Goal: Information Seeking & Learning: Learn about a topic

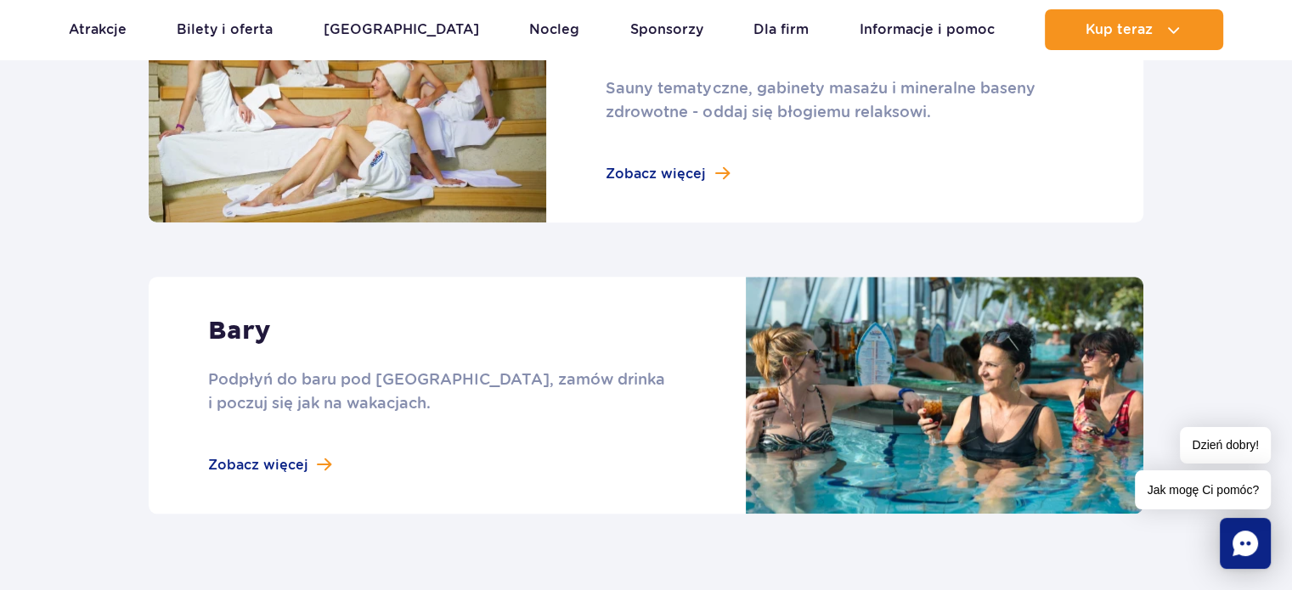
scroll to position [1274, 0]
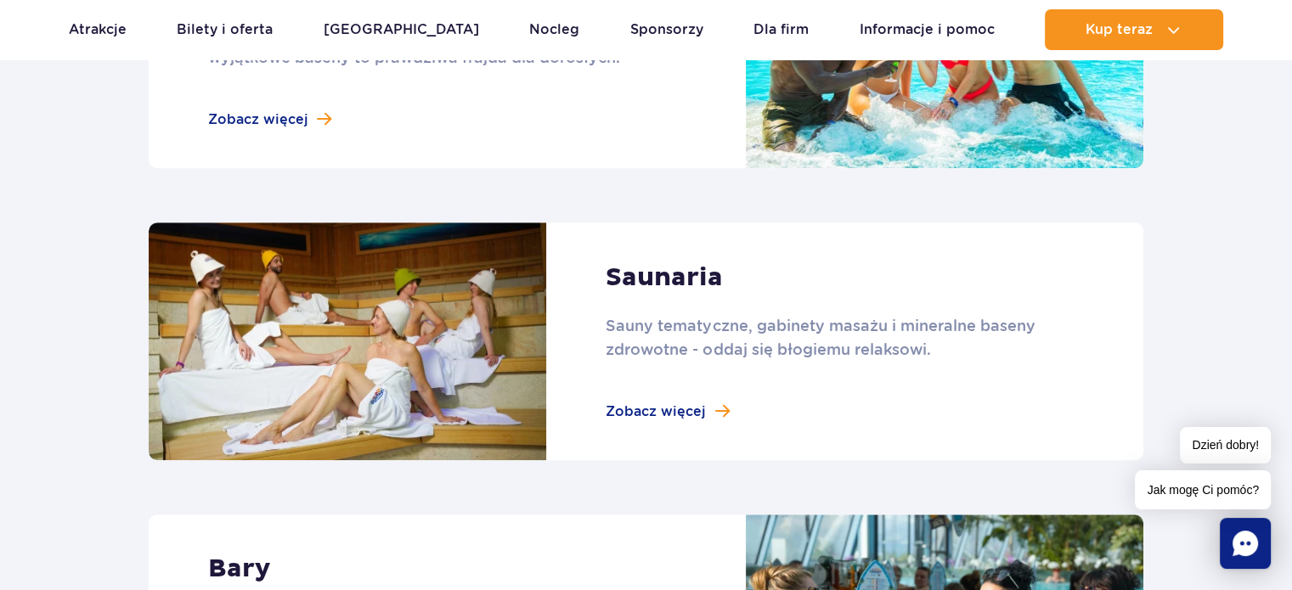
click at [663, 414] on link at bounding box center [646, 341] width 995 height 237
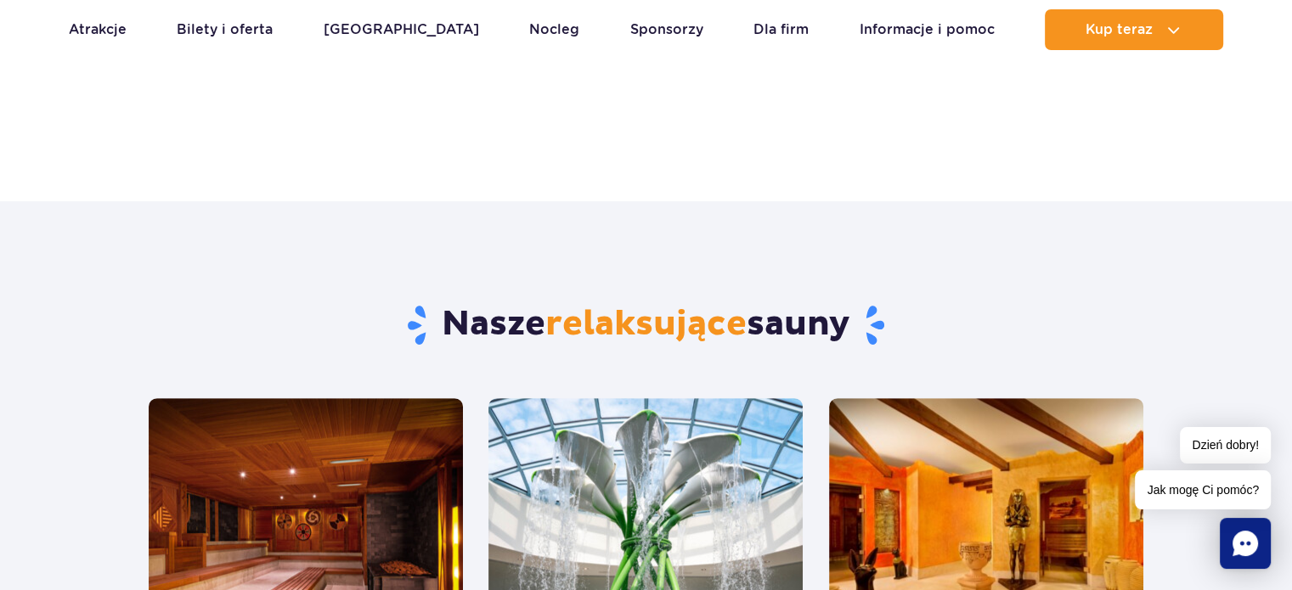
scroll to position [510, 0]
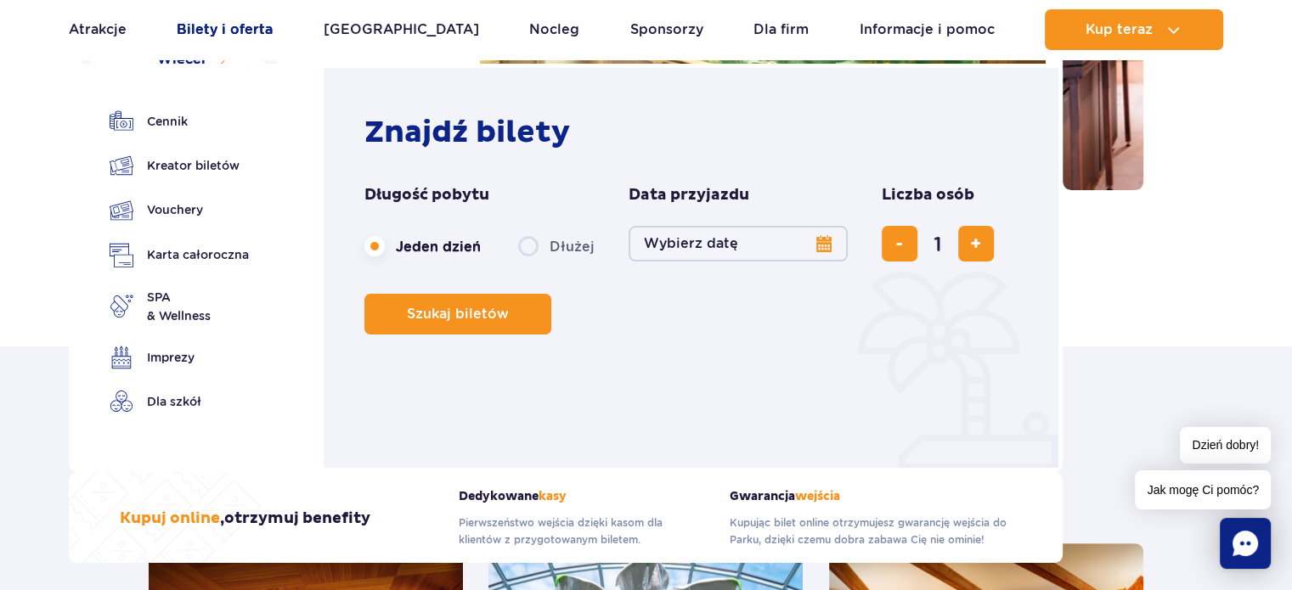
click at [238, 39] on link "Bilety i oferta" at bounding box center [225, 29] width 96 height 41
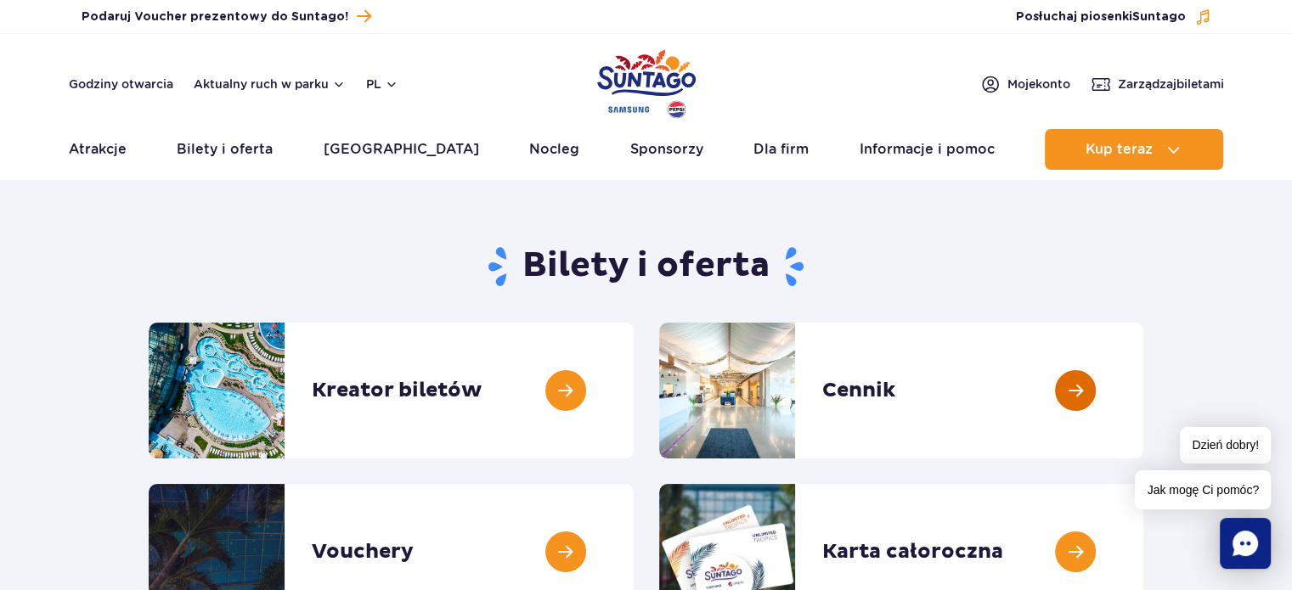
click at [1143, 377] on link at bounding box center [1143, 391] width 0 height 136
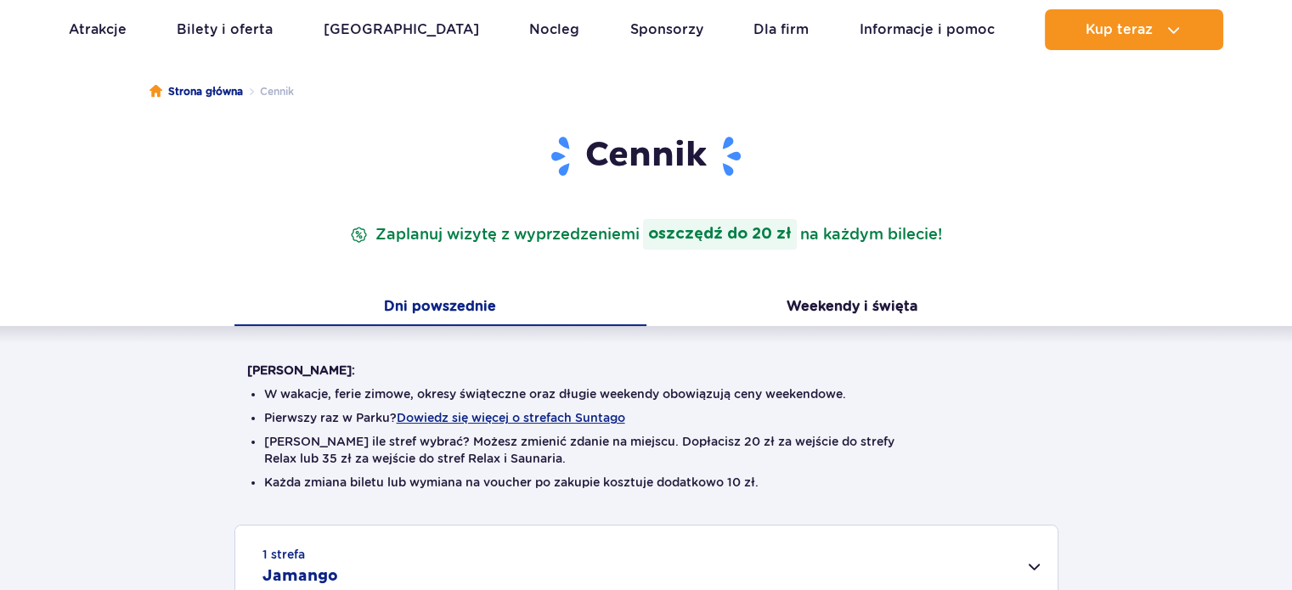
scroll to position [425, 0]
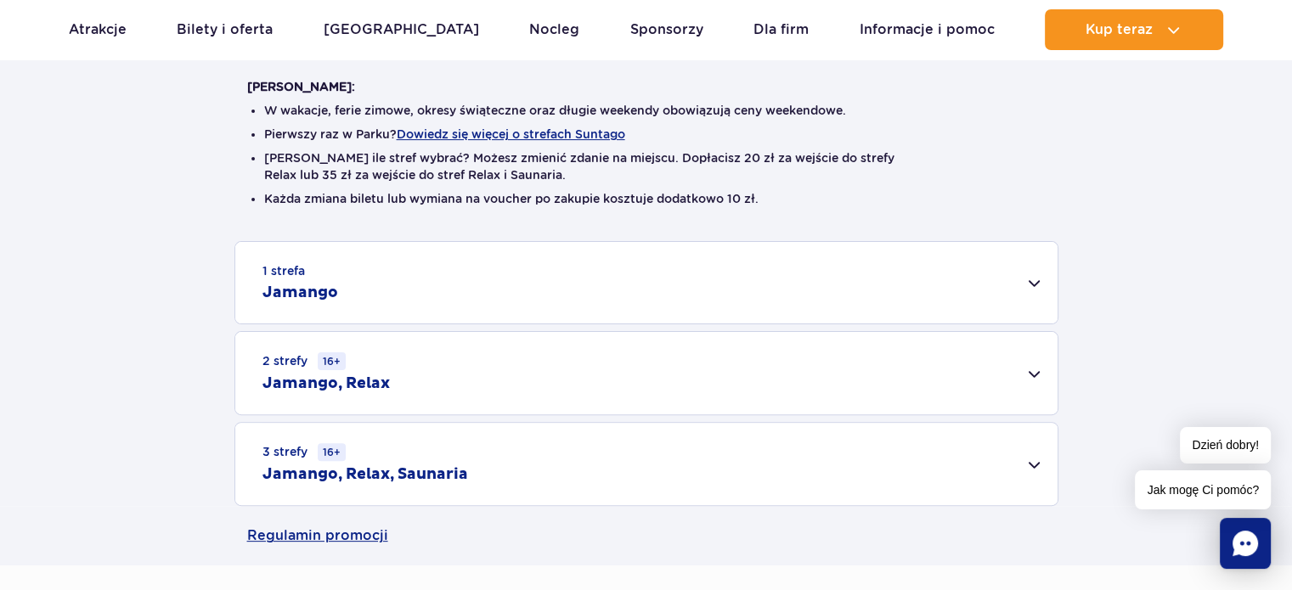
click at [1040, 287] on div "1 strefa Jamango" at bounding box center [646, 283] width 822 height 82
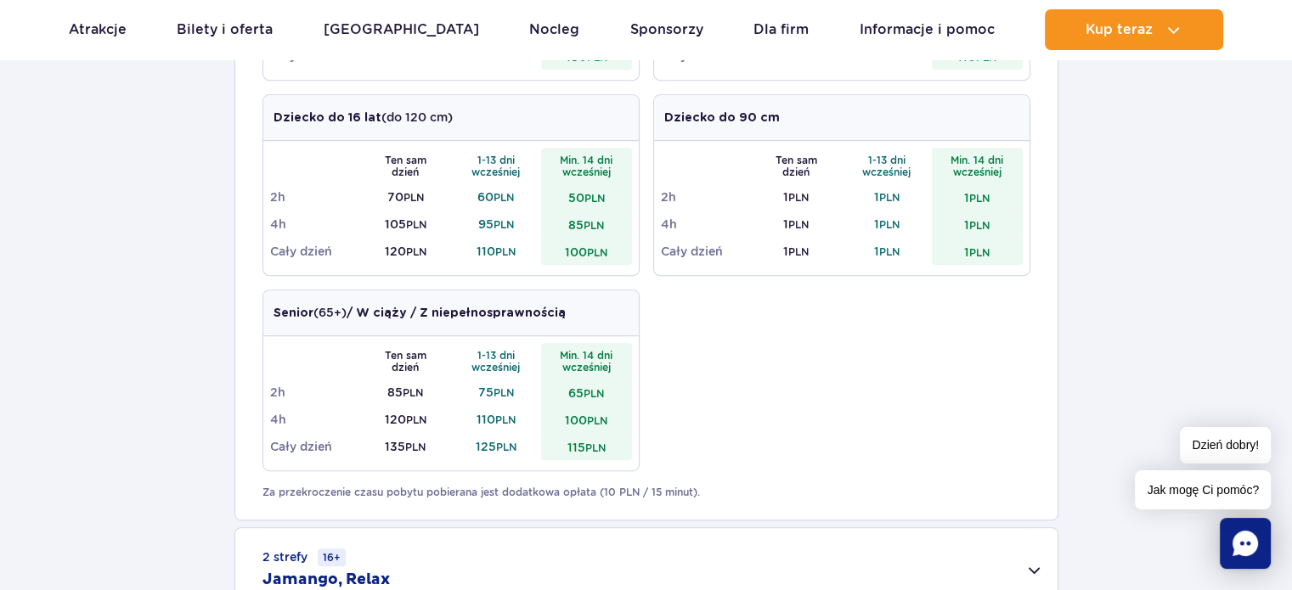
scroll to position [510, 0]
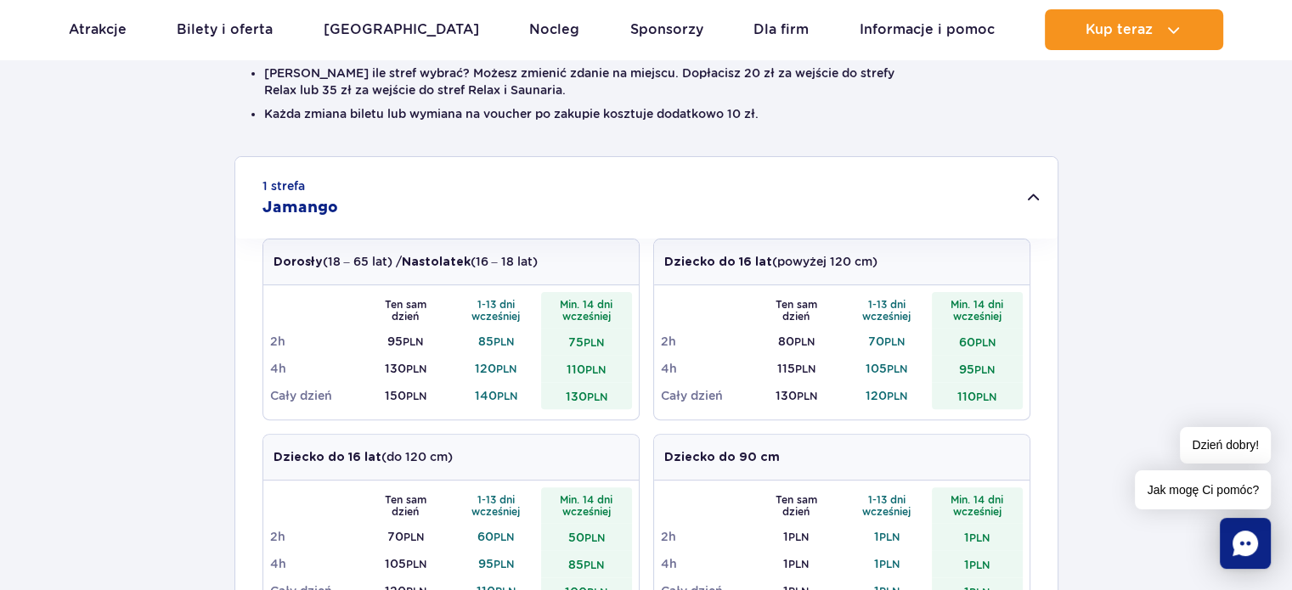
click at [1023, 200] on div "1 strefa Jamango" at bounding box center [646, 198] width 822 height 82
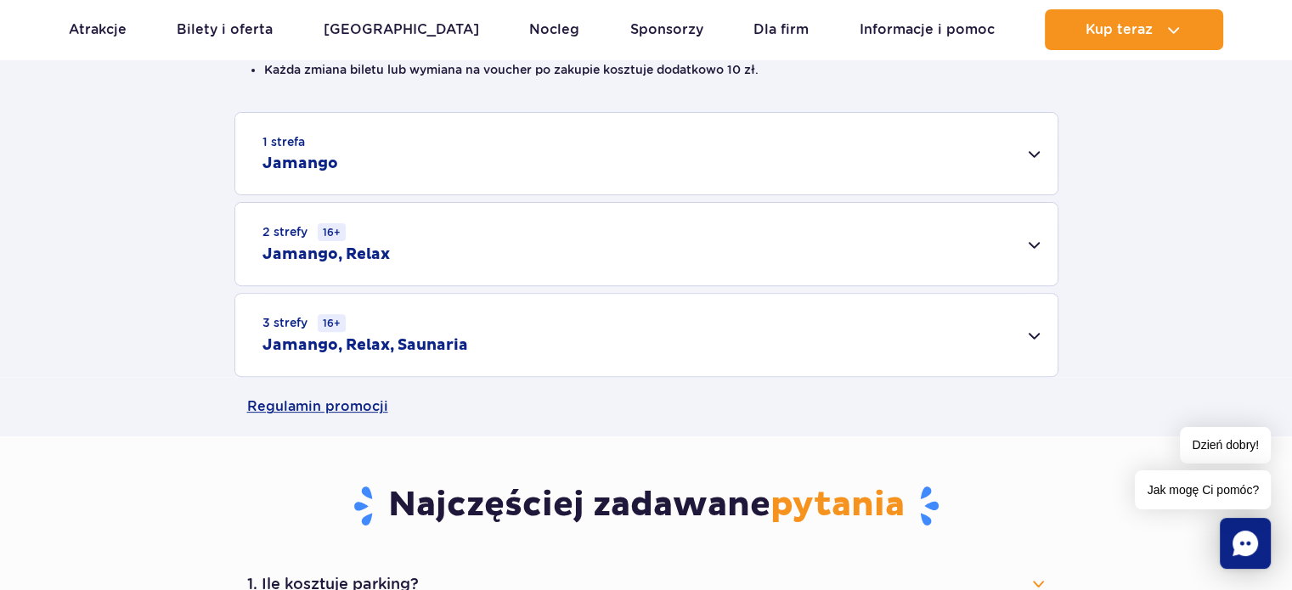
scroll to position [595, 0]
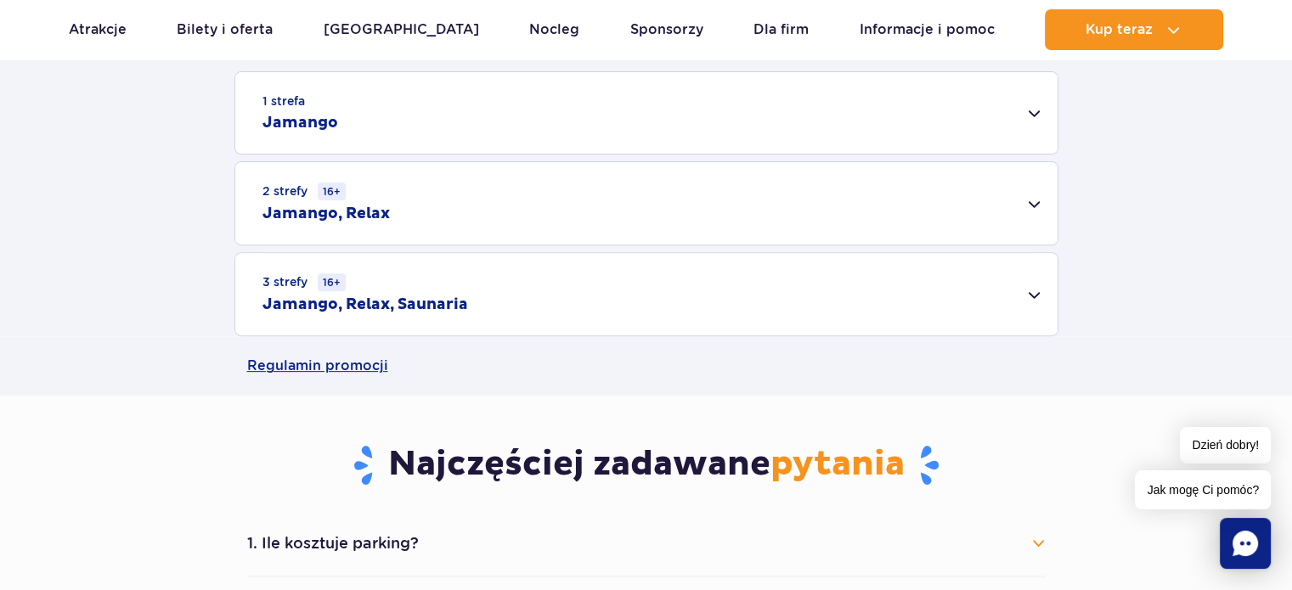
click at [1007, 189] on div "2 strefy 16+ Jamango, Relax" at bounding box center [646, 203] width 822 height 82
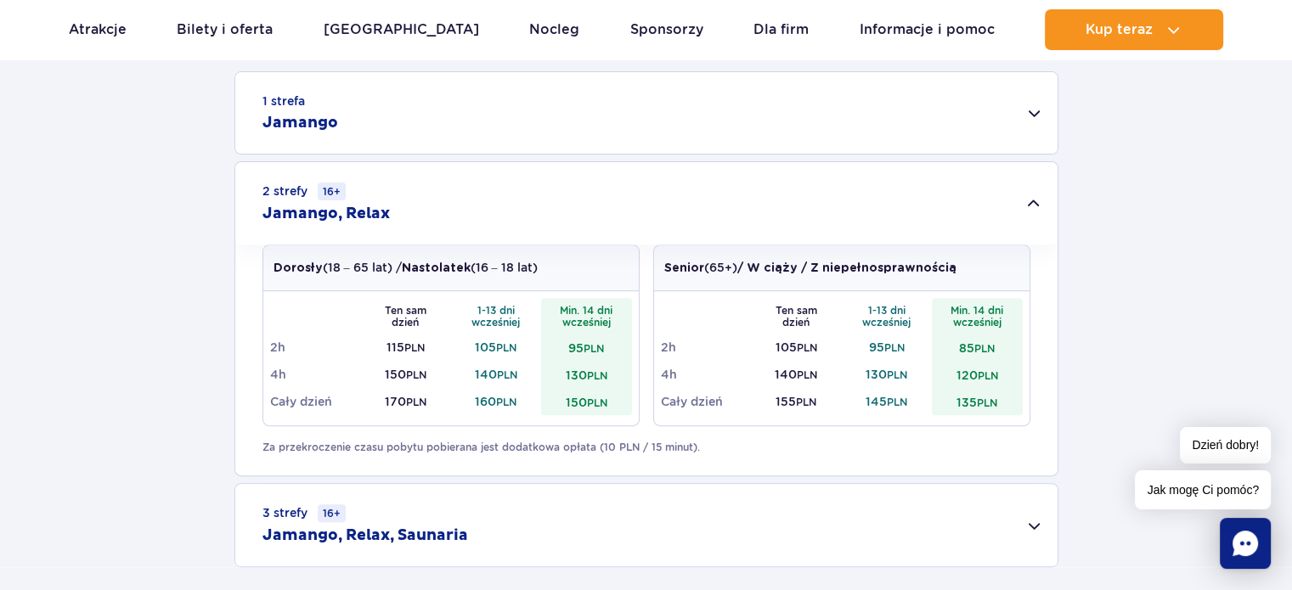
click at [998, 200] on div "2 strefy 16+ Jamango, Relax" at bounding box center [646, 203] width 822 height 82
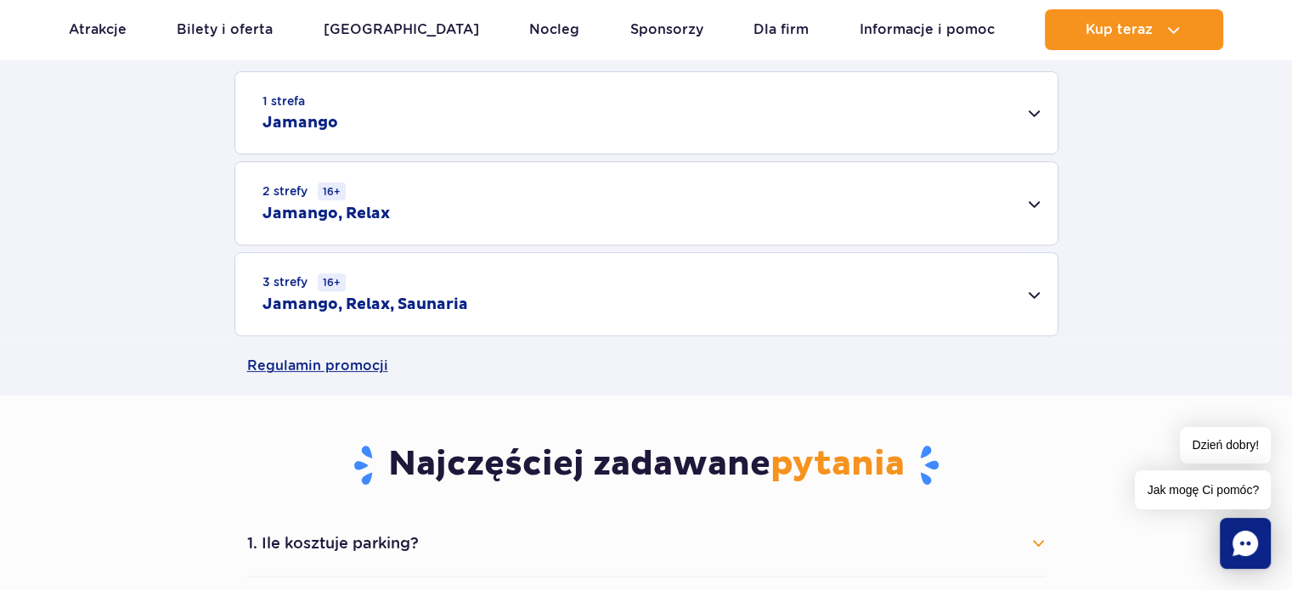
click at [537, 304] on div "3 strefy 16+ Jamango, Relax, Saunaria" at bounding box center [646, 294] width 822 height 82
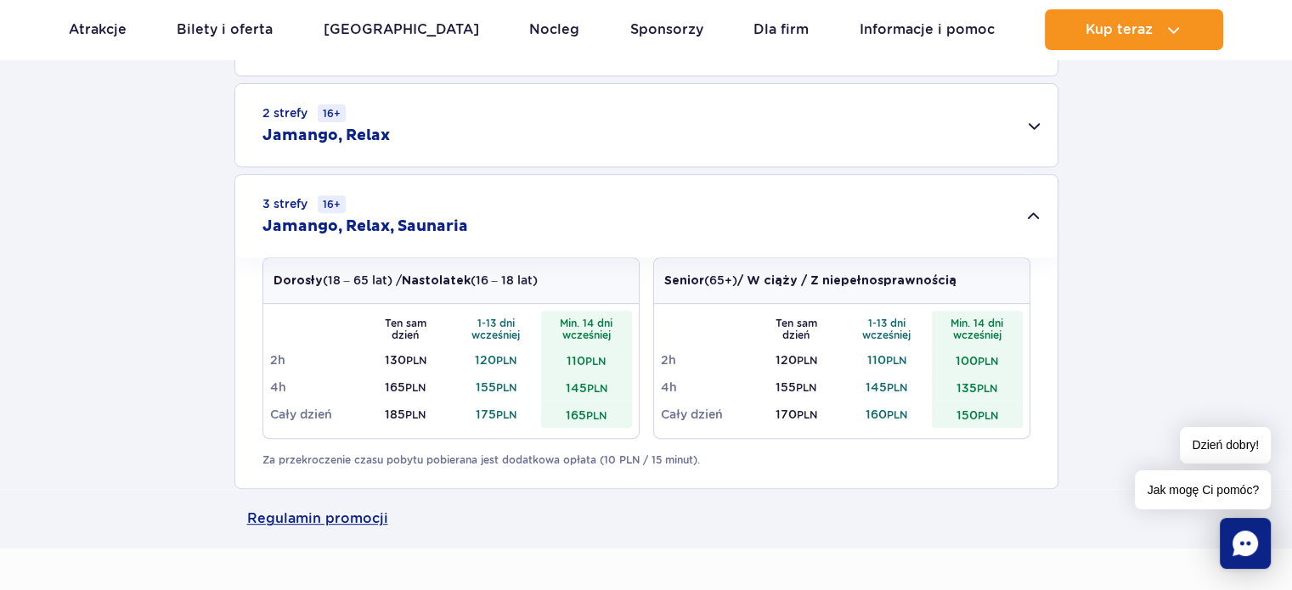
scroll to position [764, 0]
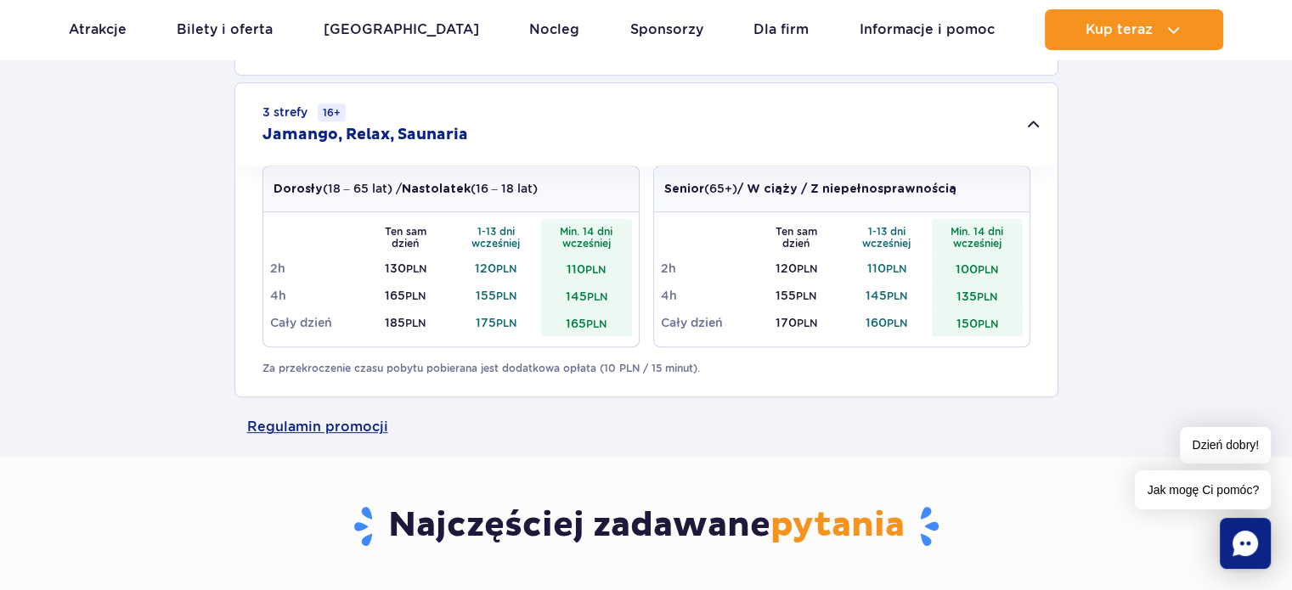
click at [642, 119] on div "3 strefy 16+ Jamango, Relax, Saunaria" at bounding box center [646, 124] width 822 height 82
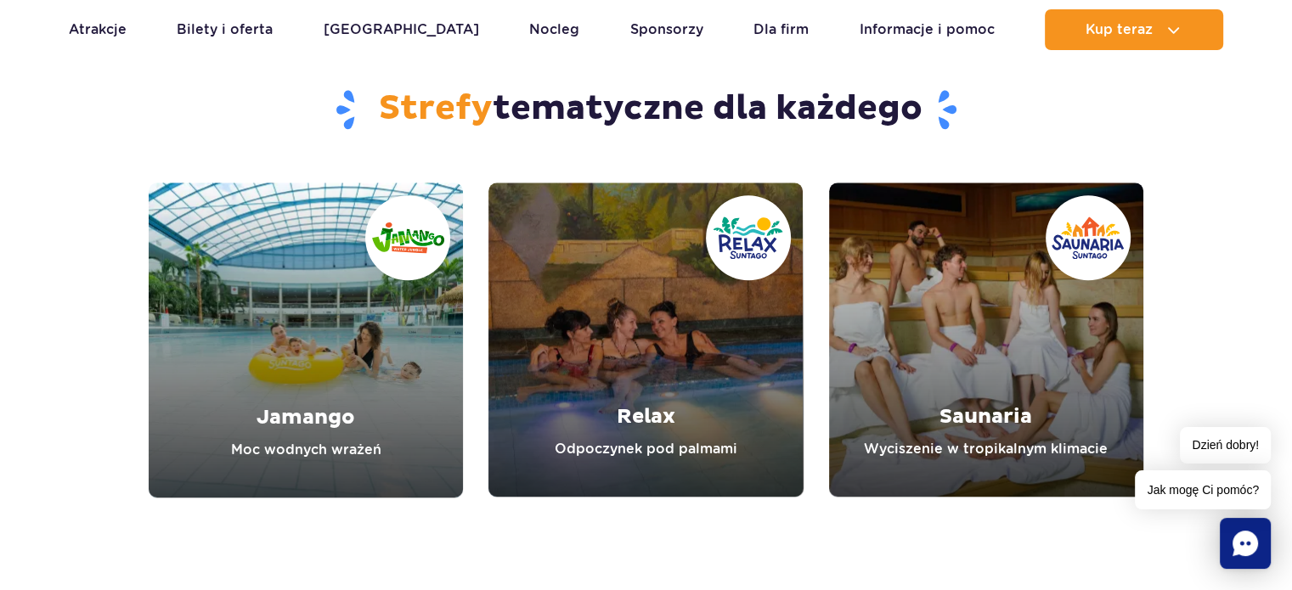
scroll to position [2039, 0]
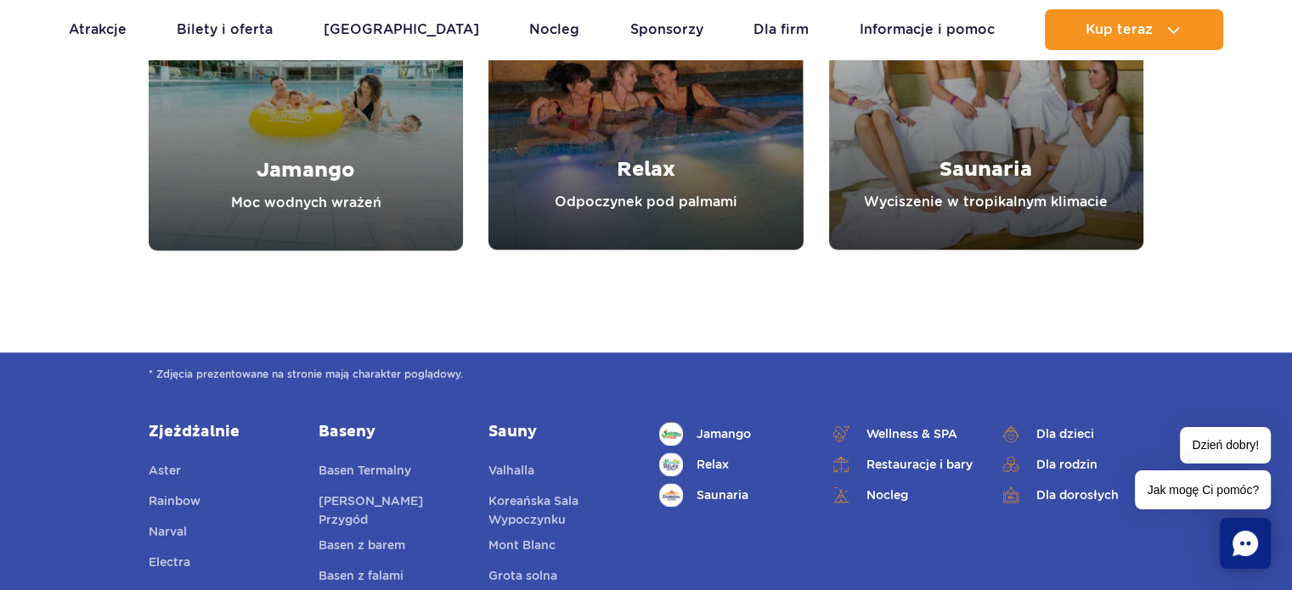
click at [642, 144] on link "Relax" at bounding box center [645, 92] width 314 height 314
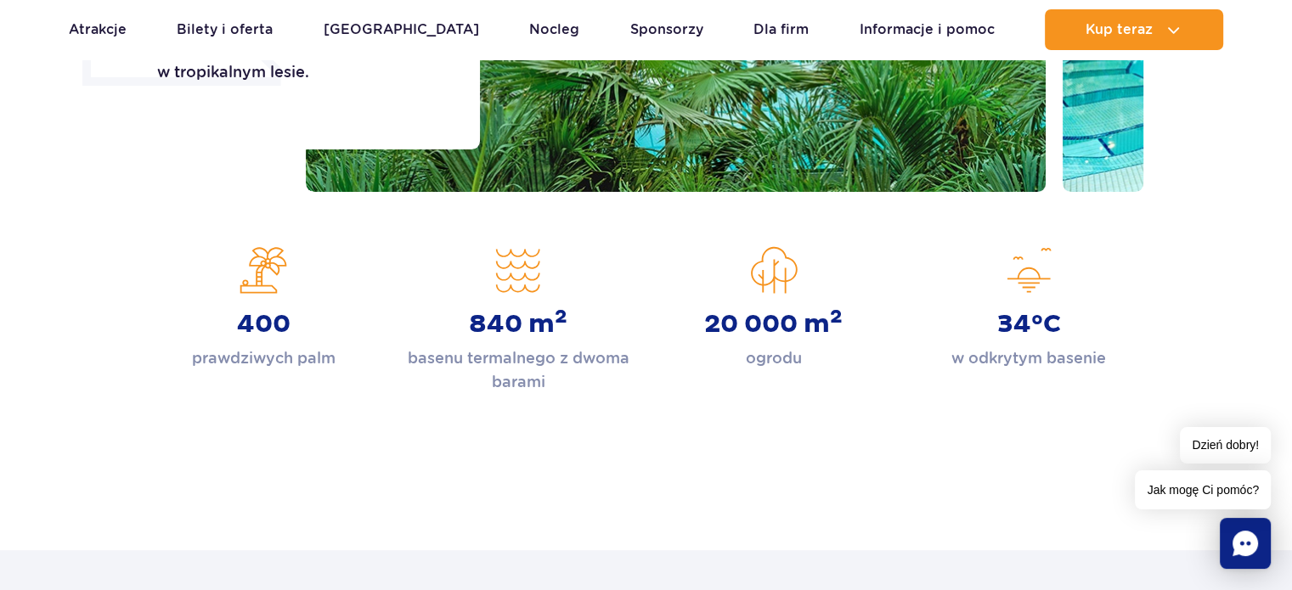
scroll to position [510, 0]
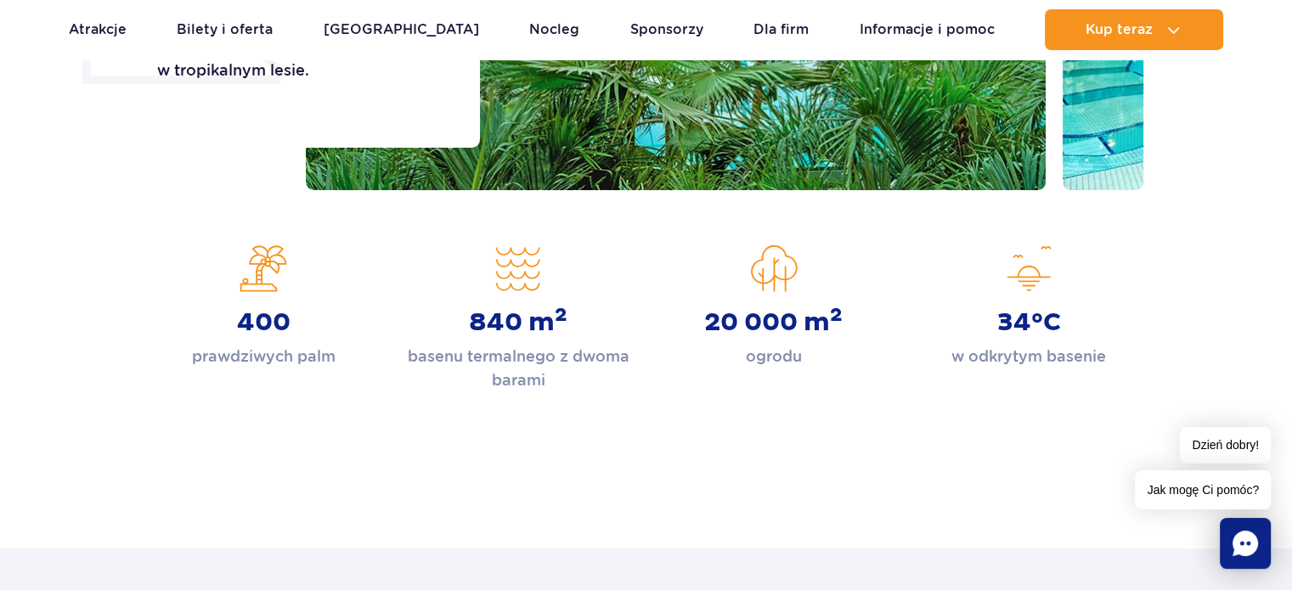
click at [88, 245] on section "400 prawdziwych palm 840 m 2 basenu termalnego z dwoma barami 20 000 m 2 ogrodu…" at bounding box center [646, 319] width 1292 height 148
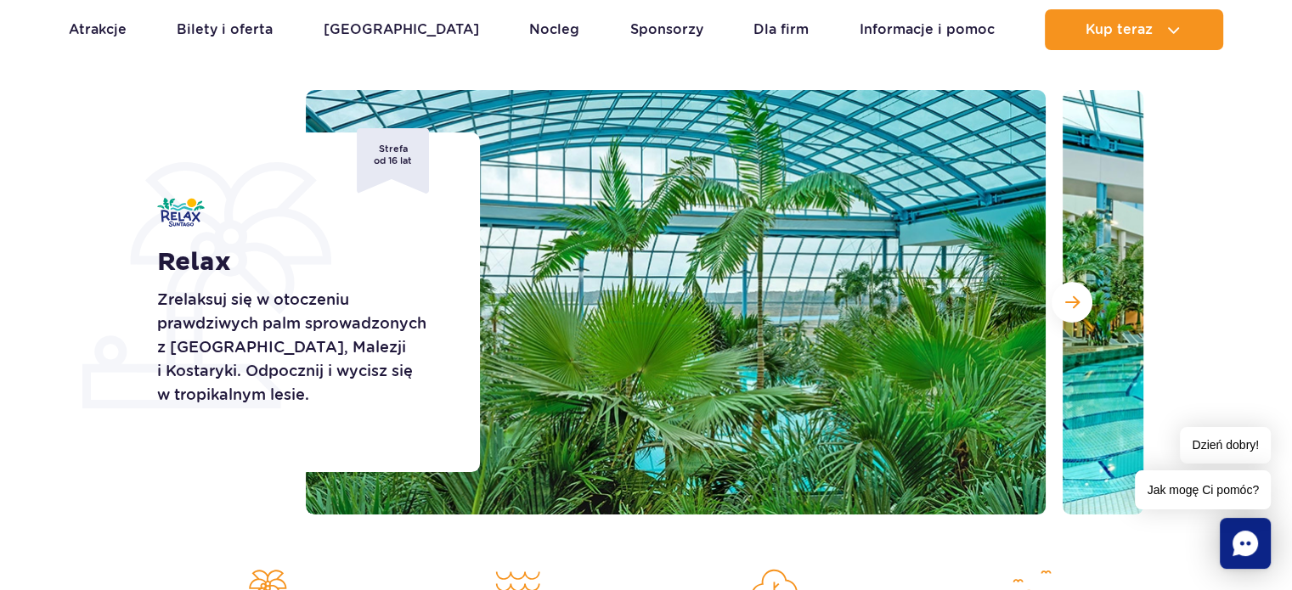
scroll to position [170, 0]
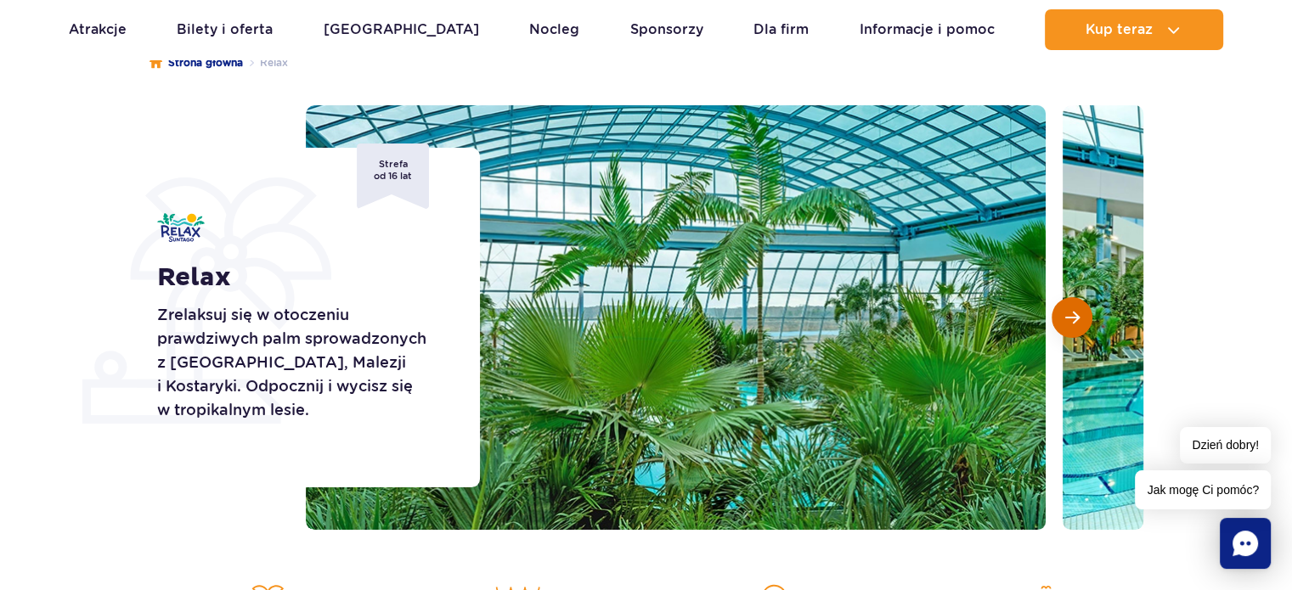
click at [1086, 326] on button "Następny slajd" at bounding box center [1072, 317] width 41 height 41
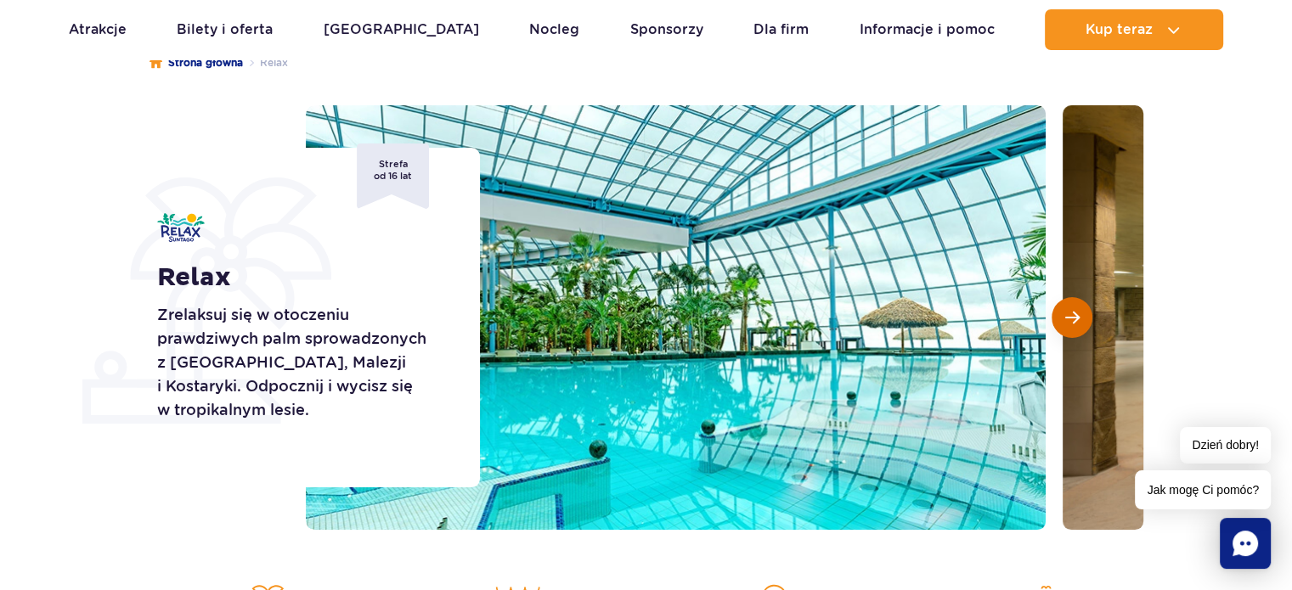
click at [1086, 326] on button "Następny slajd" at bounding box center [1072, 317] width 41 height 41
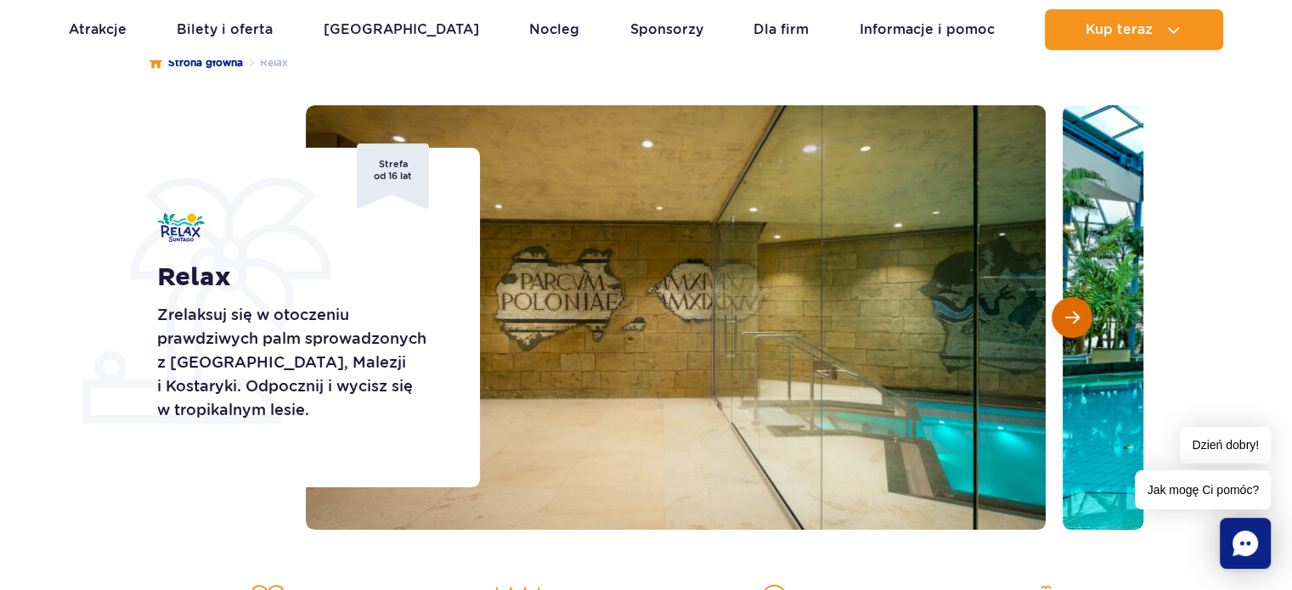
click at [1086, 325] on button "Następny slajd" at bounding box center [1072, 317] width 41 height 41
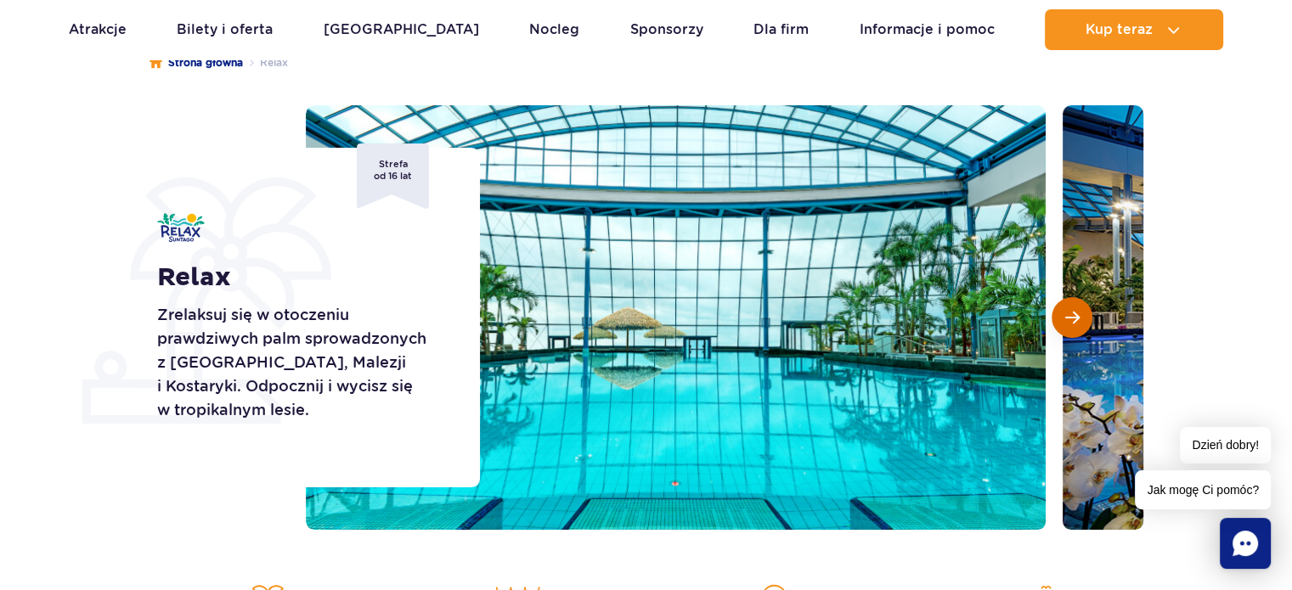
click at [1086, 325] on button "Następny slajd" at bounding box center [1072, 317] width 41 height 41
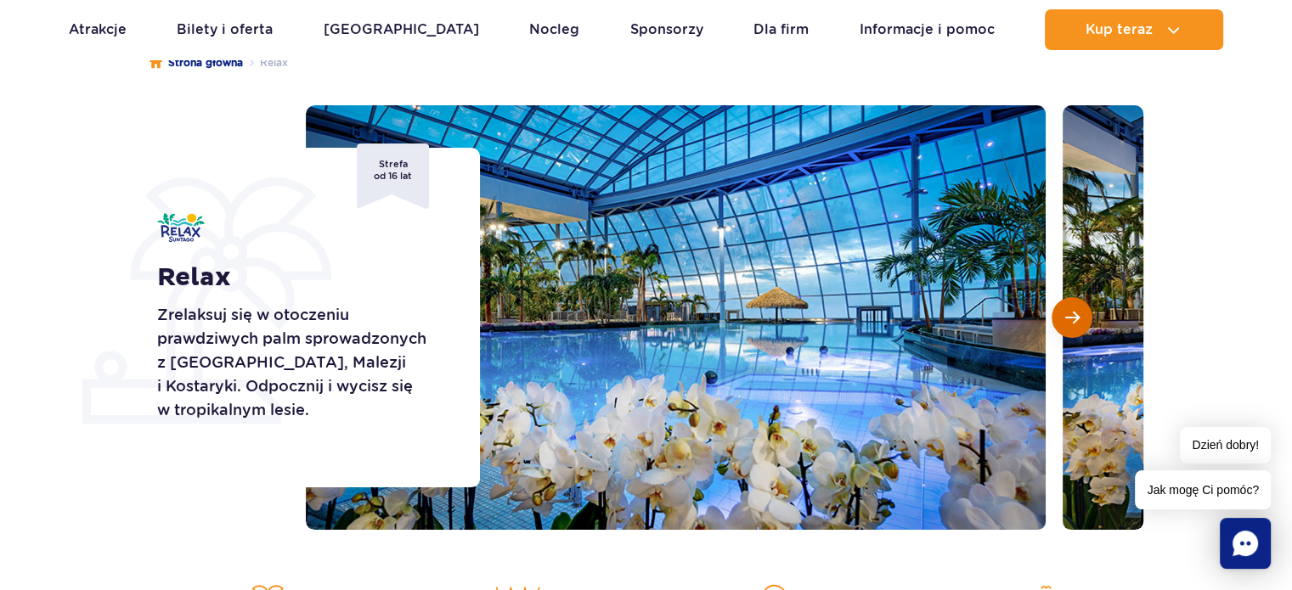
click at [1086, 325] on button "Następny slajd" at bounding box center [1072, 317] width 41 height 41
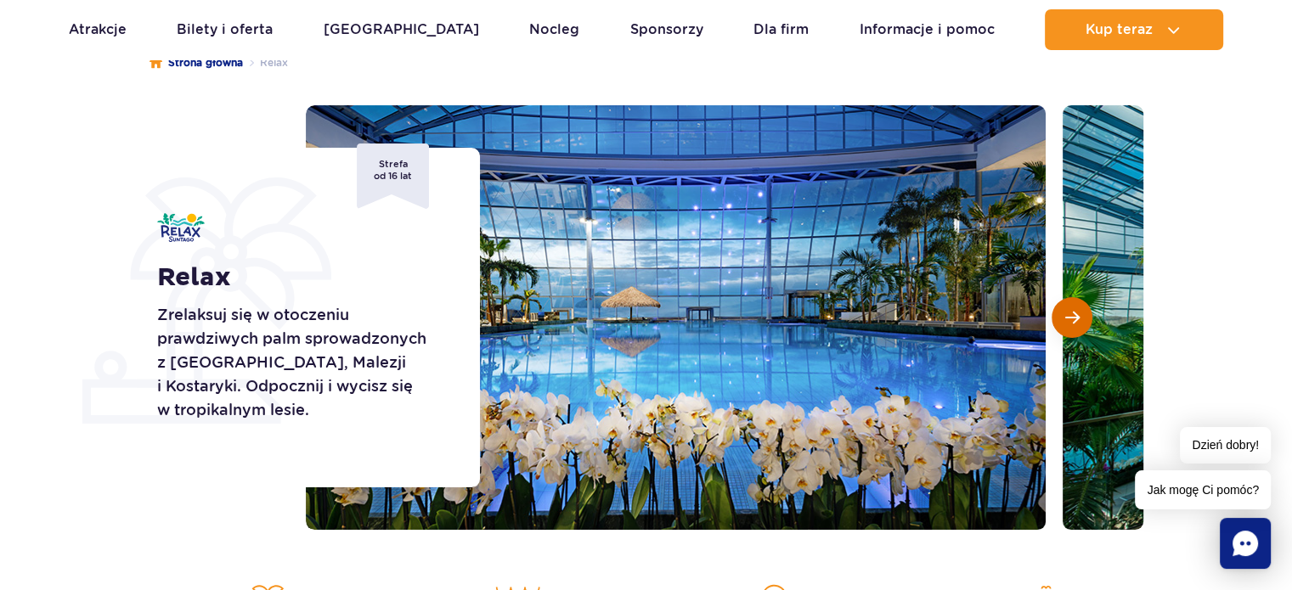
click at [1086, 325] on button "Następny slajd" at bounding box center [1072, 317] width 41 height 41
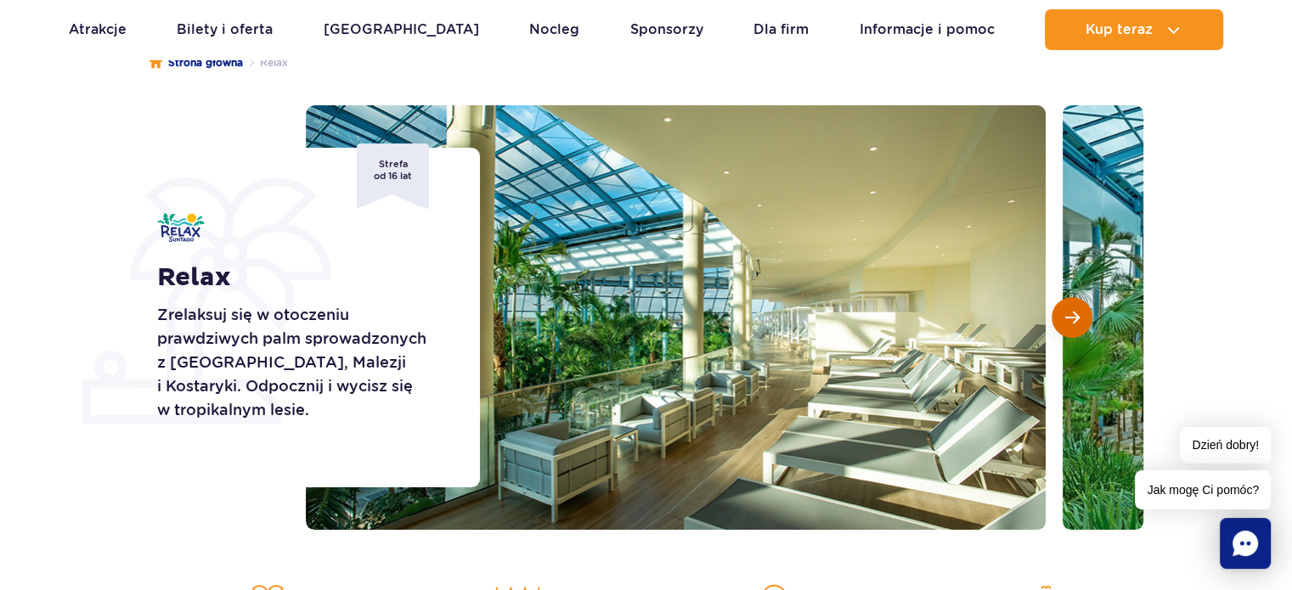
click at [1086, 325] on button "Następny slajd" at bounding box center [1072, 317] width 41 height 41
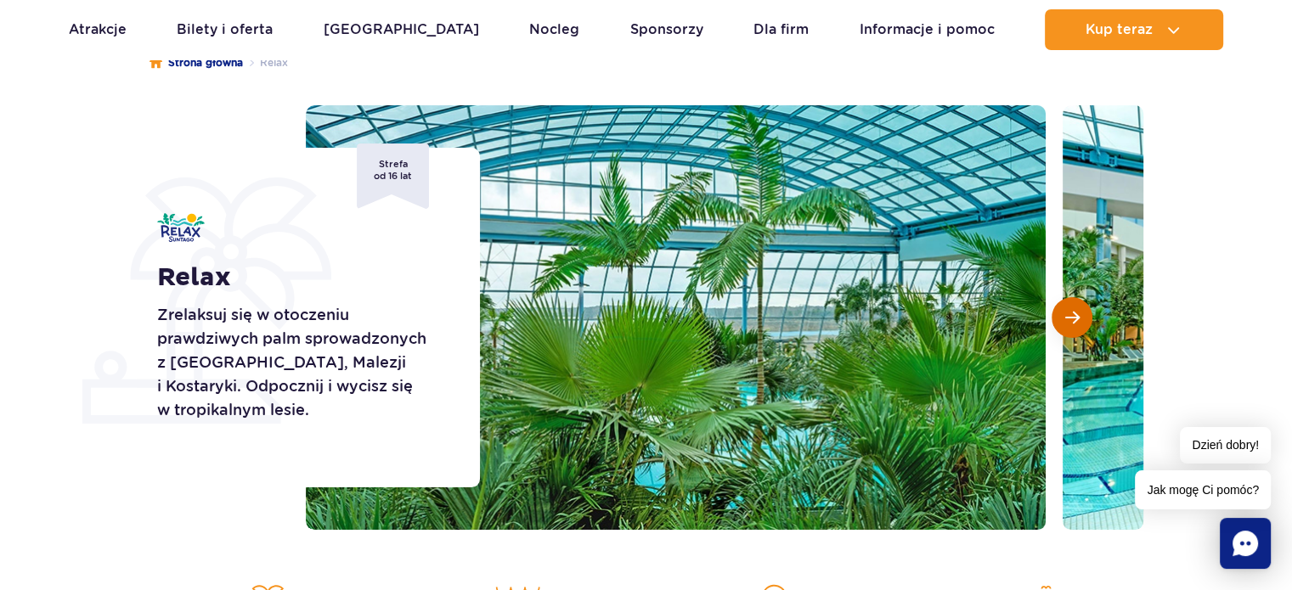
click at [1086, 325] on button "Następny slajd" at bounding box center [1072, 317] width 41 height 41
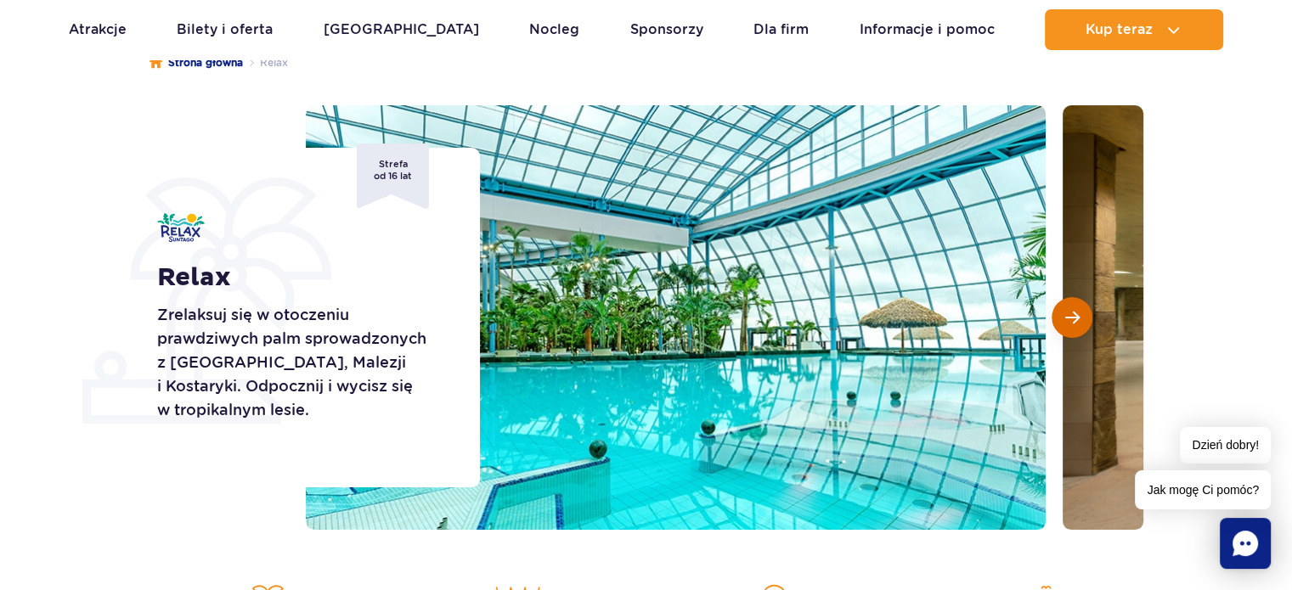
click at [1081, 322] on button "Następny slajd" at bounding box center [1072, 317] width 41 height 41
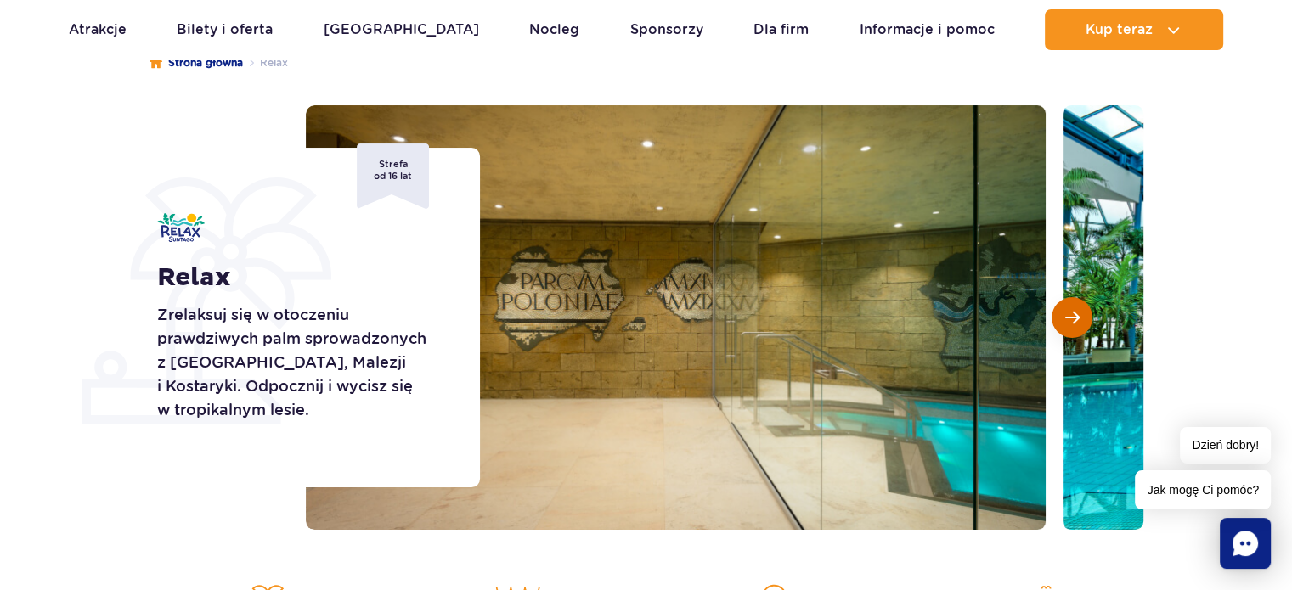
click at [1081, 322] on button "Następny slajd" at bounding box center [1072, 317] width 41 height 41
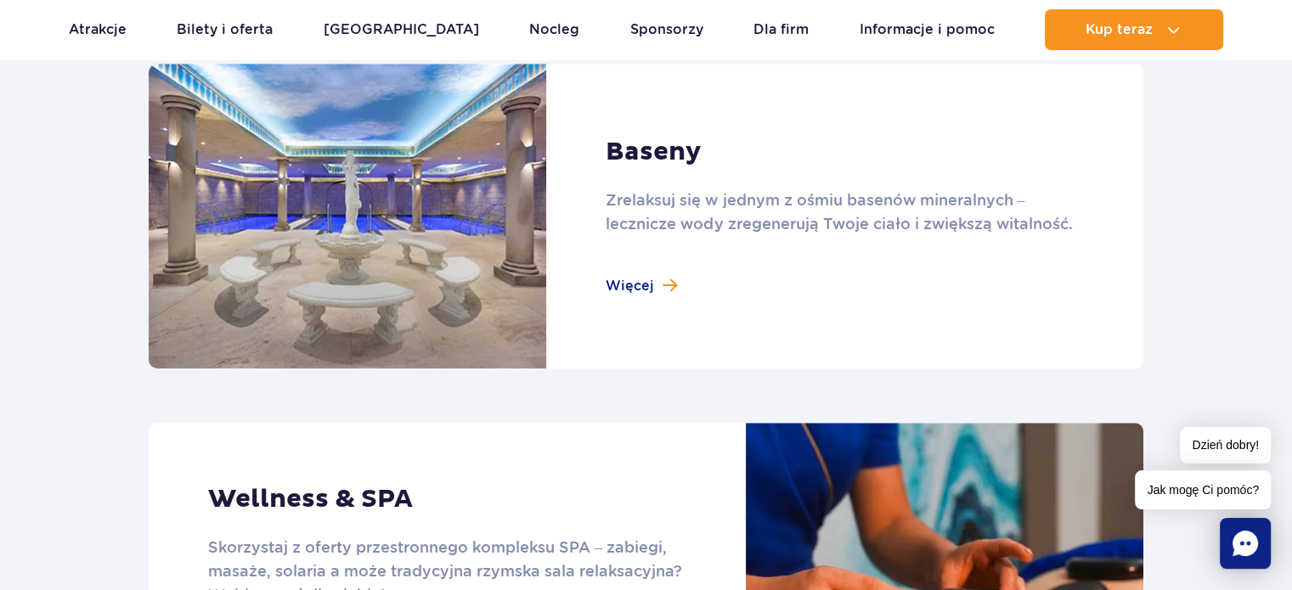
scroll to position [1189, 0]
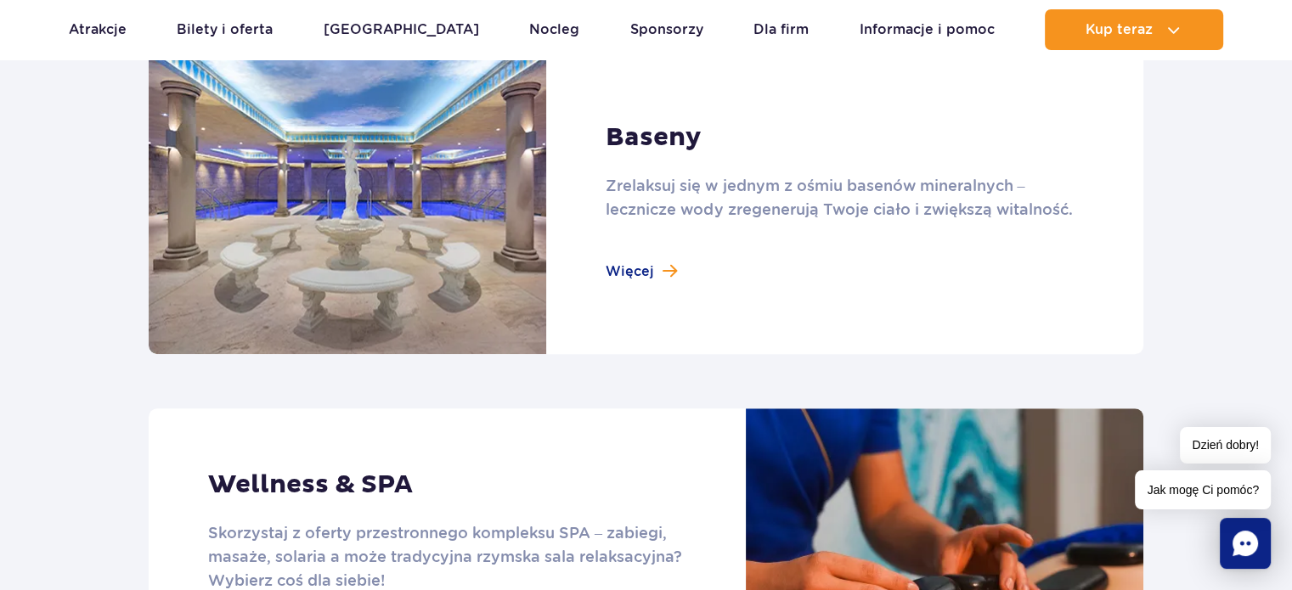
click at [644, 273] on link at bounding box center [646, 201] width 995 height 305
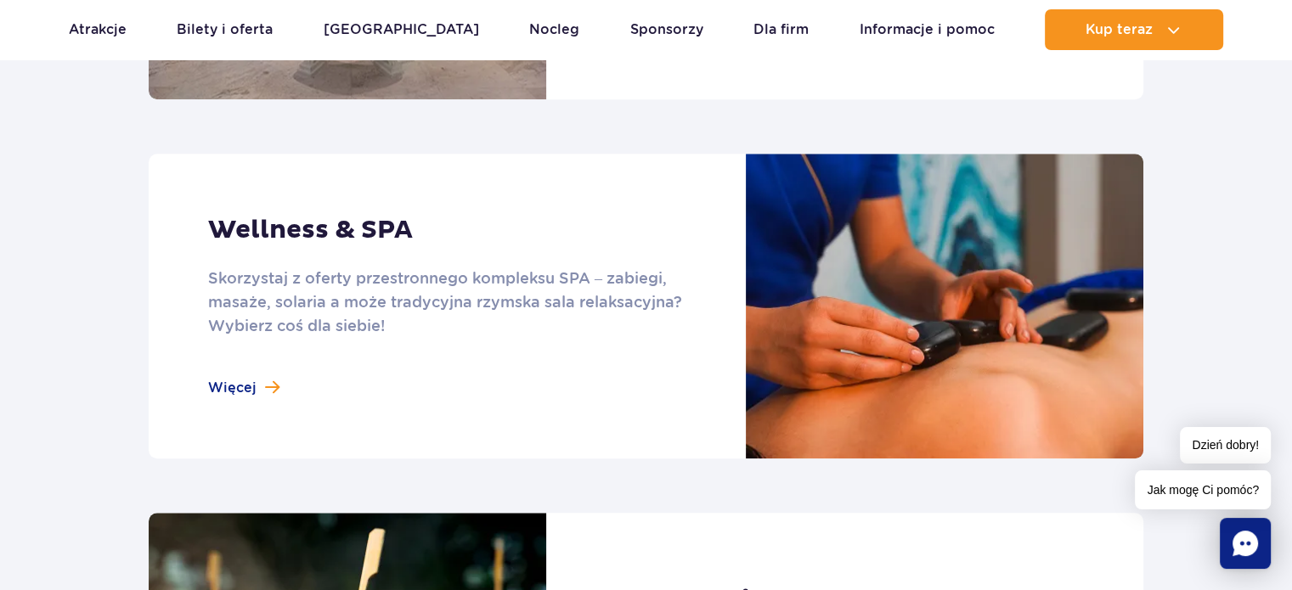
click at [228, 240] on link at bounding box center [646, 306] width 995 height 305
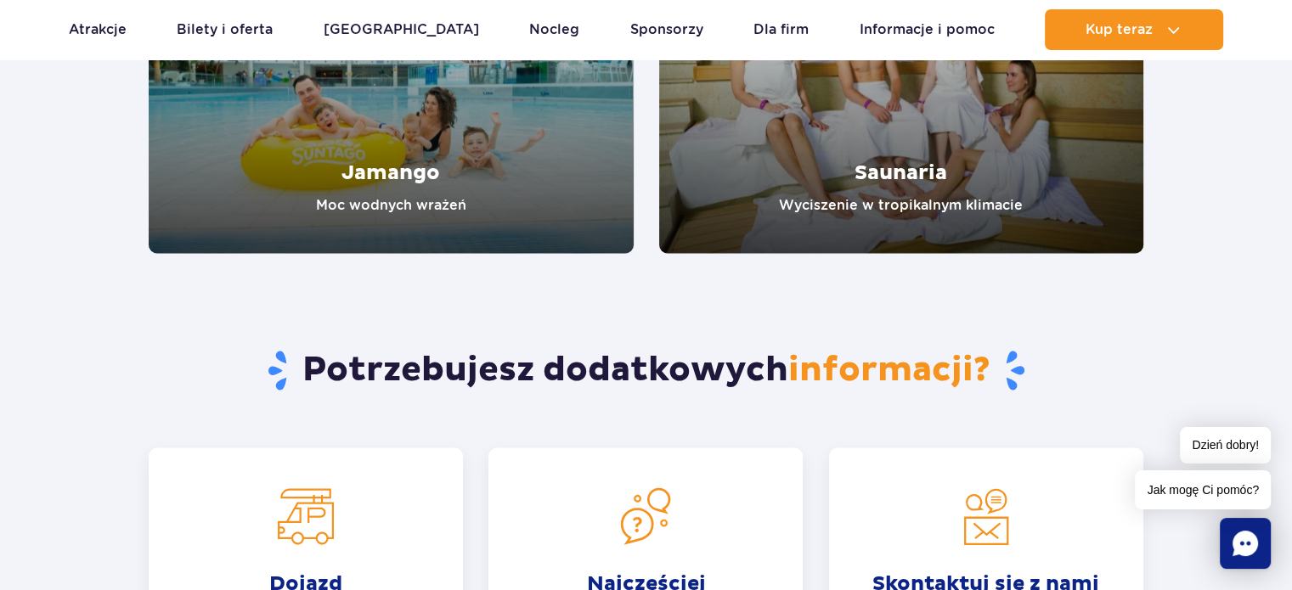
scroll to position [3516, 0]
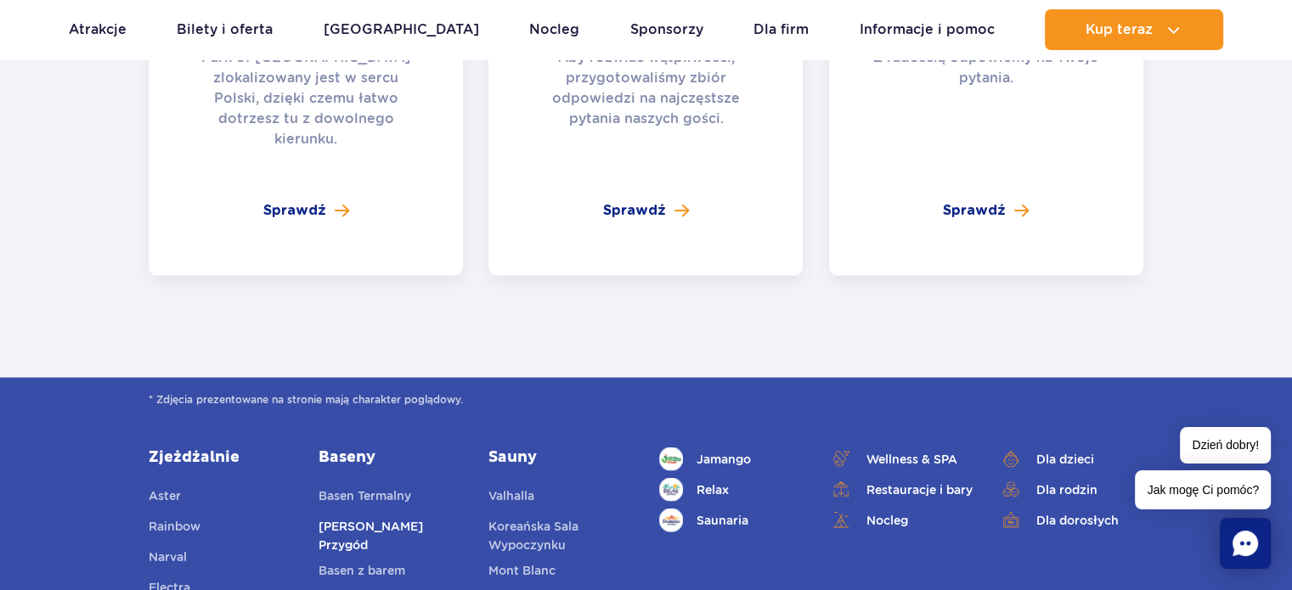
click at [426, 517] on link "[PERSON_NAME] Przygód" at bounding box center [391, 535] width 144 height 37
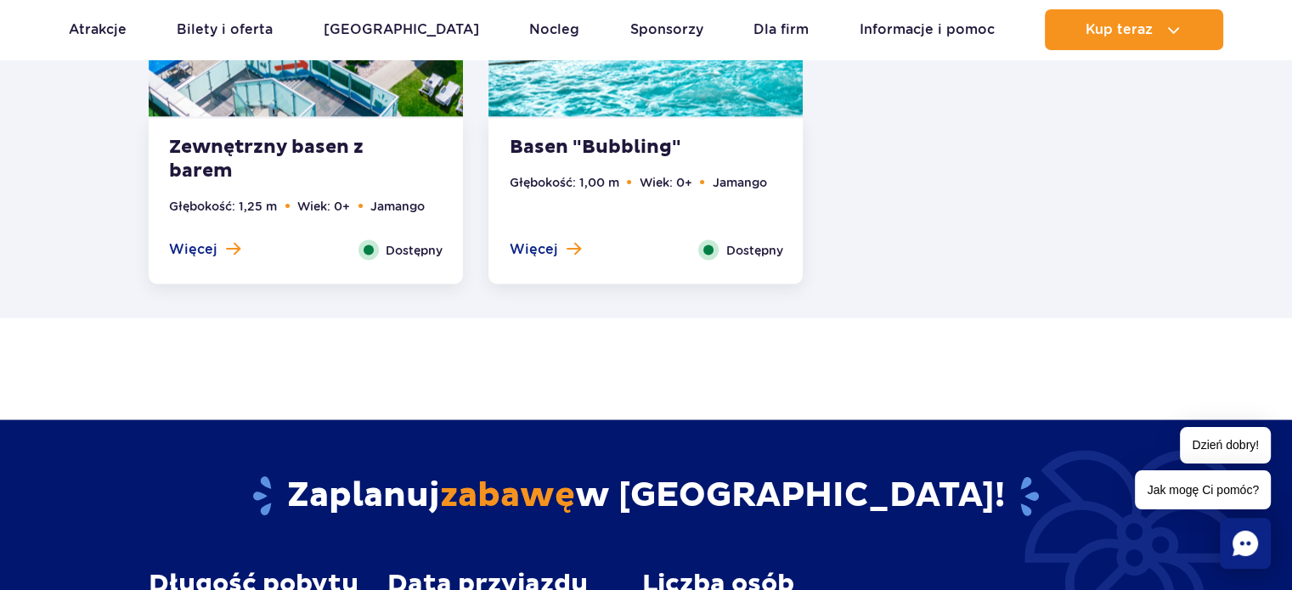
scroll to position [3228, 0]
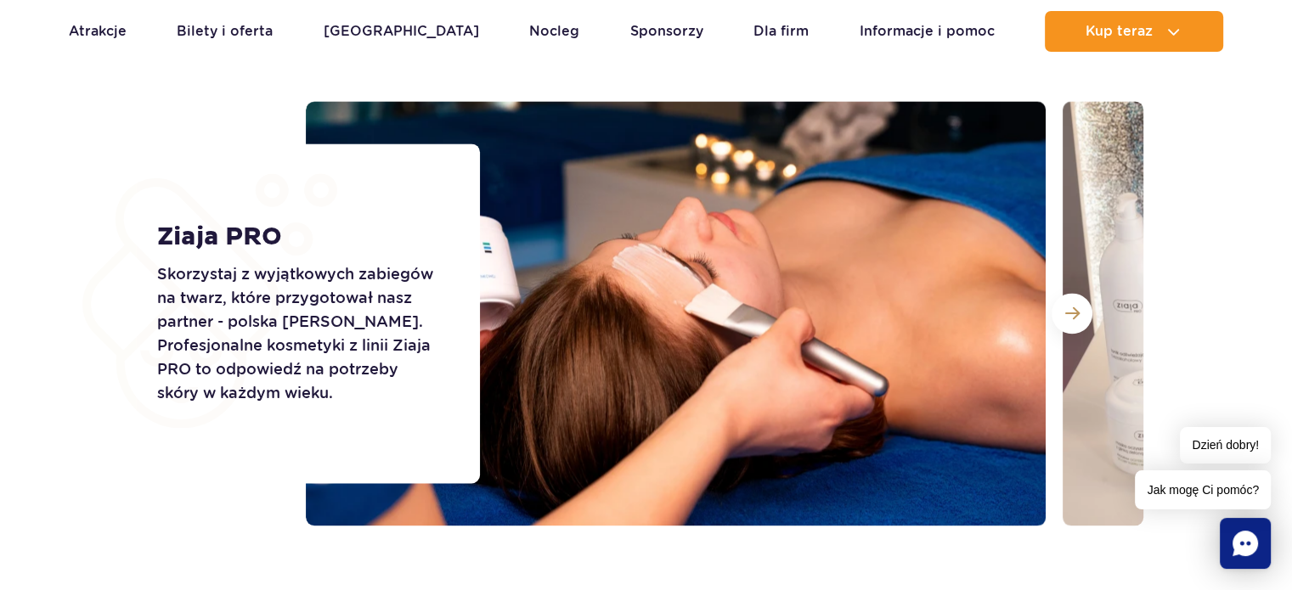
scroll to position [2293, 0]
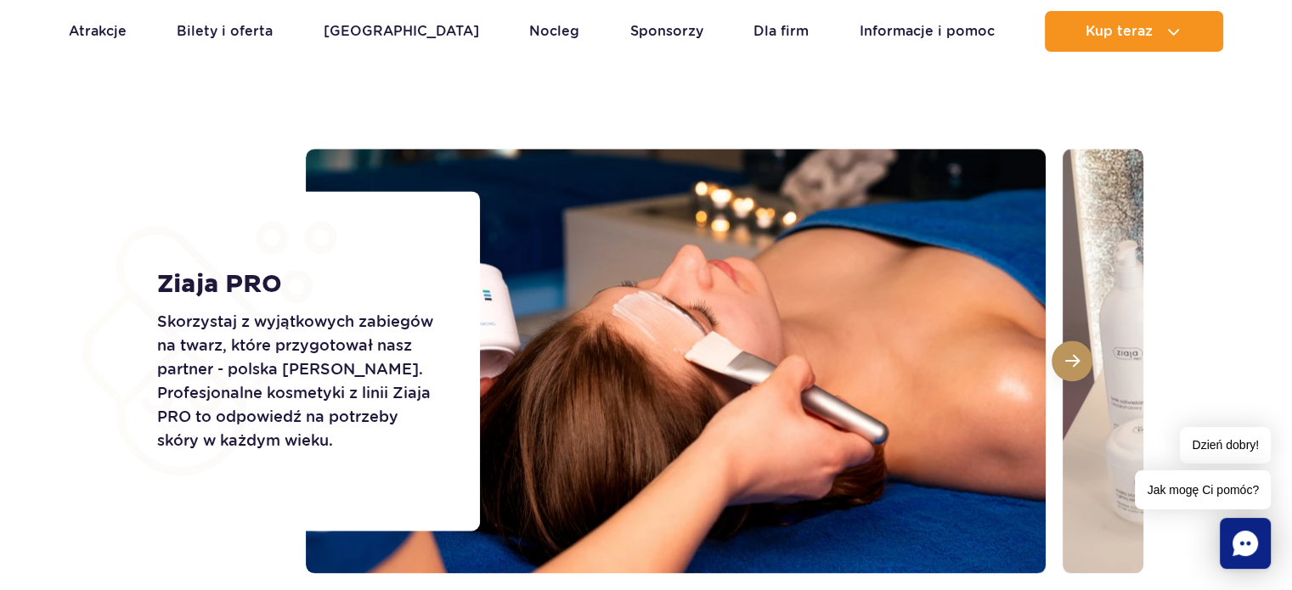
click at [1065, 358] on span at bounding box center [1072, 360] width 14 height 15
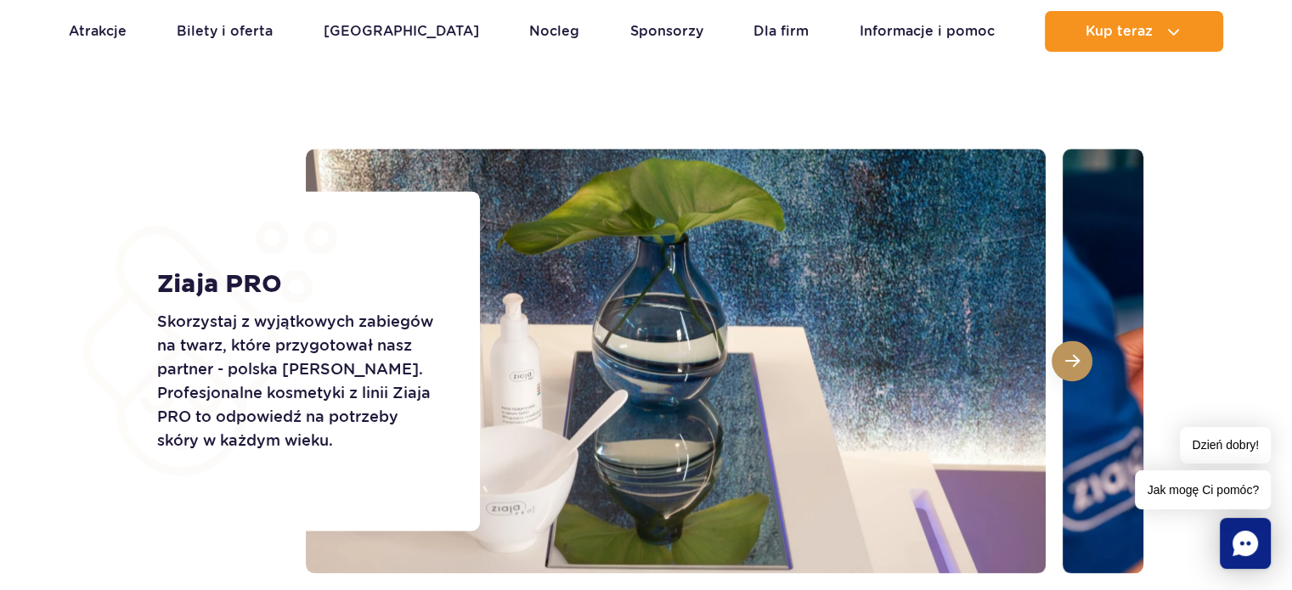
click at [1065, 358] on span at bounding box center [1072, 360] width 14 height 15
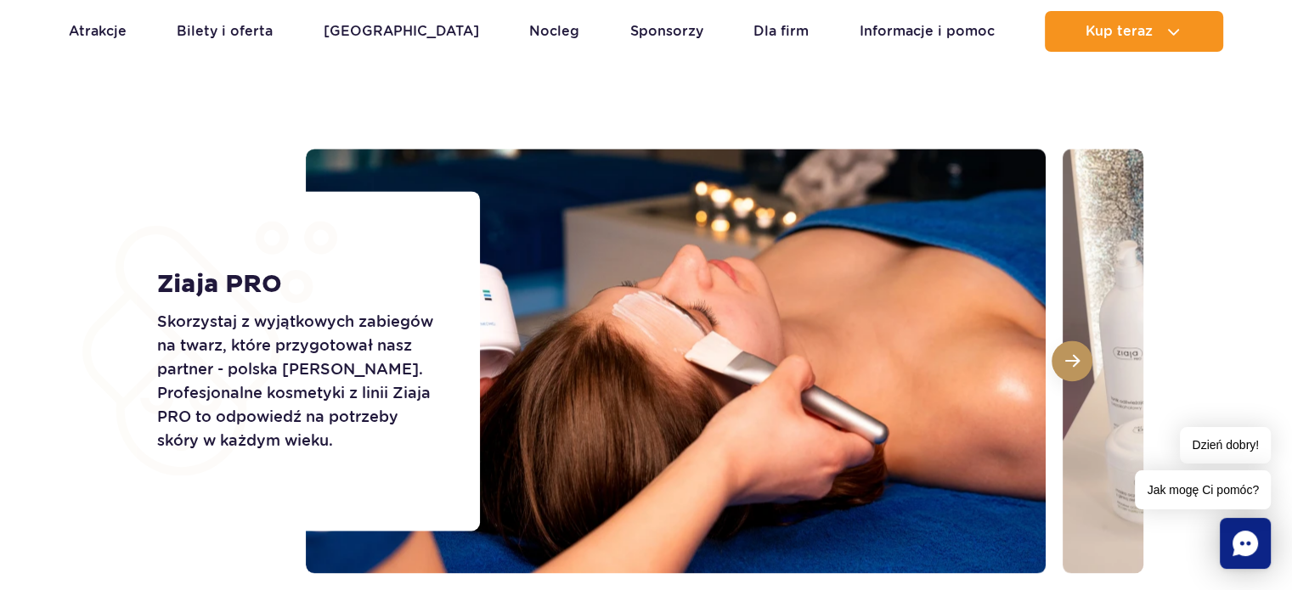
scroll to position [2973, 0]
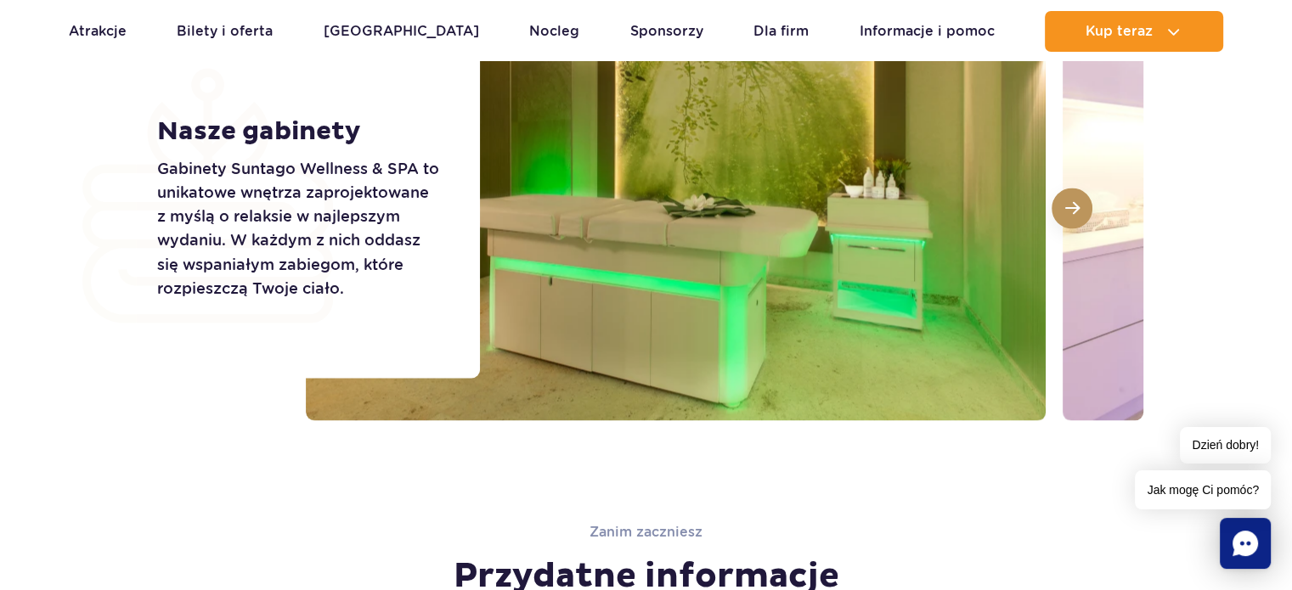
click at [1080, 209] on button at bounding box center [1072, 208] width 41 height 41
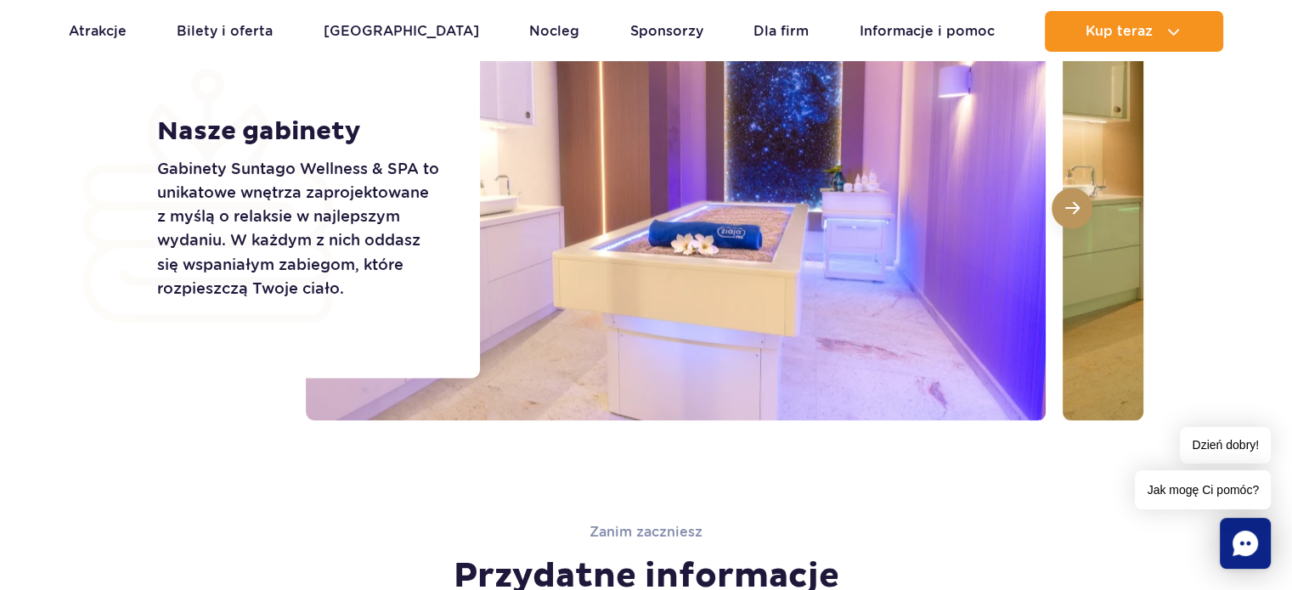
click at [1080, 209] on button at bounding box center [1072, 208] width 41 height 41
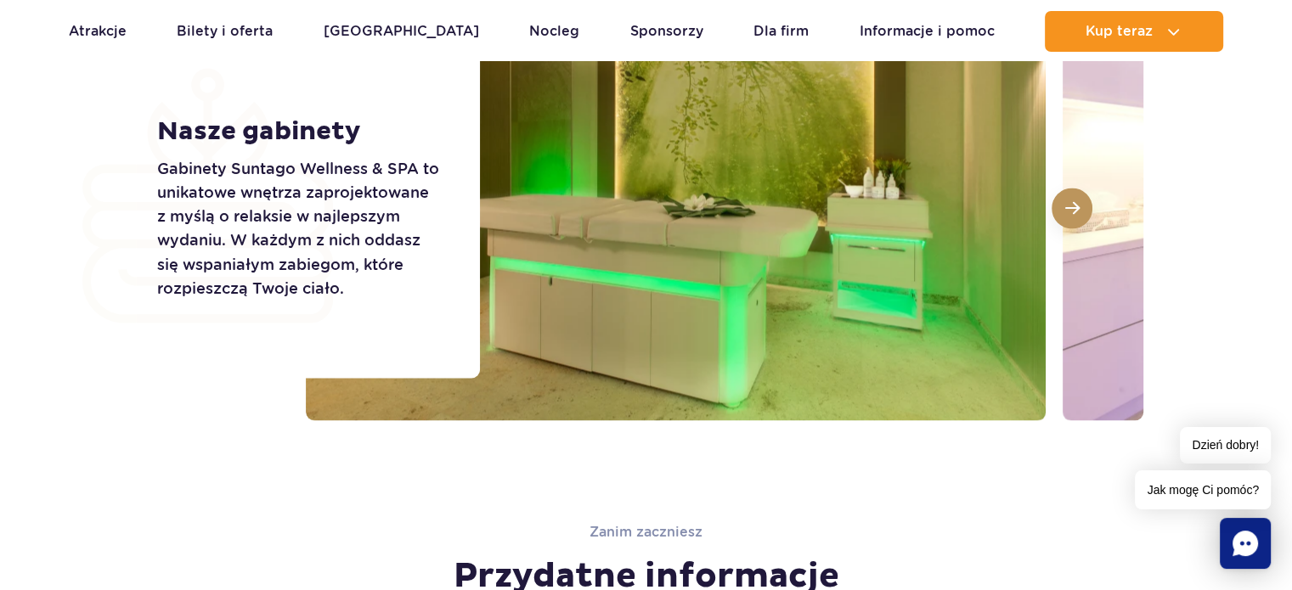
click at [1080, 209] on button at bounding box center [1072, 208] width 41 height 41
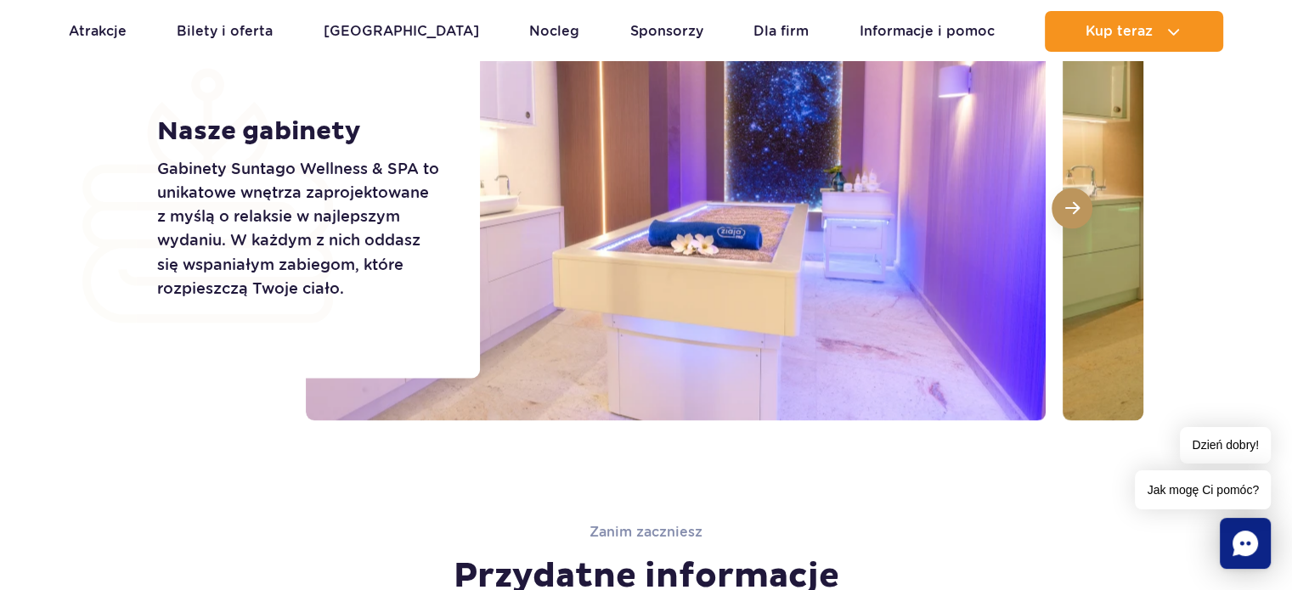
click at [1080, 209] on button at bounding box center [1072, 208] width 41 height 41
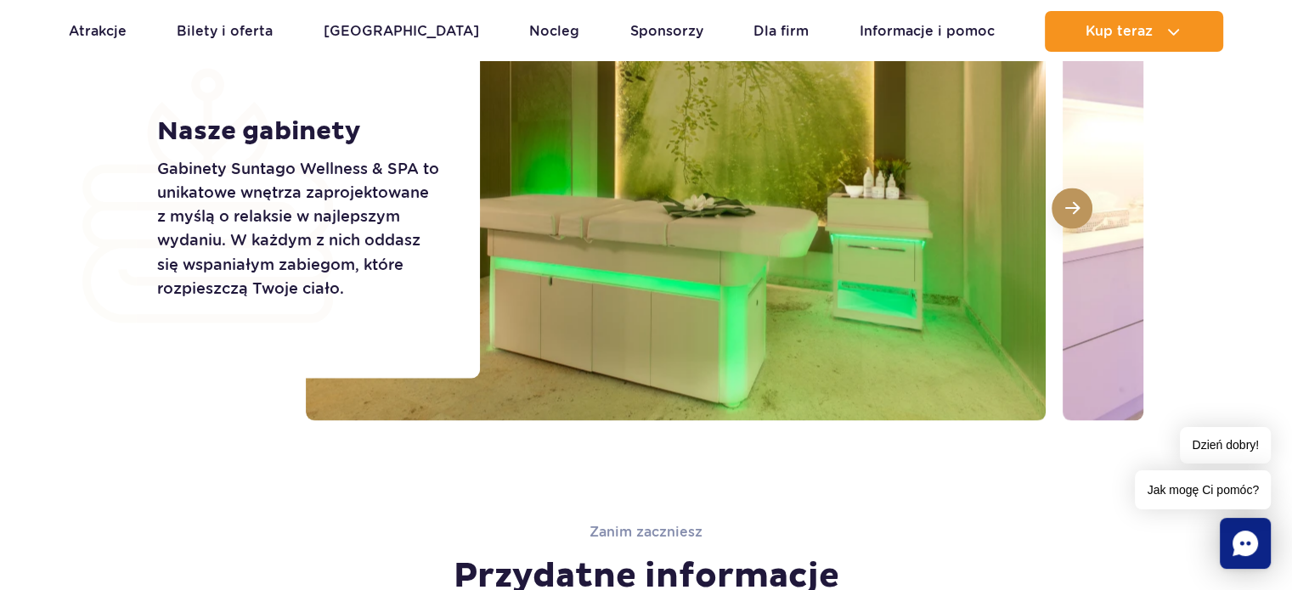
click at [1080, 209] on button at bounding box center [1072, 208] width 41 height 41
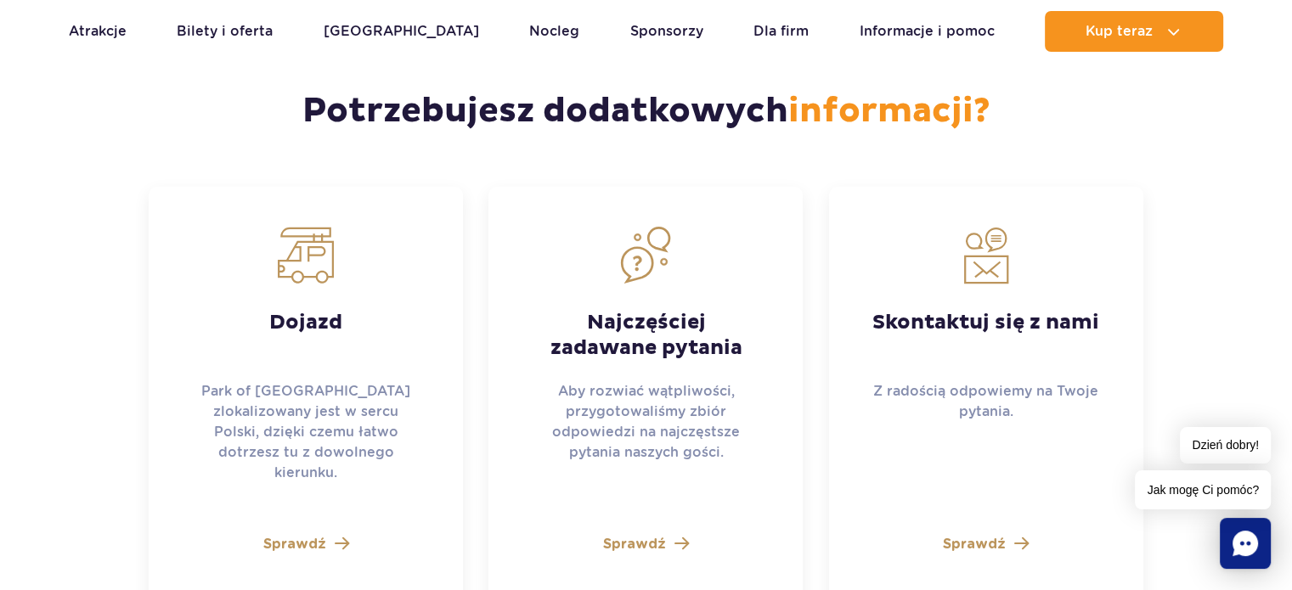
scroll to position [5181, 0]
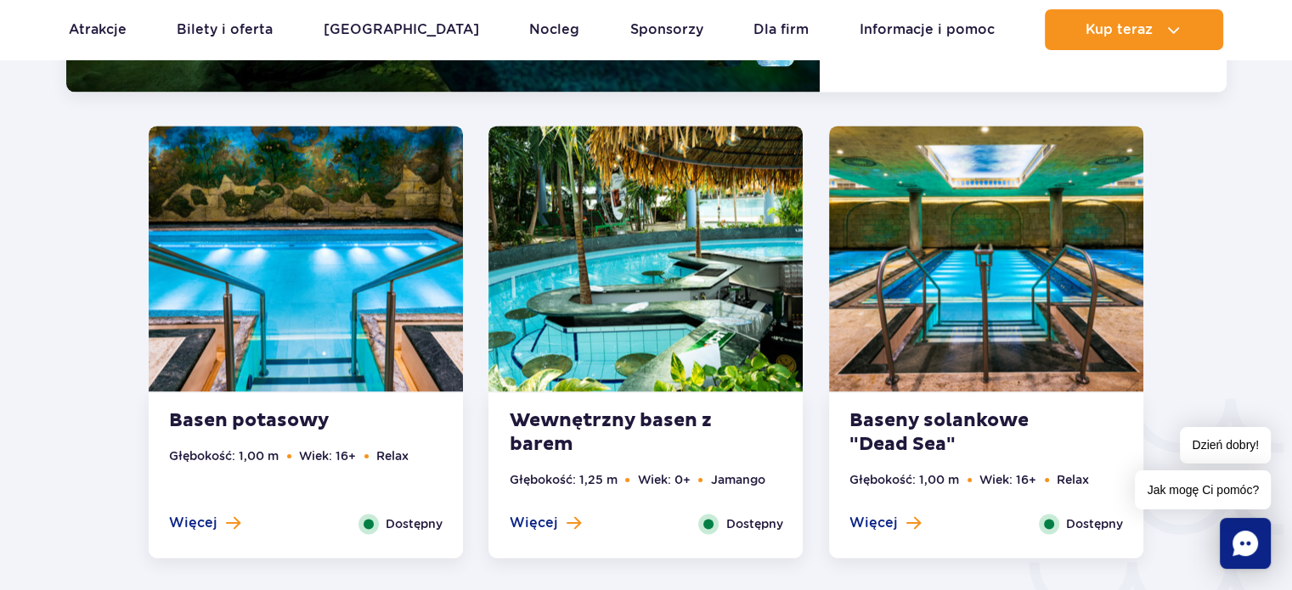
scroll to position [2385, 0]
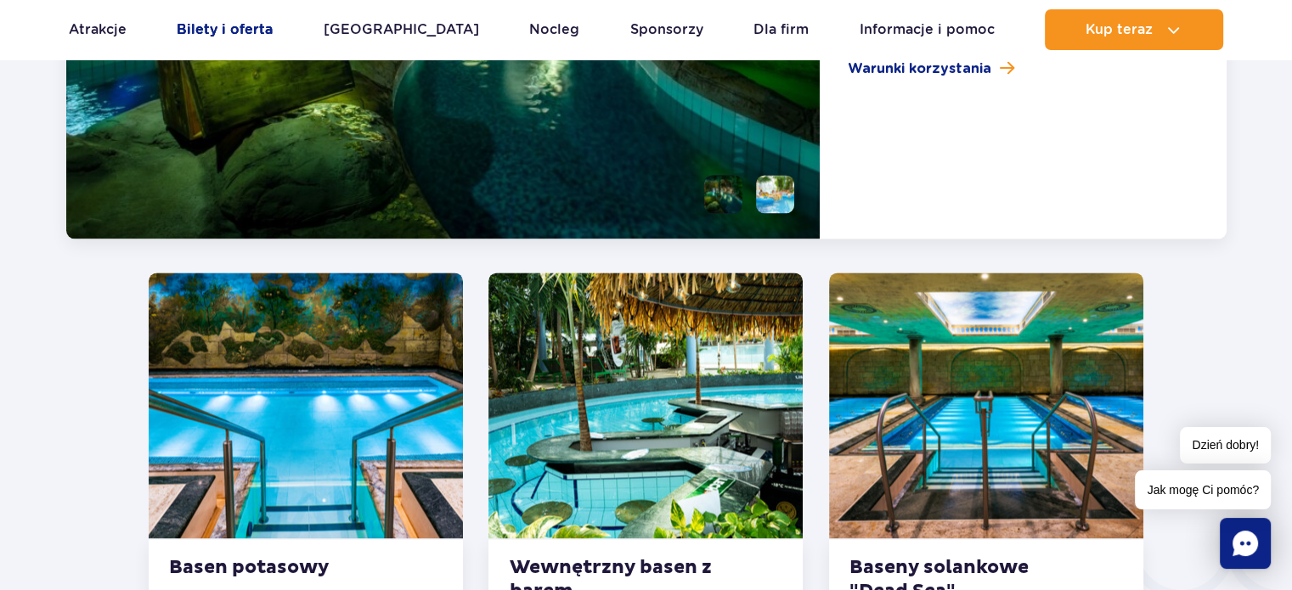
click at [204, 34] on link "Bilety i oferta" at bounding box center [225, 29] width 96 height 41
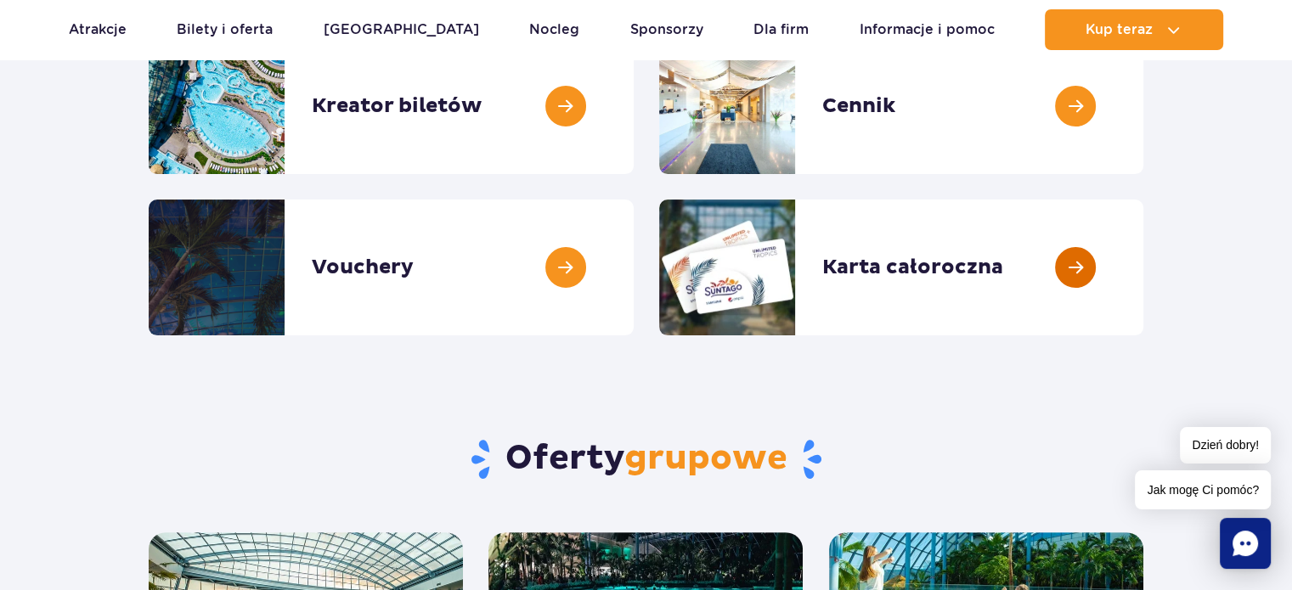
scroll to position [255, 0]
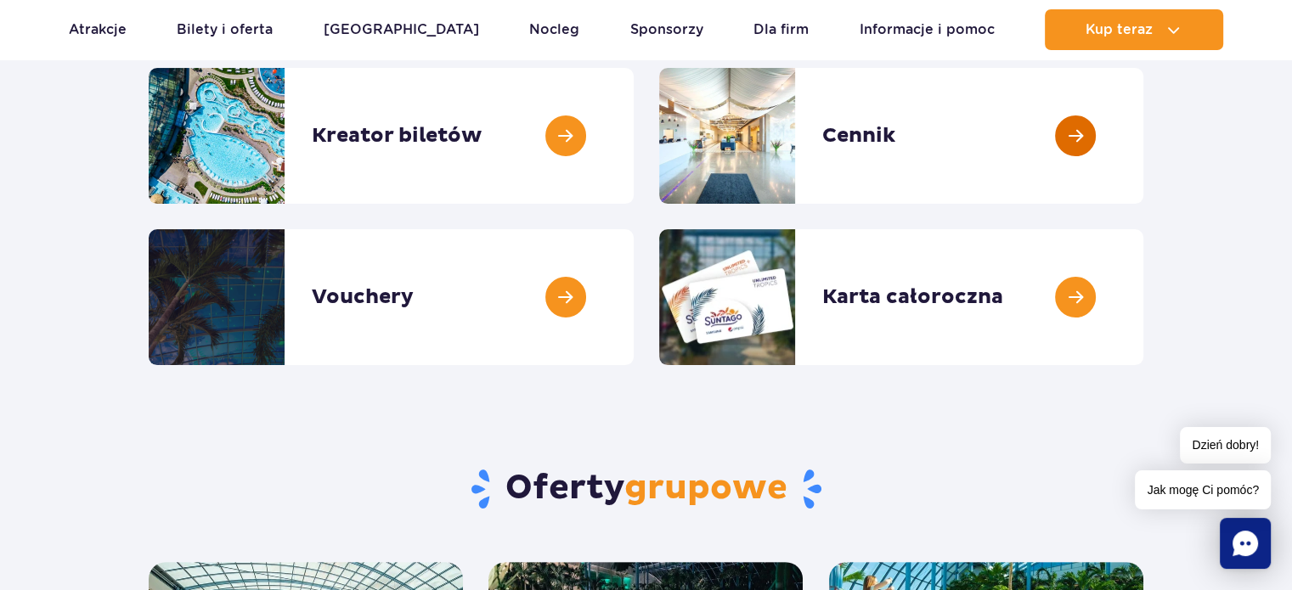
click at [1143, 145] on link at bounding box center [1143, 136] width 0 height 136
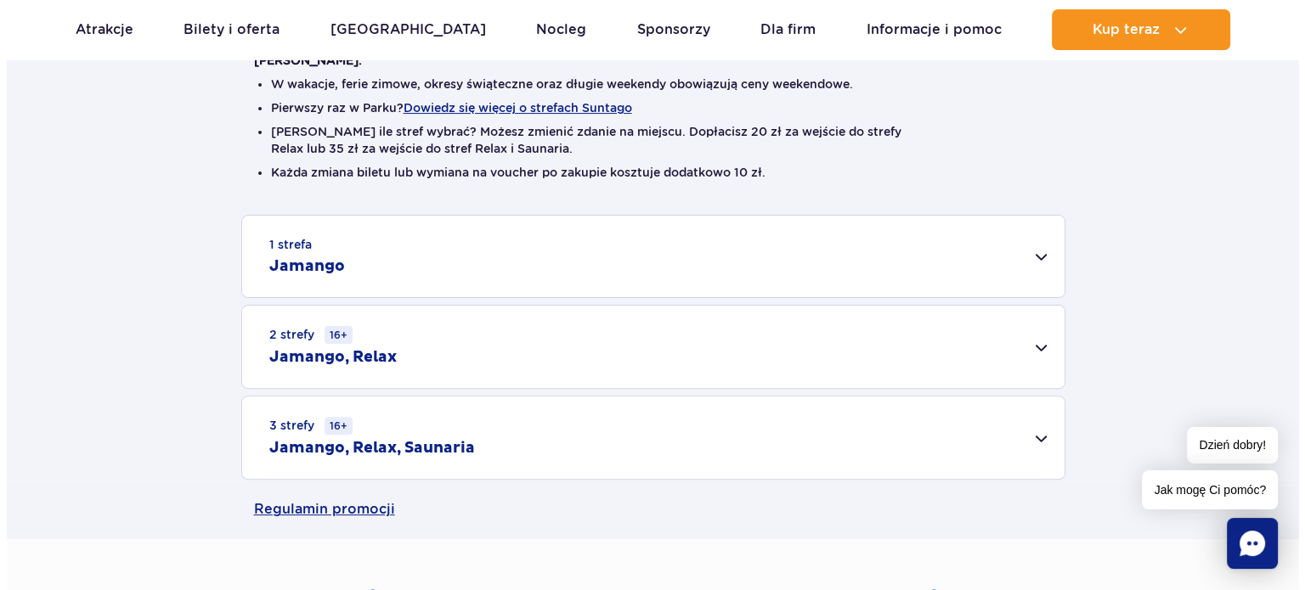
scroll to position [425, 0]
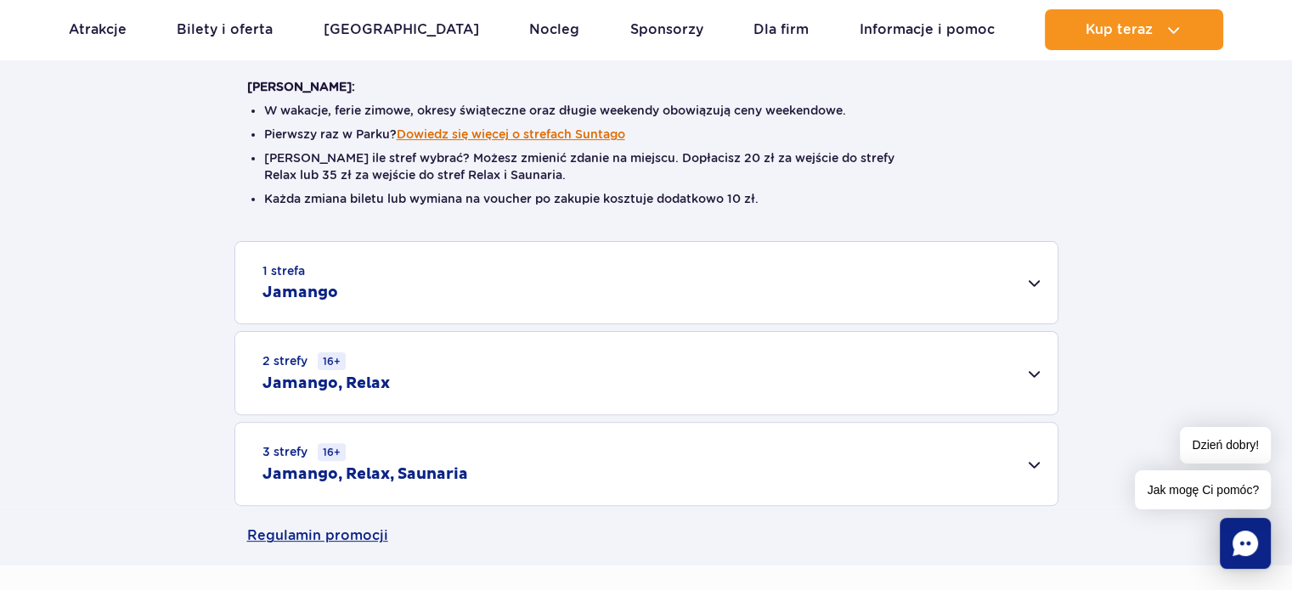
click at [522, 132] on button "Dowiedz się więcej o strefach Suntago" at bounding box center [511, 134] width 228 height 14
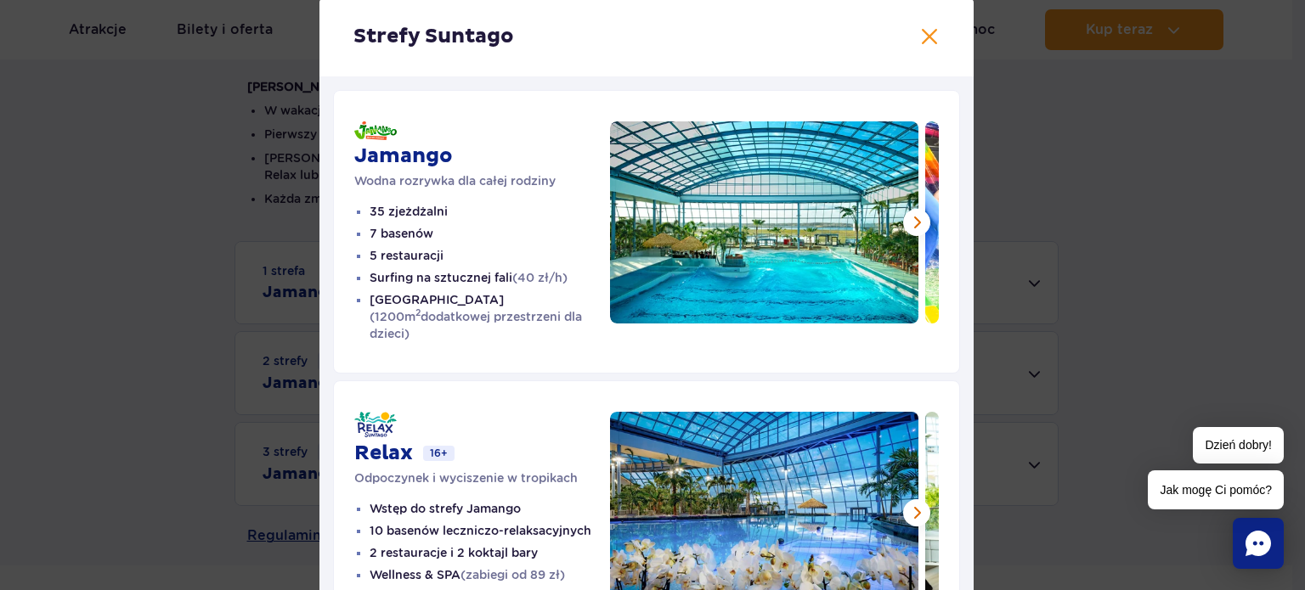
scroll to position [85, 0]
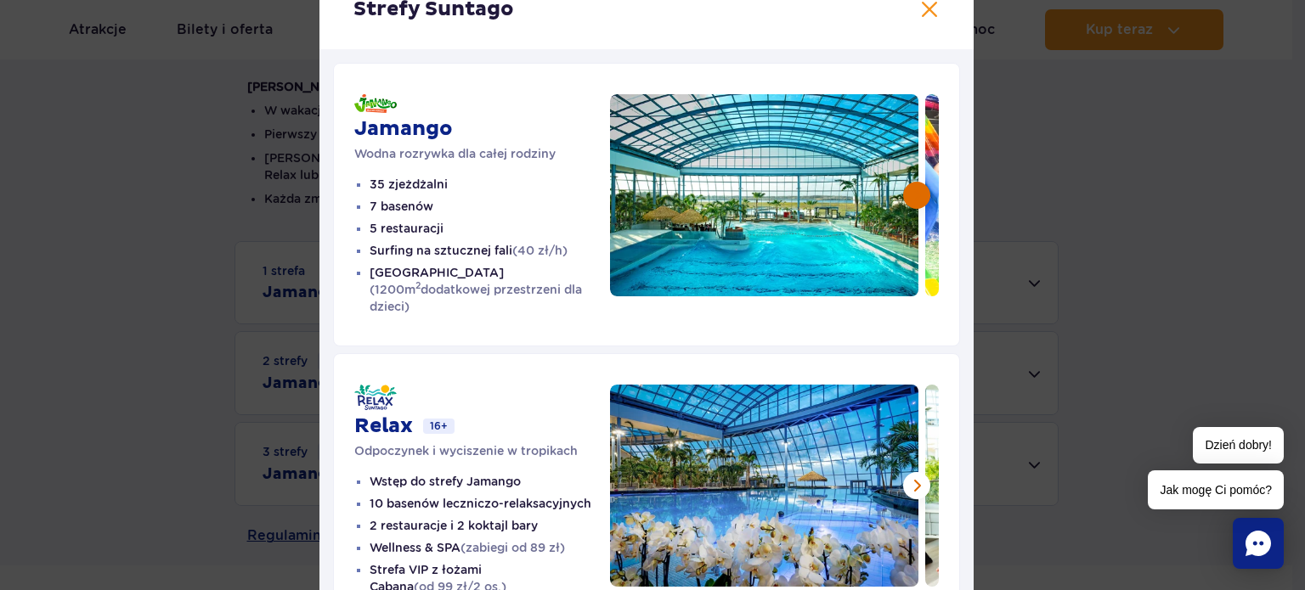
click at [909, 200] on button at bounding box center [916, 195] width 27 height 27
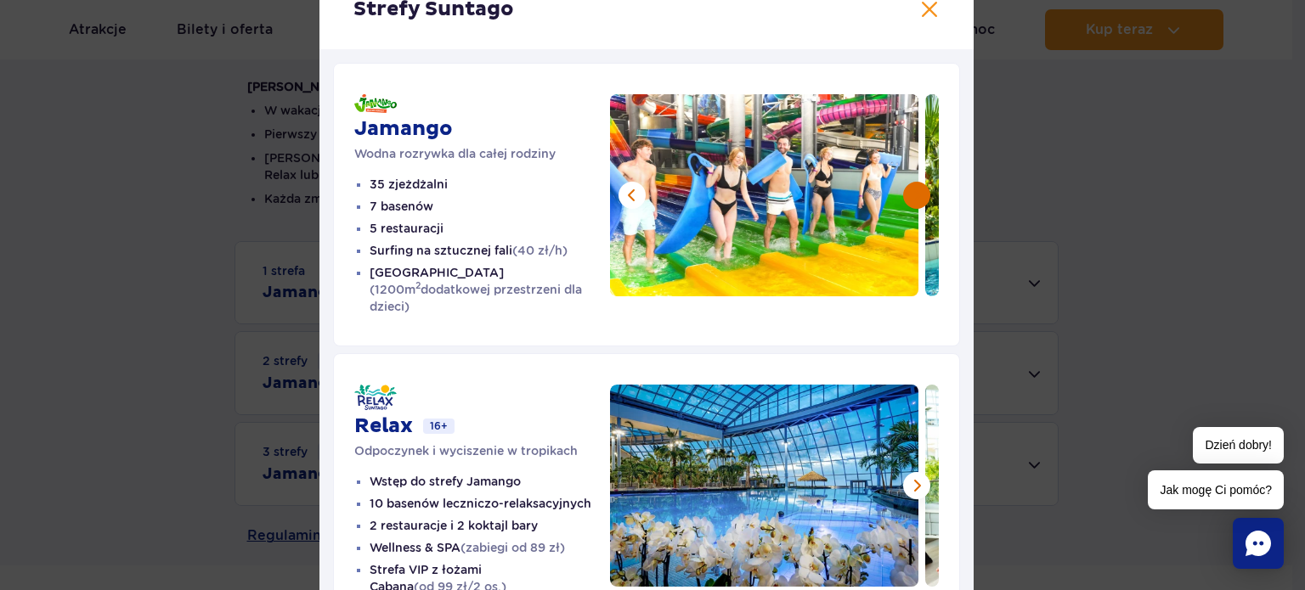
click at [909, 200] on button at bounding box center [916, 195] width 27 height 27
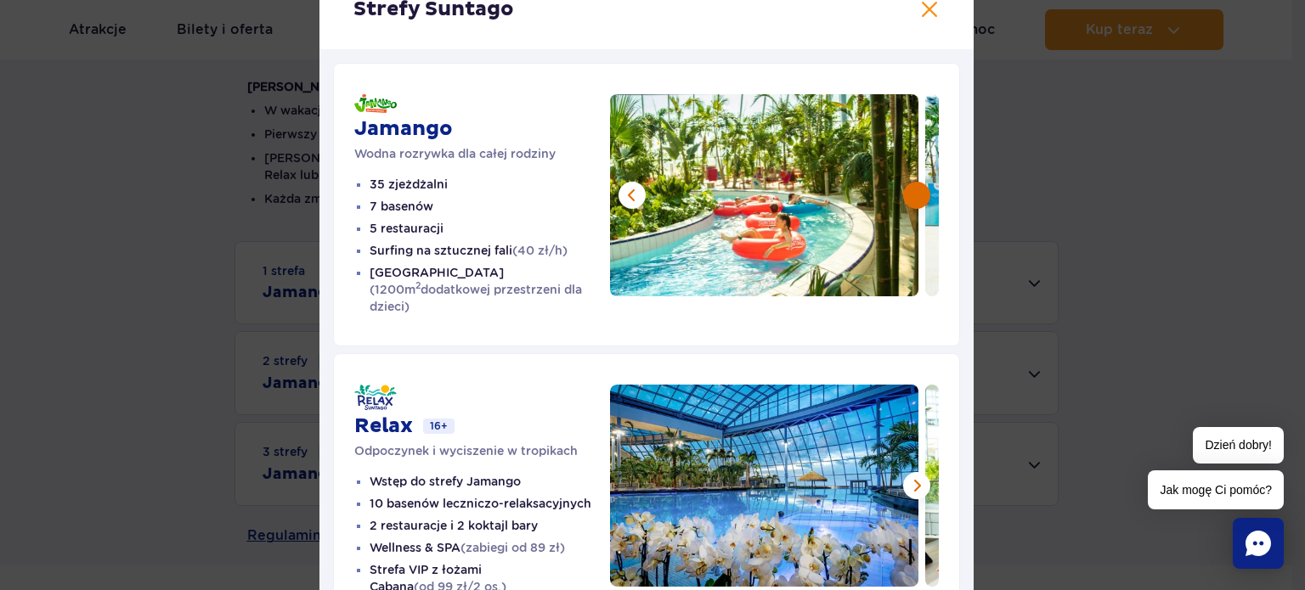
click at [909, 200] on button at bounding box center [916, 195] width 27 height 27
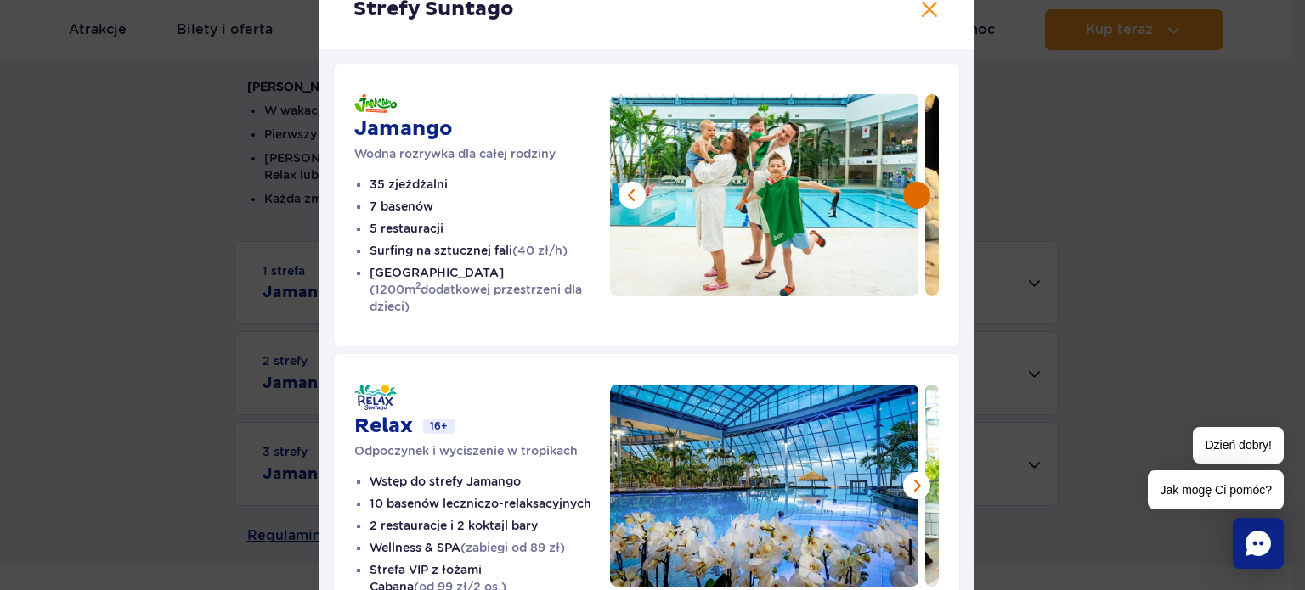
click at [909, 200] on button at bounding box center [916, 195] width 27 height 27
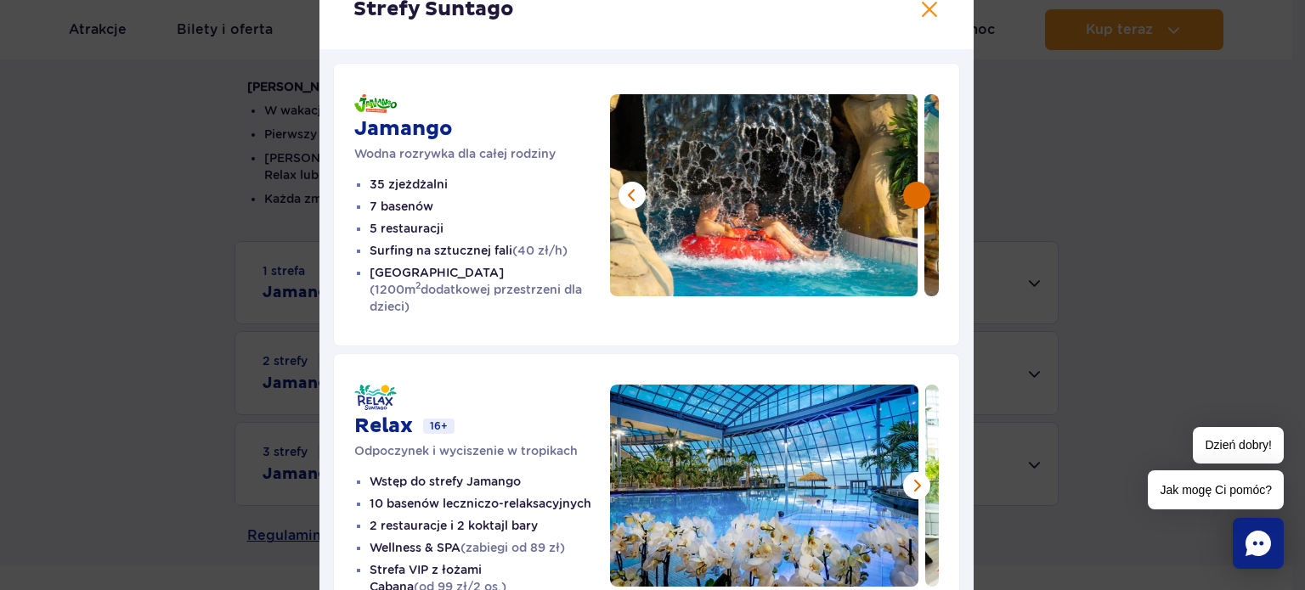
click at [909, 200] on button at bounding box center [916, 195] width 27 height 27
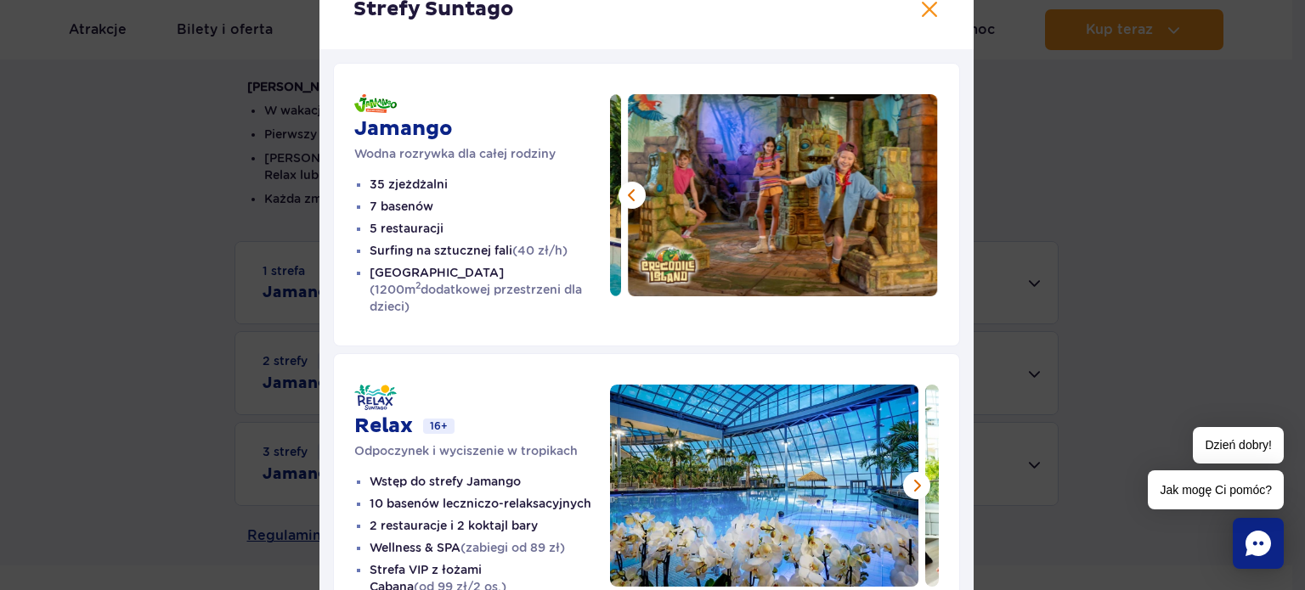
click at [909, 200] on img at bounding box center [783, 195] width 309 height 202
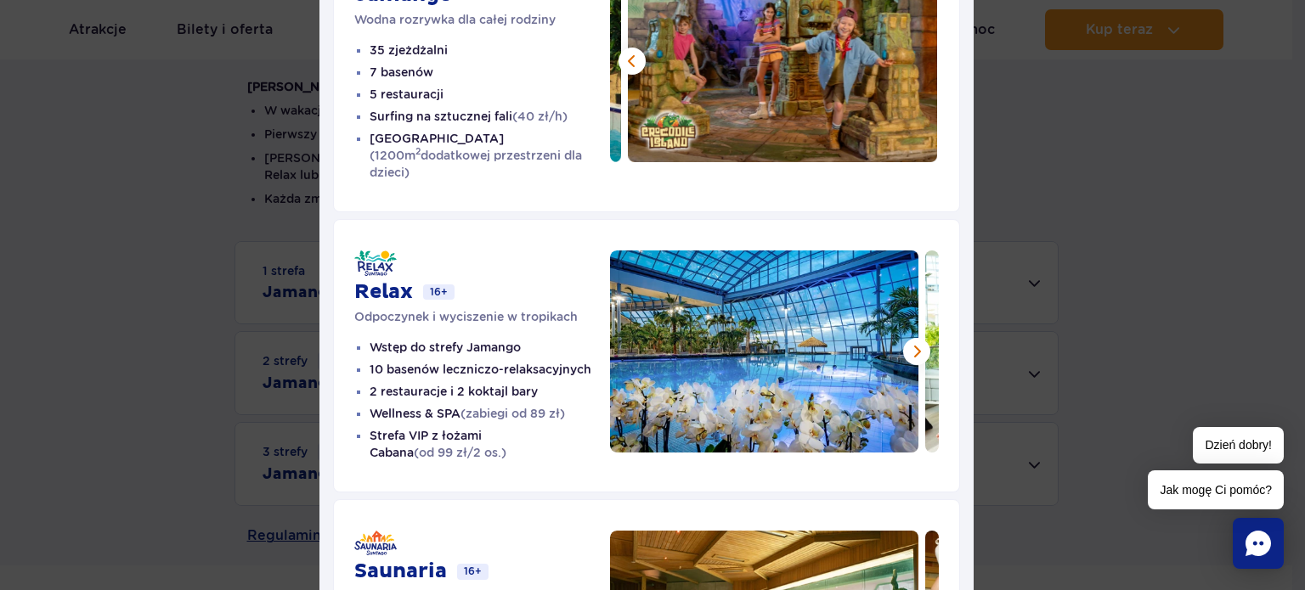
scroll to position [255, 0]
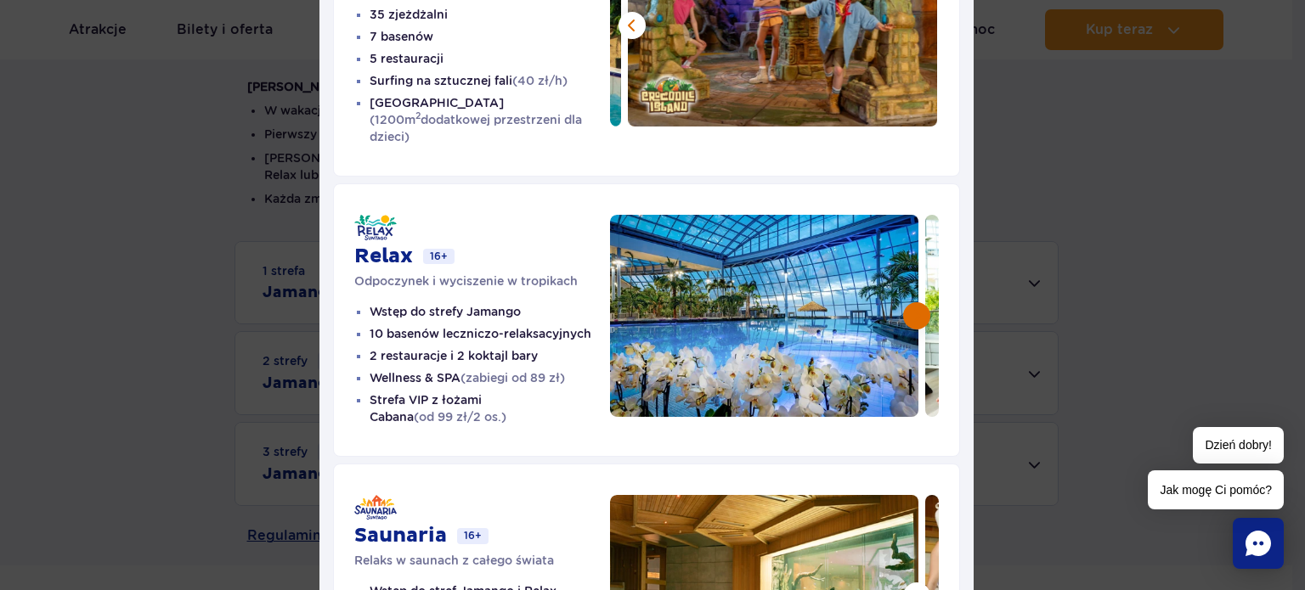
click at [903, 307] on button at bounding box center [916, 315] width 27 height 27
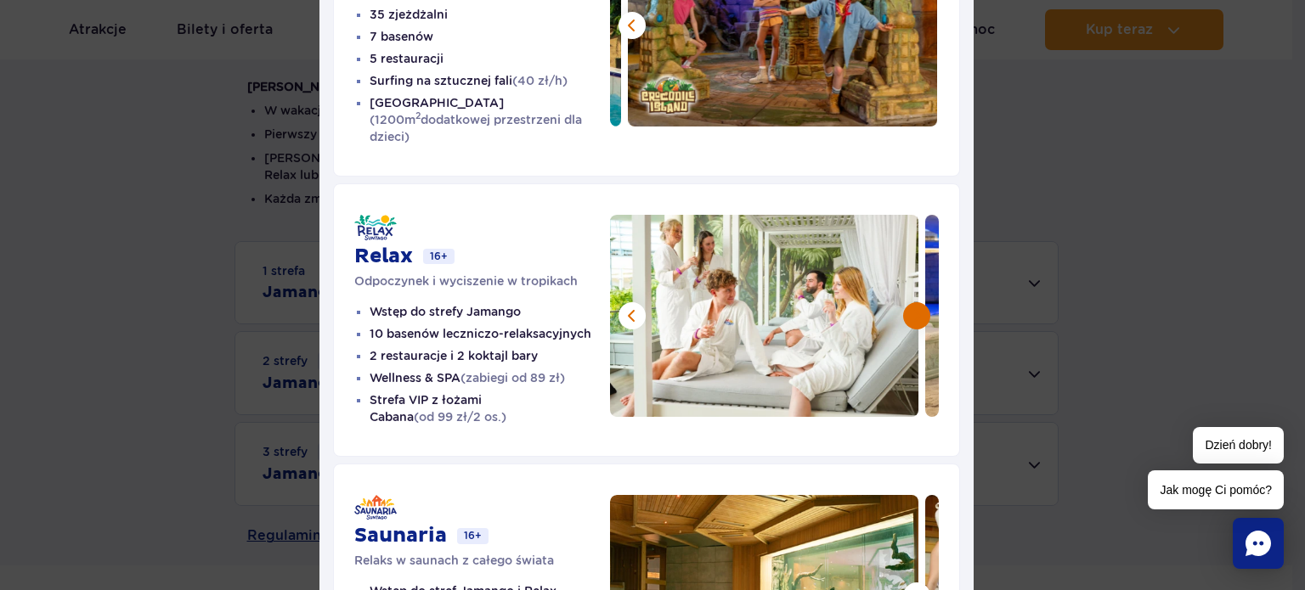
click at [903, 307] on button at bounding box center [916, 315] width 27 height 27
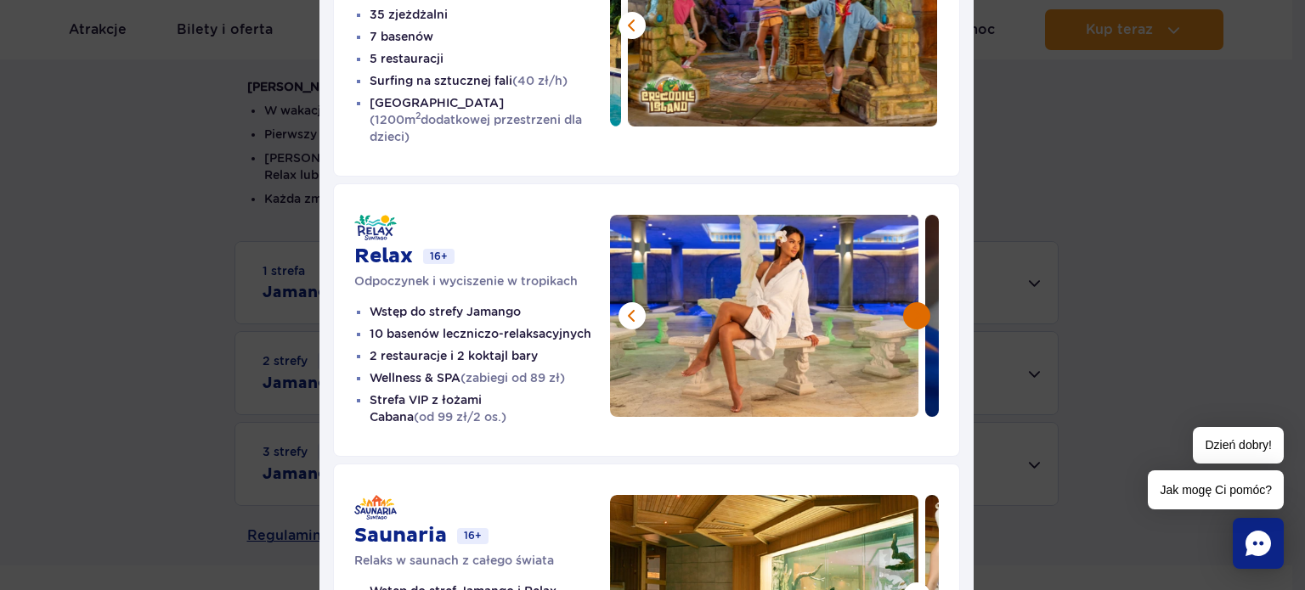
click at [903, 307] on button at bounding box center [916, 315] width 27 height 27
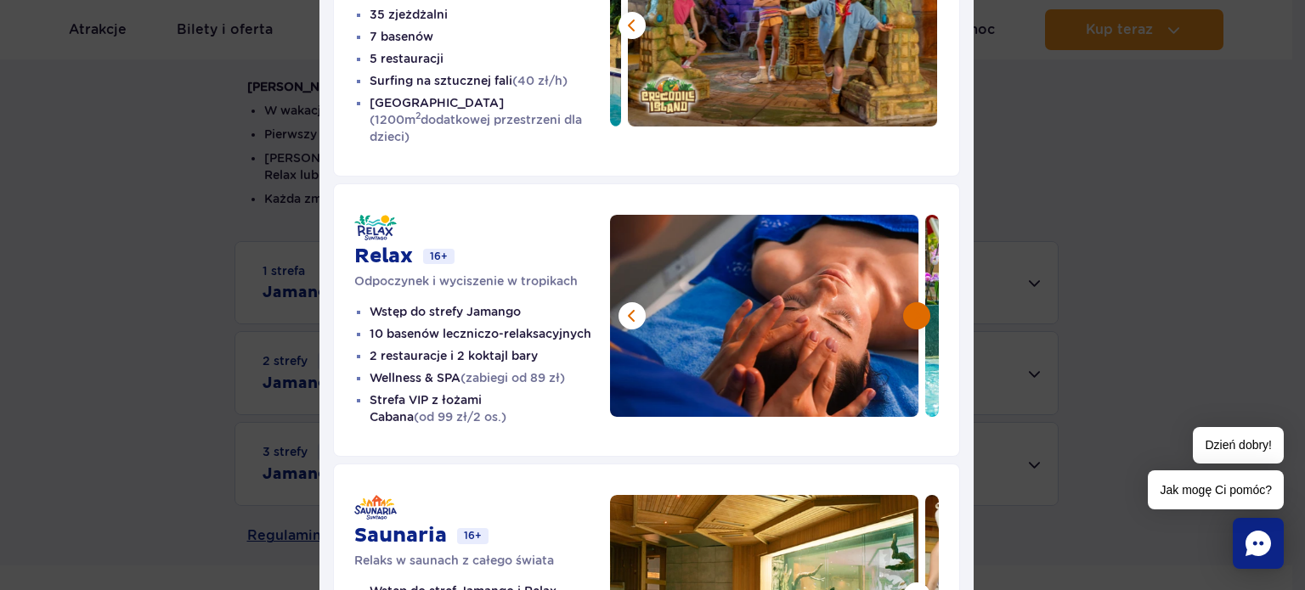
click at [903, 307] on button at bounding box center [916, 315] width 27 height 27
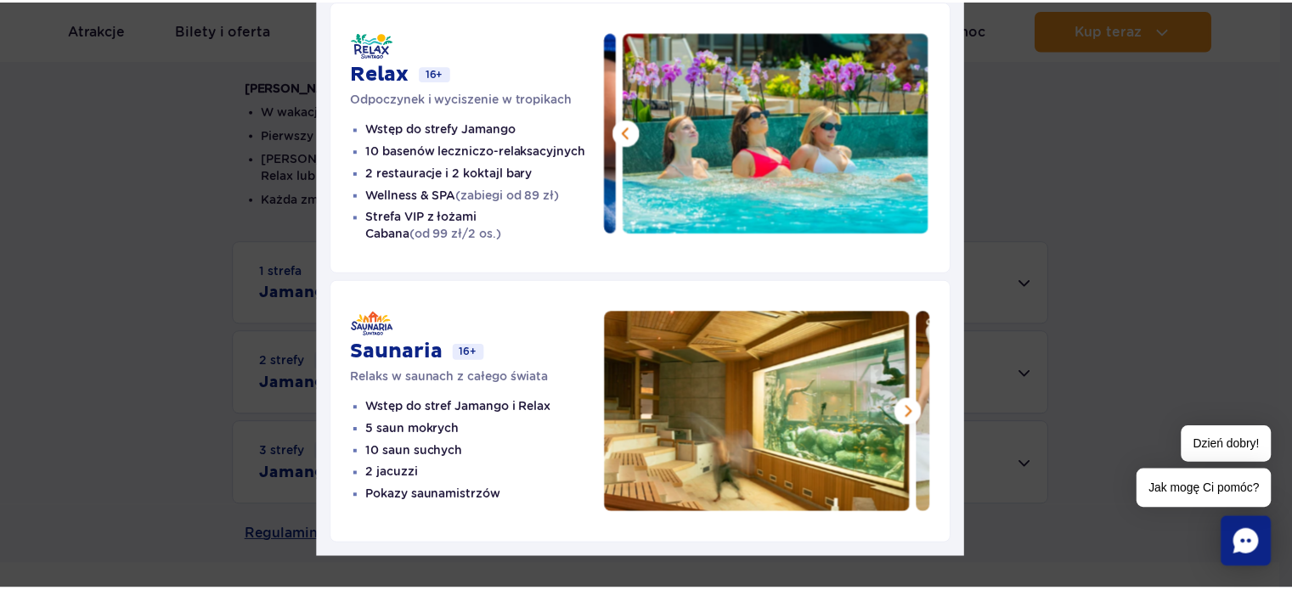
scroll to position [443, 0]
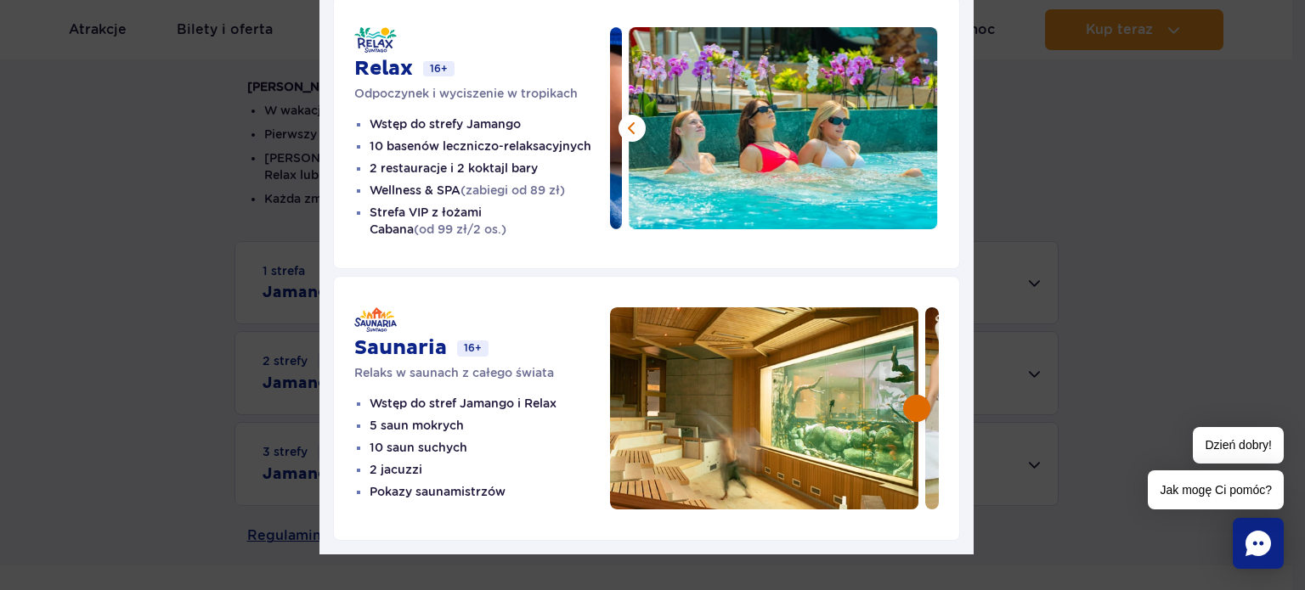
click at [911, 395] on button at bounding box center [916, 408] width 27 height 27
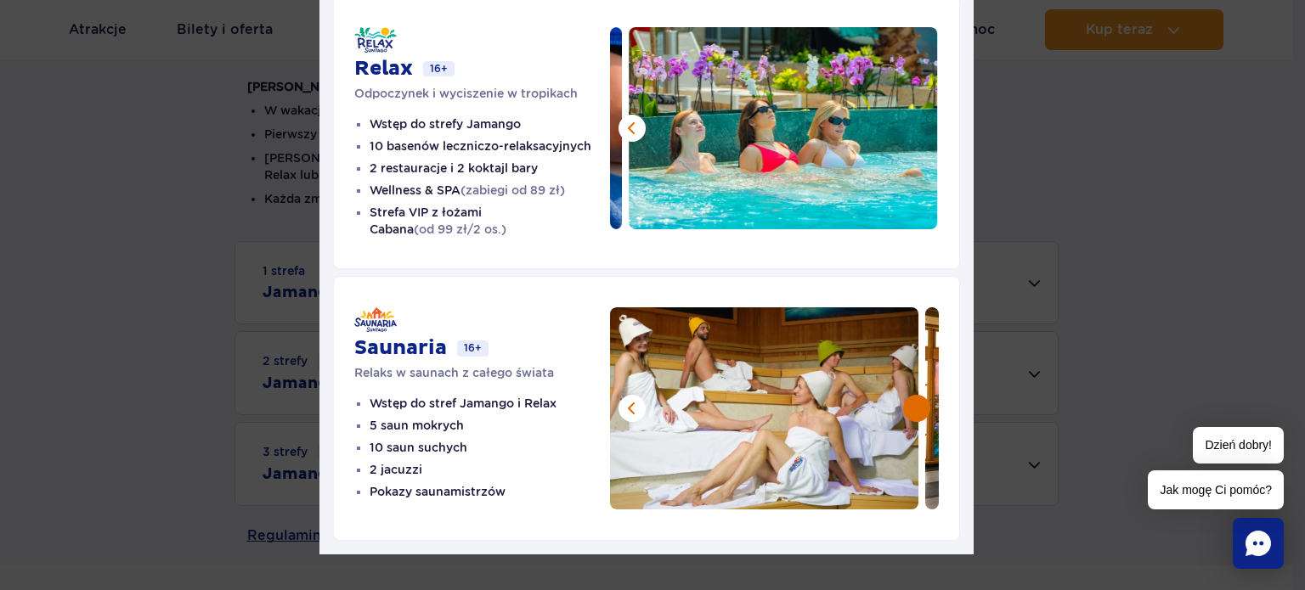
click at [911, 395] on button at bounding box center [916, 408] width 27 height 27
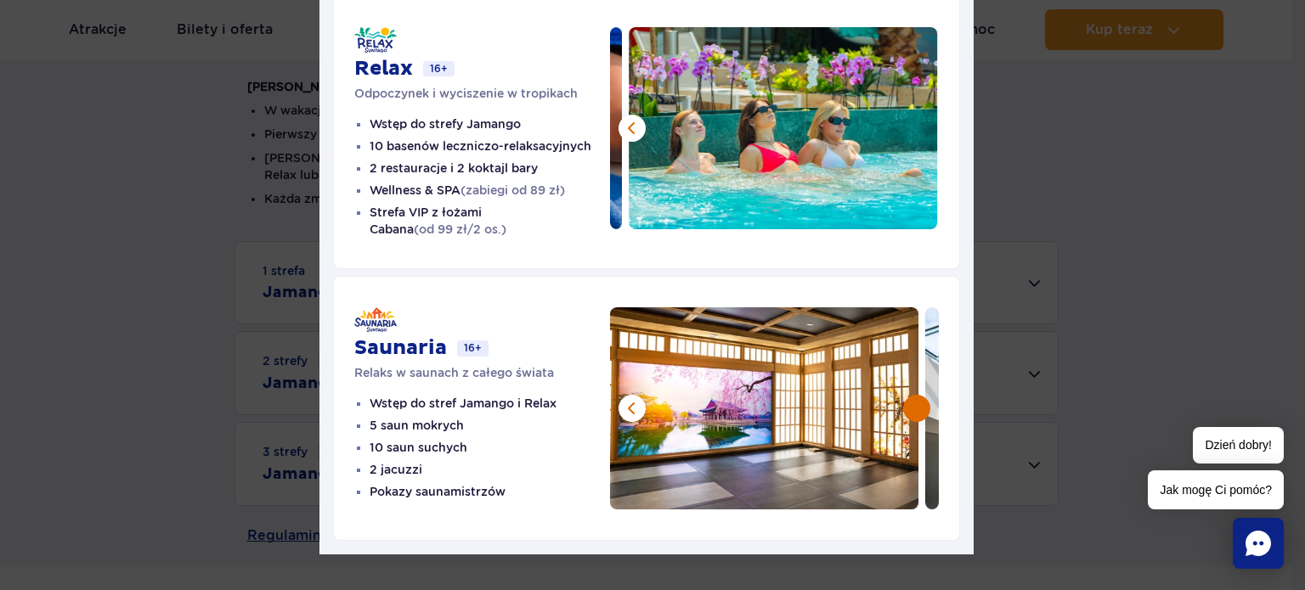
click at [910, 395] on button at bounding box center [916, 408] width 27 height 27
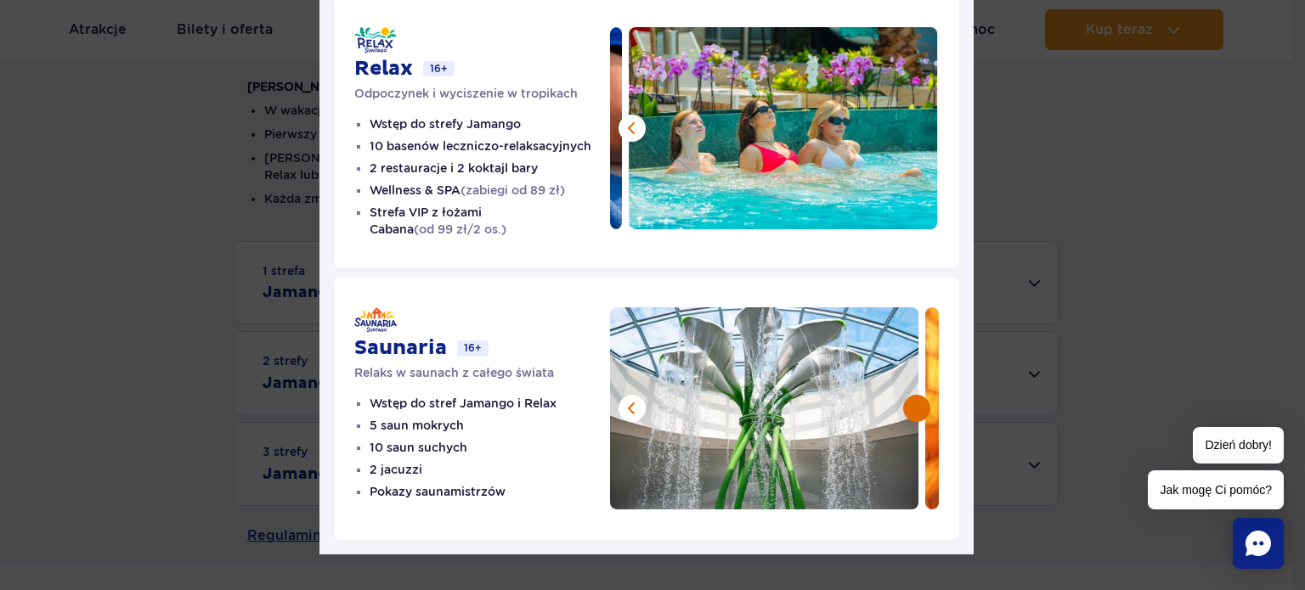
click at [910, 395] on button at bounding box center [916, 408] width 27 height 27
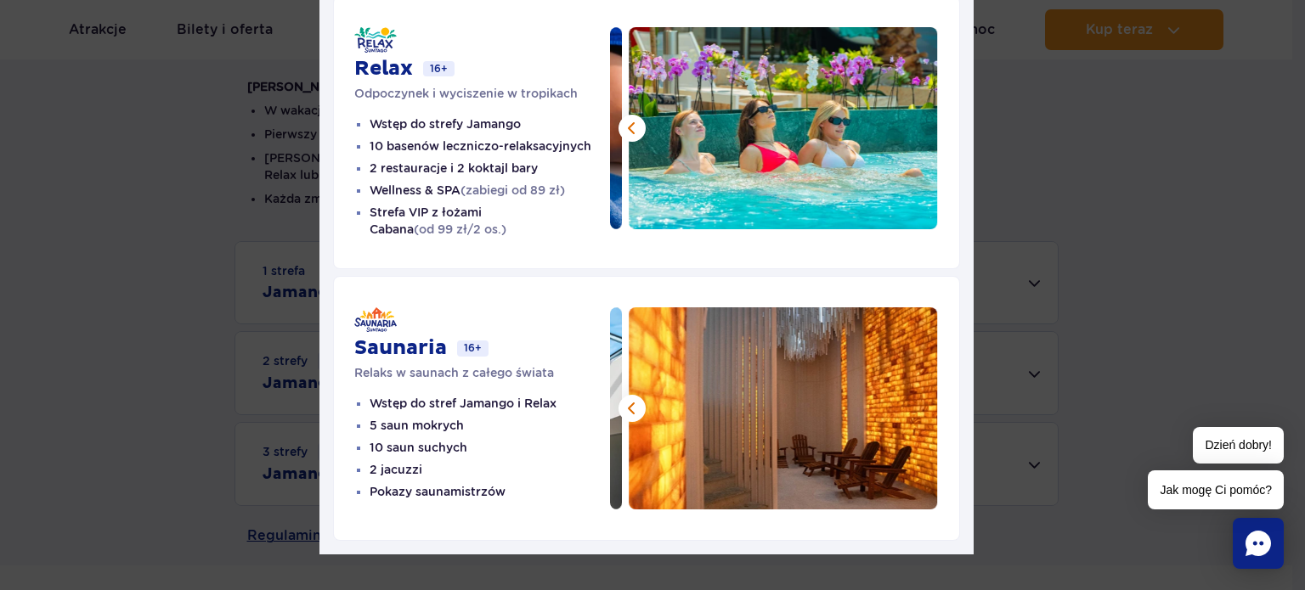
click at [910, 392] on img at bounding box center [783, 408] width 309 height 202
click at [1203, 240] on div "Strefy Suntago Jamango Wodna rozrywka dla całej rodziny 35 zjeżdżalni 7 basenów…" at bounding box center [646, 83] width 1292 height 1052
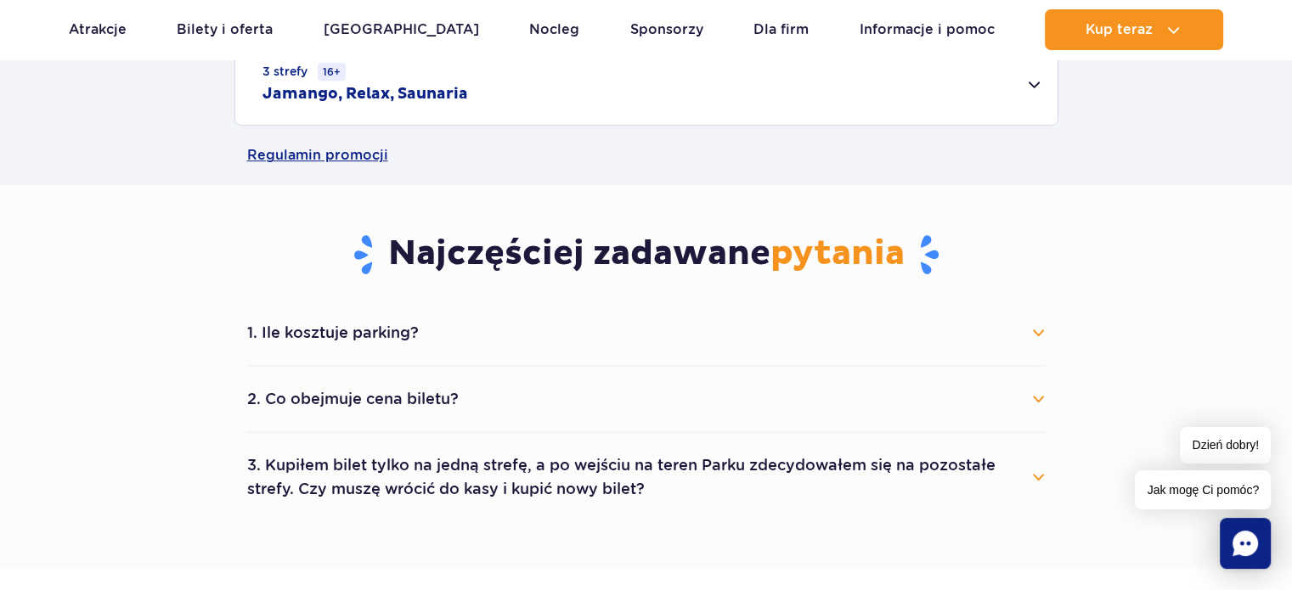
scroll to position [849, 0]
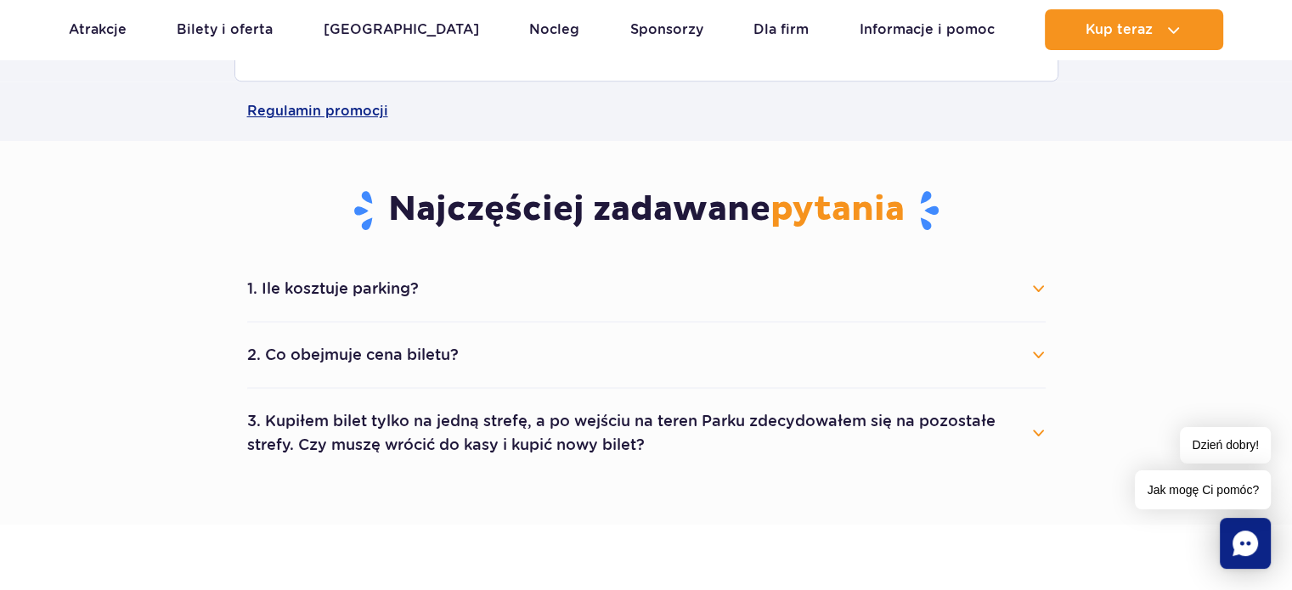
click at [1035, 284] on button "1. Ile kosztuje parking?" at bounding box center [646, 288] width 798 height 37
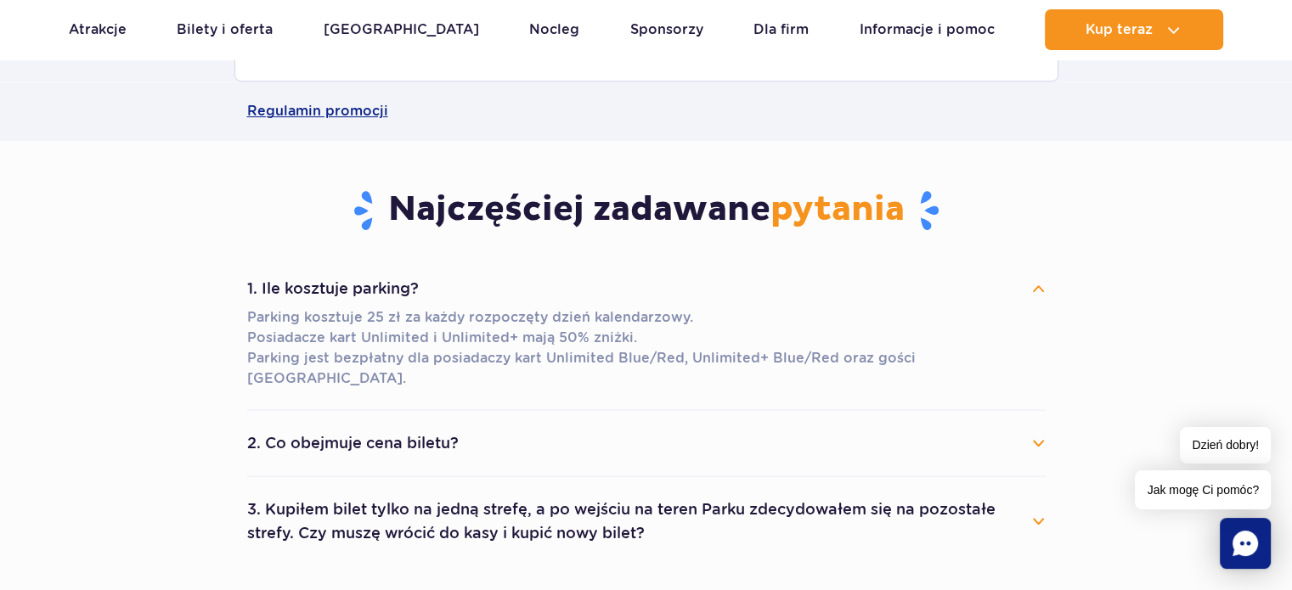
click at [1035, 282] on button "1. Ile kosztuje parking?" at bounding box center [646, 288] width 798 height 37
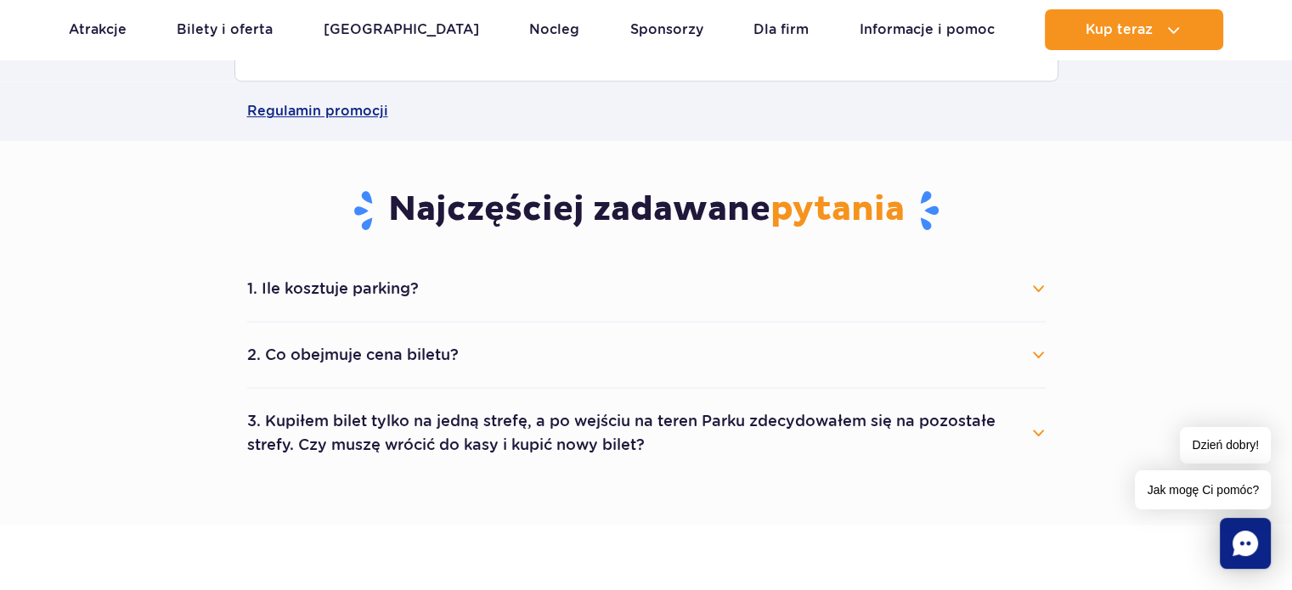
click at [730, 366] on button "2. Co obejmuje cena biletu?" at bounding box center [646, 354] width 798 height 37
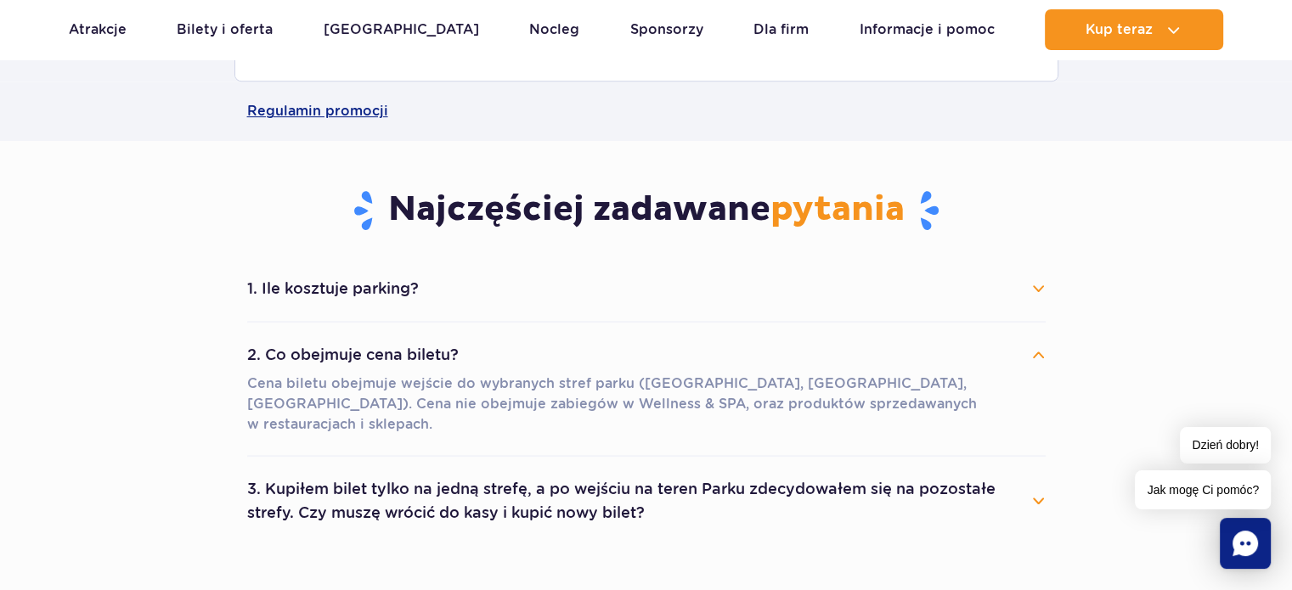
click at [731, 358] on button "2. Co obejmuje cena biletu?" at bounding box center [646, 354] width 798 height 37
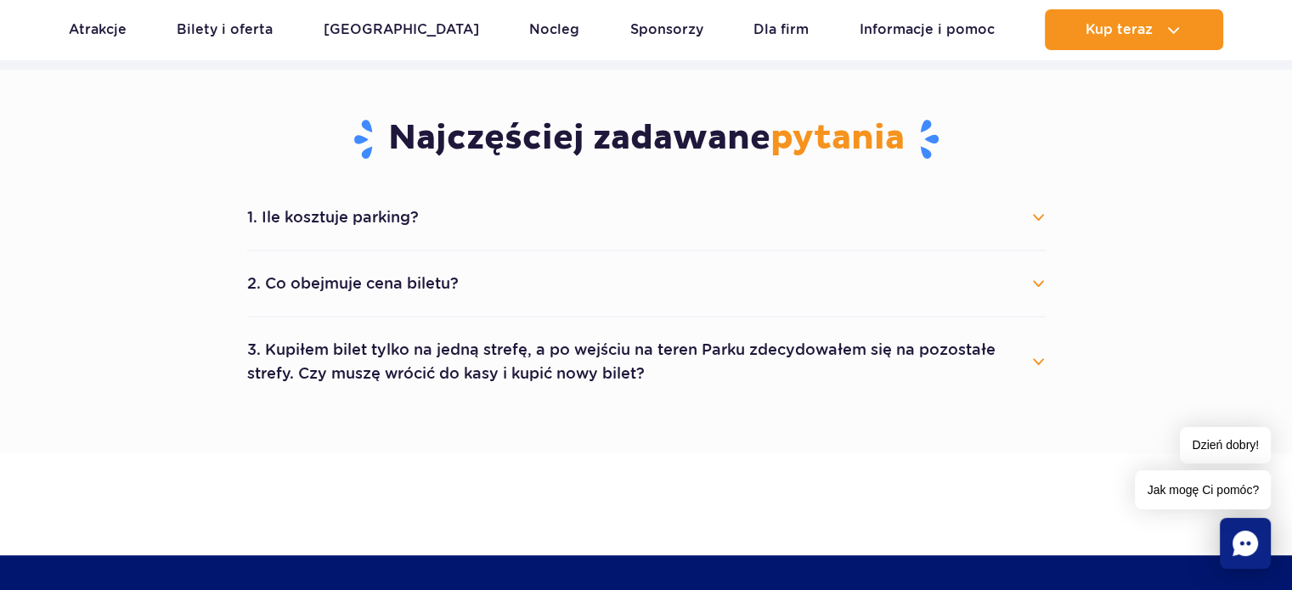
scroll to position [1104, 0]
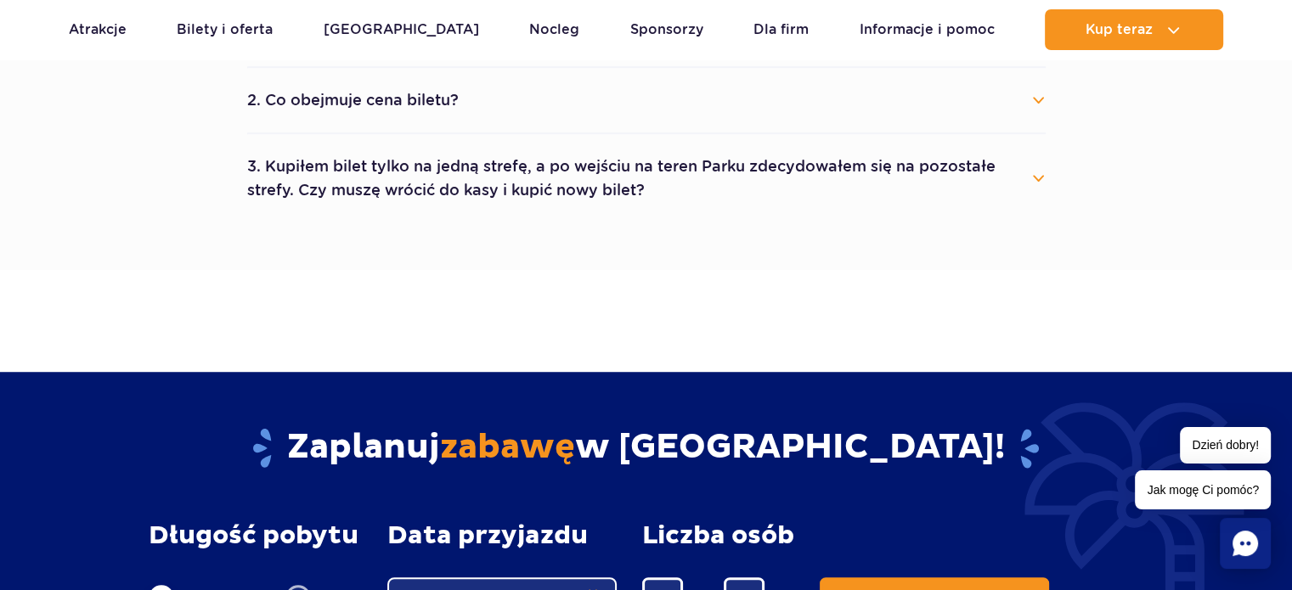
click at [907, 172] on button "3. Kupiłem bilet tylko na jedną strefę, a po wejściu na teren Parku zdecydowałe…" at bounding box center [646, 178] width 798 height 61
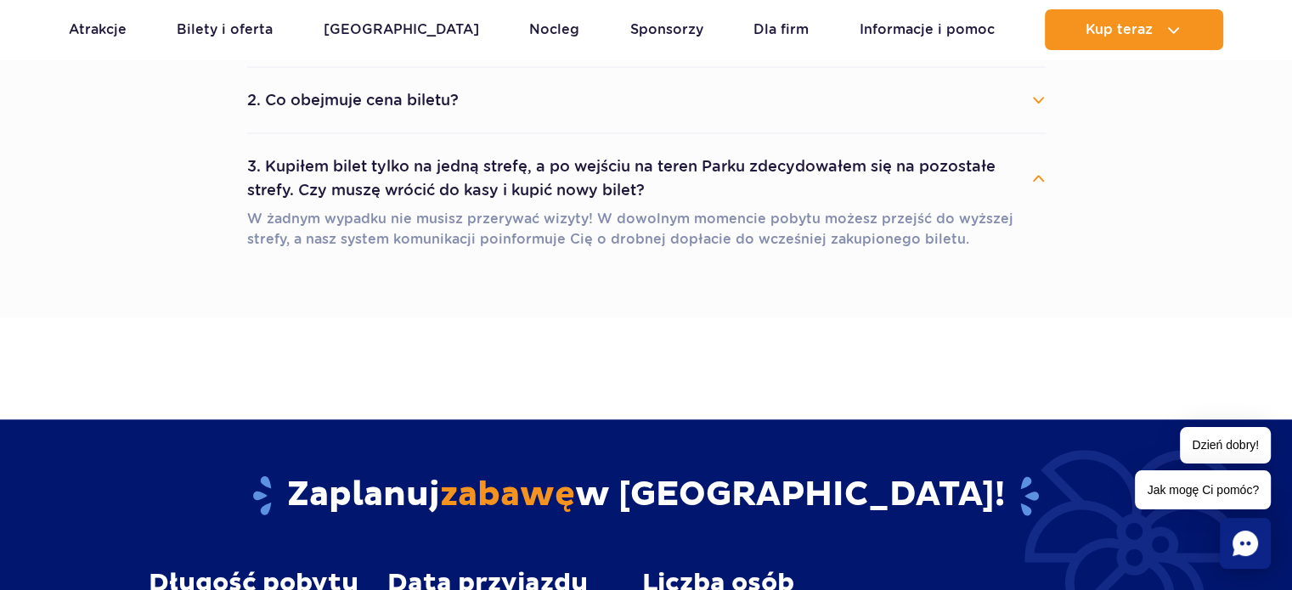
click at [907, 172] on button "3. Kupiłem bilet tylko na jedną strefę, a po wejściu na teren Parku zdecydowałe…" at bounding box center [646, 178] width 798 height 61
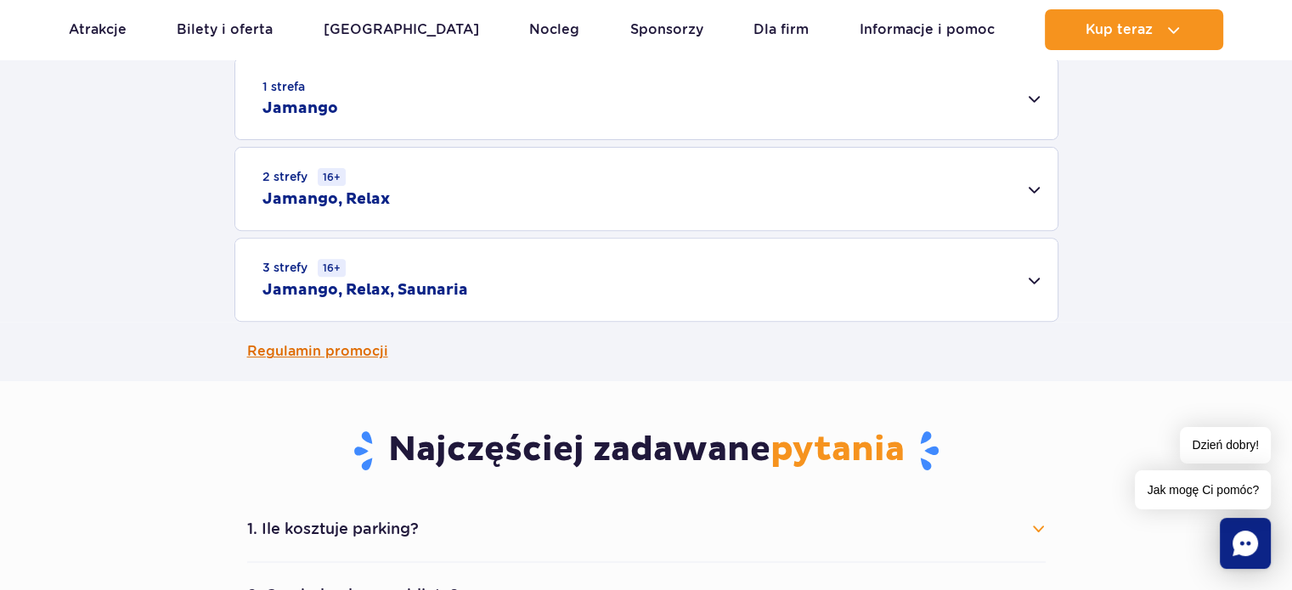
scroll to position [510, 0]
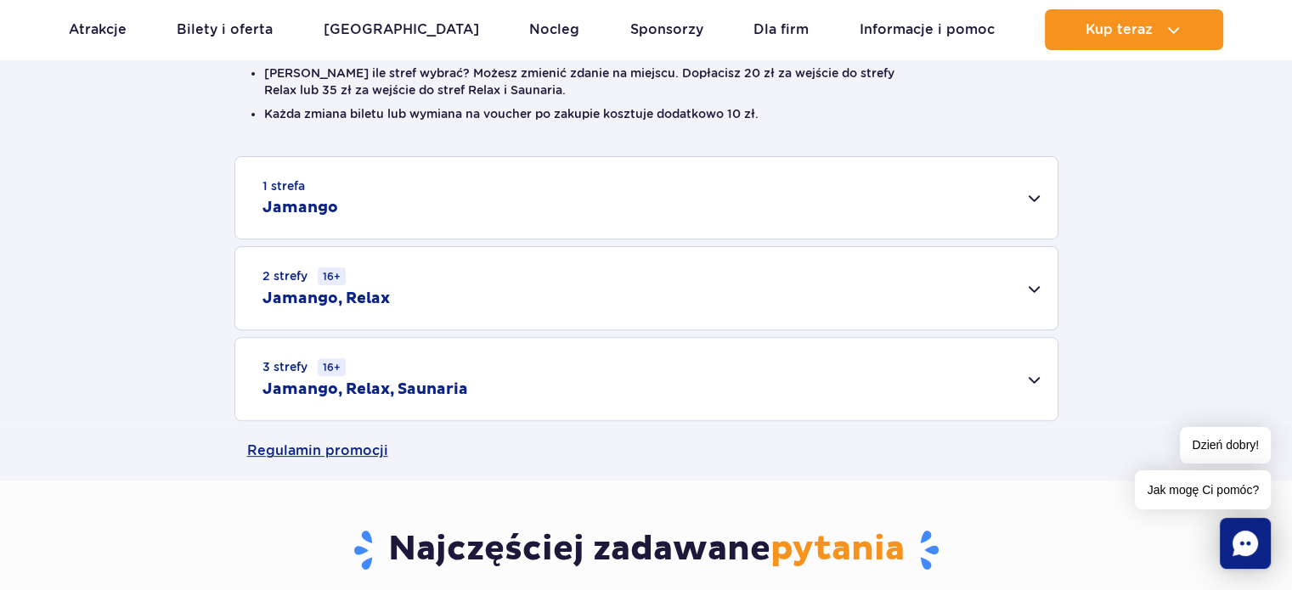
click at [512, 378] on div "3 strefy 16+ Jamango, Relax, Saunaria" at bounding box center [646, 379] width 822 height 82
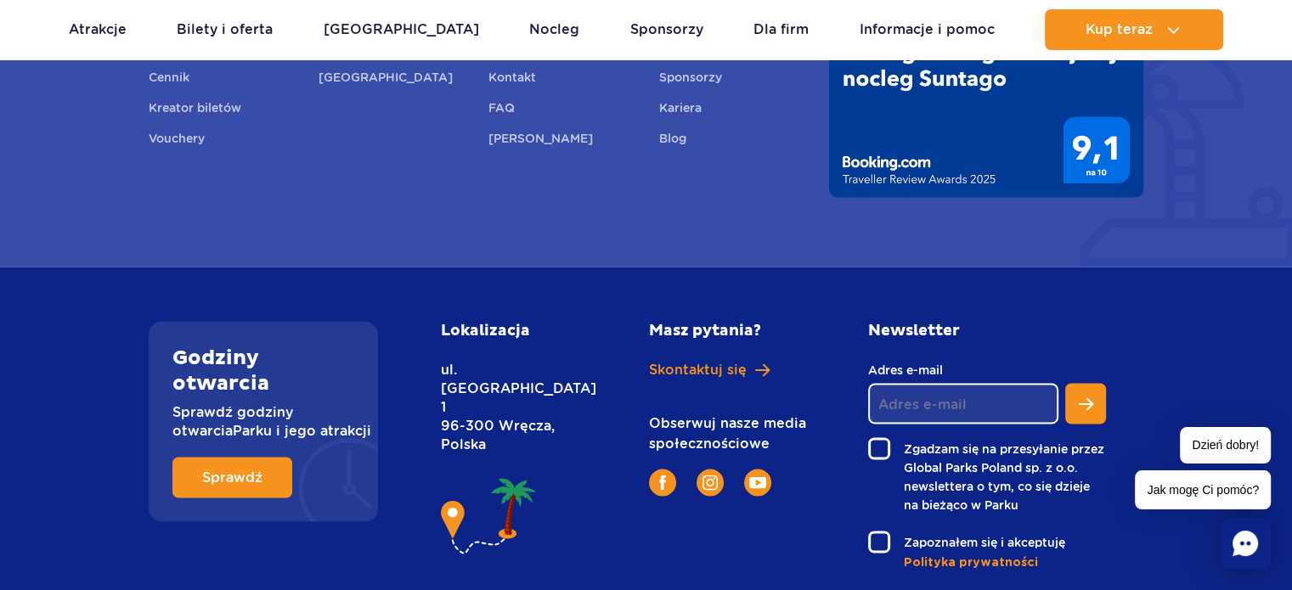
scroll to position [2973, 0]
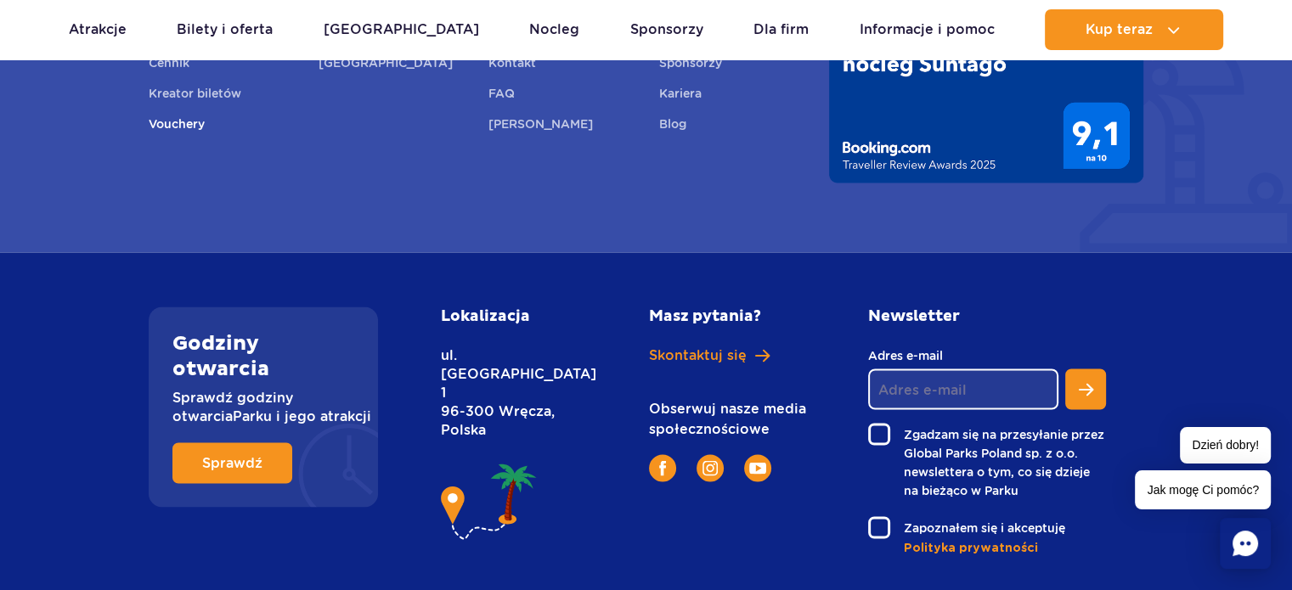
click at [150, 121] on link "Vouchery" at bounding box center [177, 127] width 56 height 24
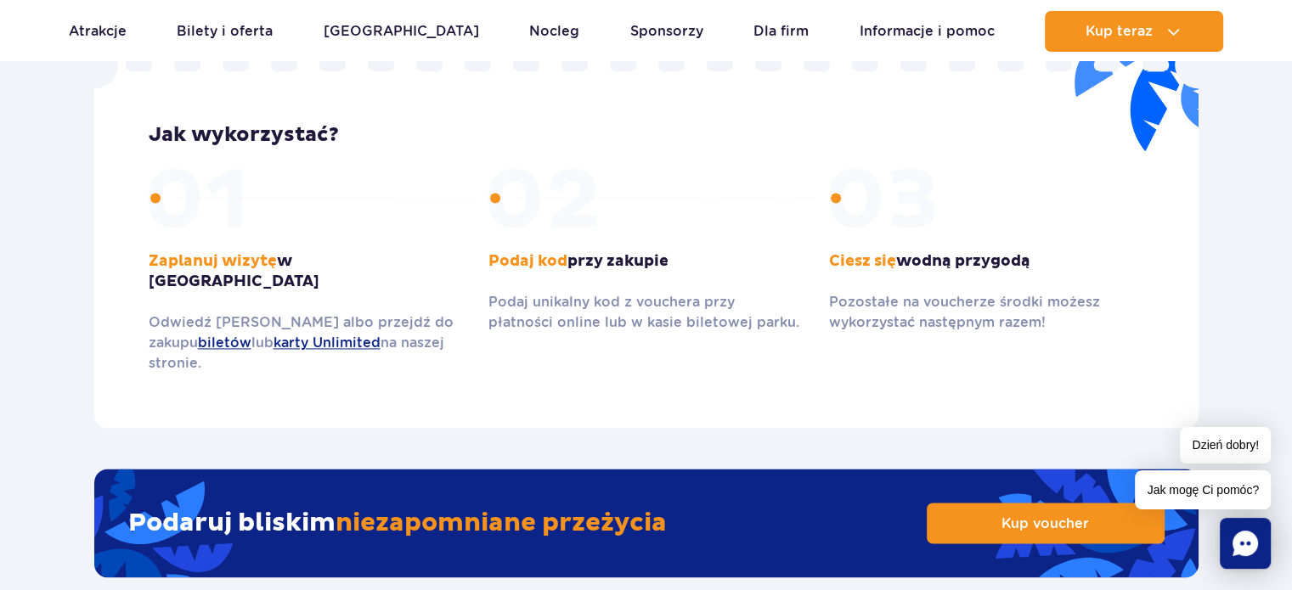
scroll to position [2888, 0]
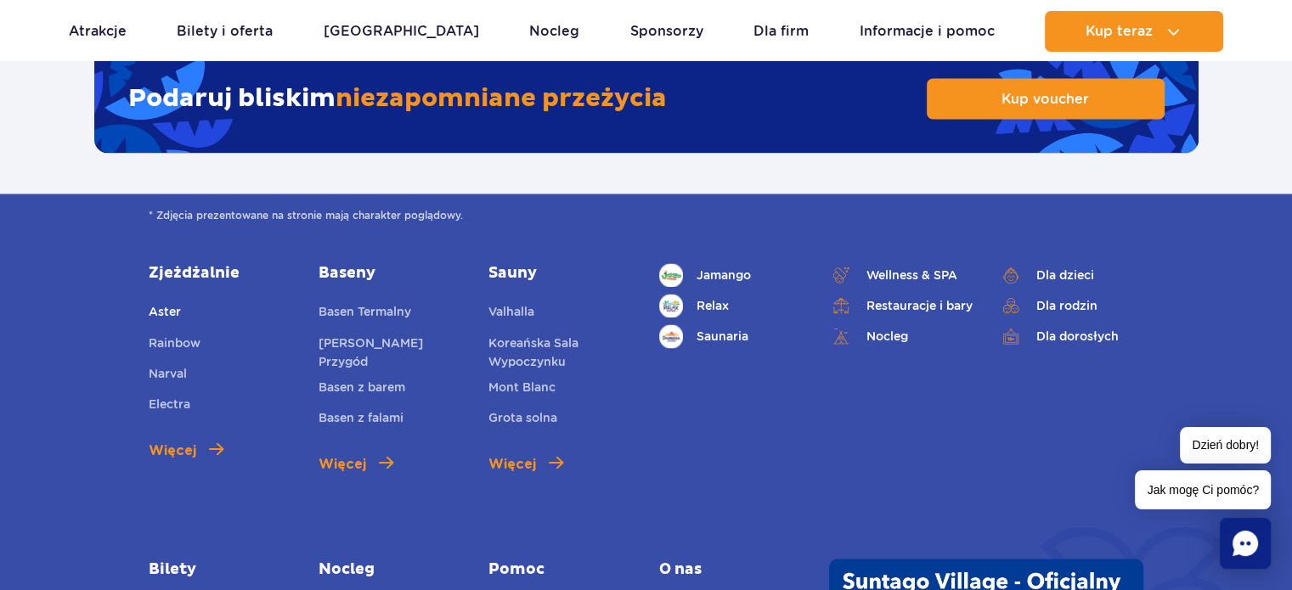
click at [166, 305] on span "Aster" at bounding box center [165, 312] width 32 height 14
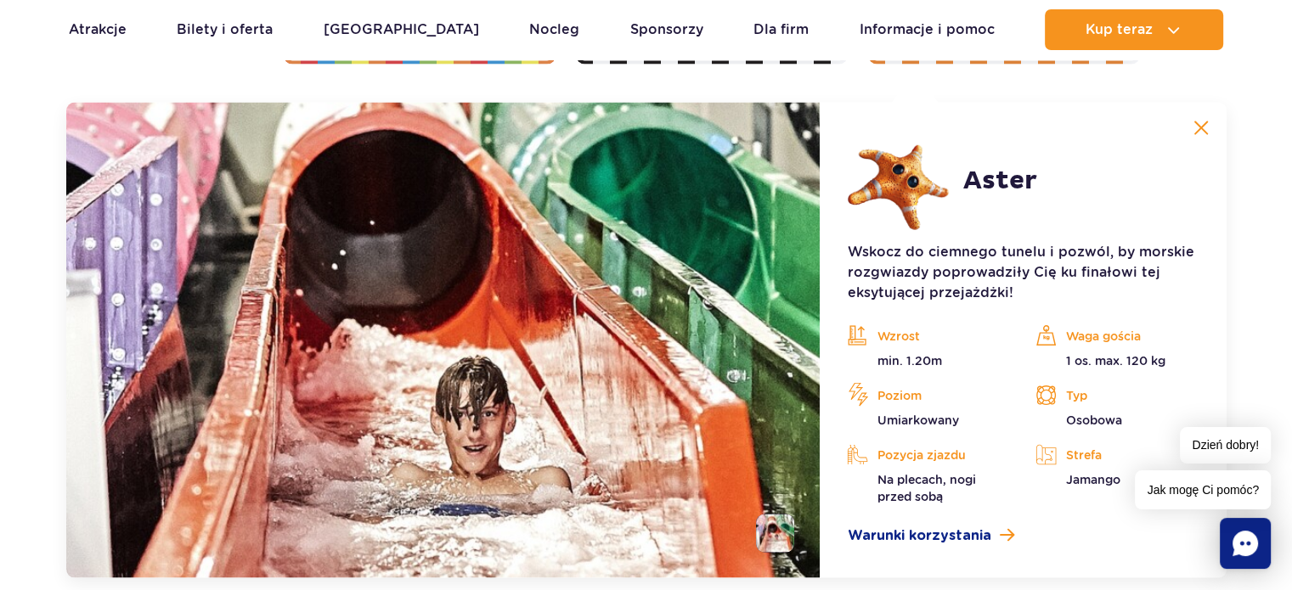
scroll to position [3975, 0]
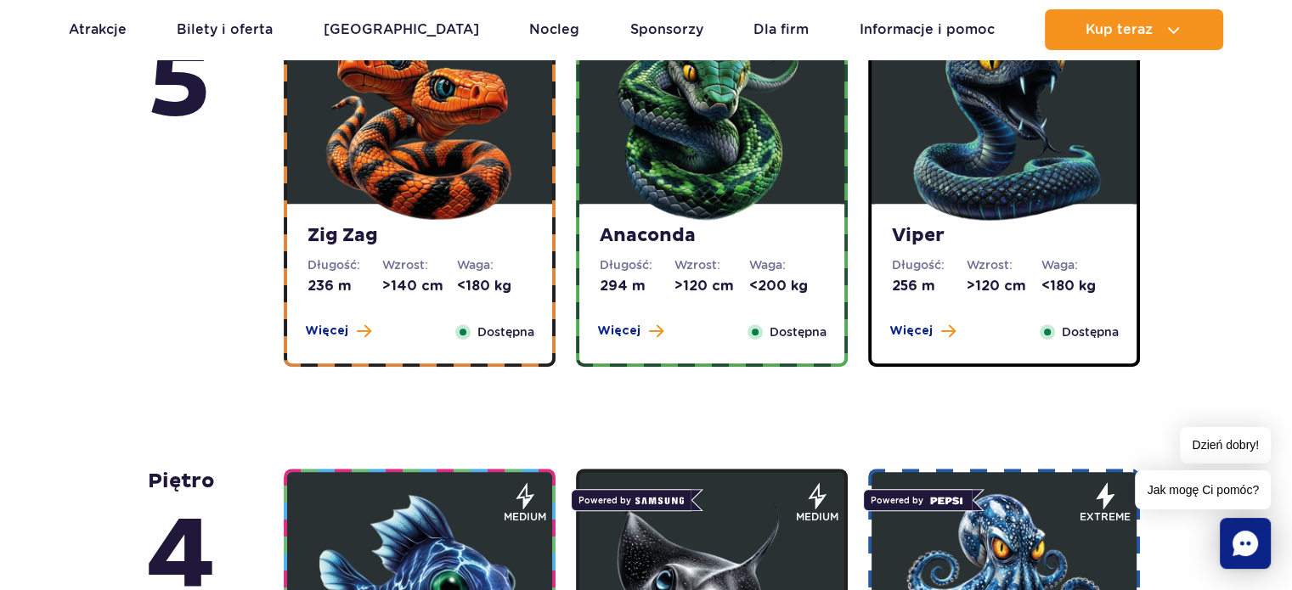
click at [431, 165] on img at bounding box center [420, 123] width 204 height 204
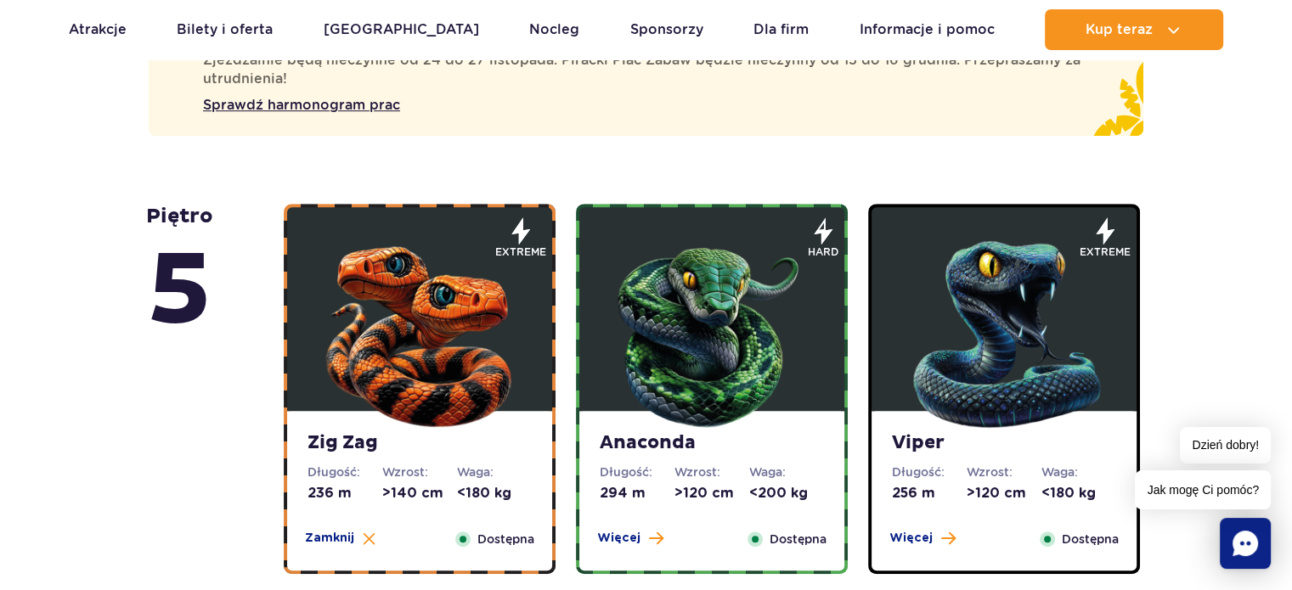
click at [779, 341] on img at bounding box center [712, 330] width 204 height 204
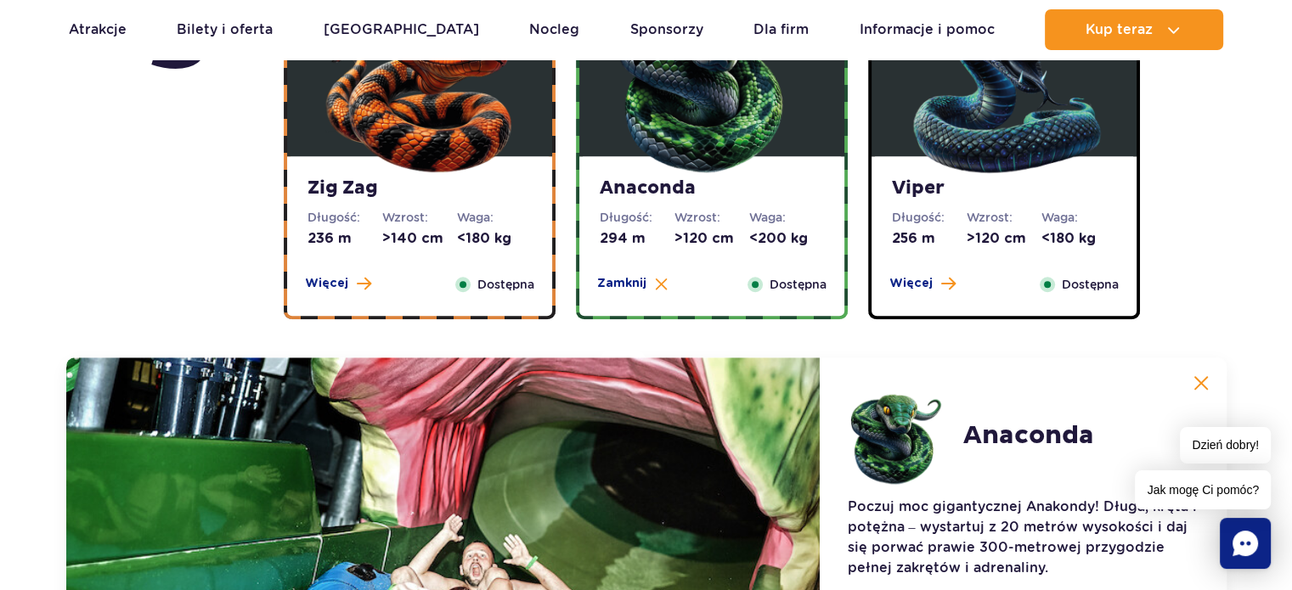
click at [961, 111] on img at bounding box center [1004, 76] width 204 height 204
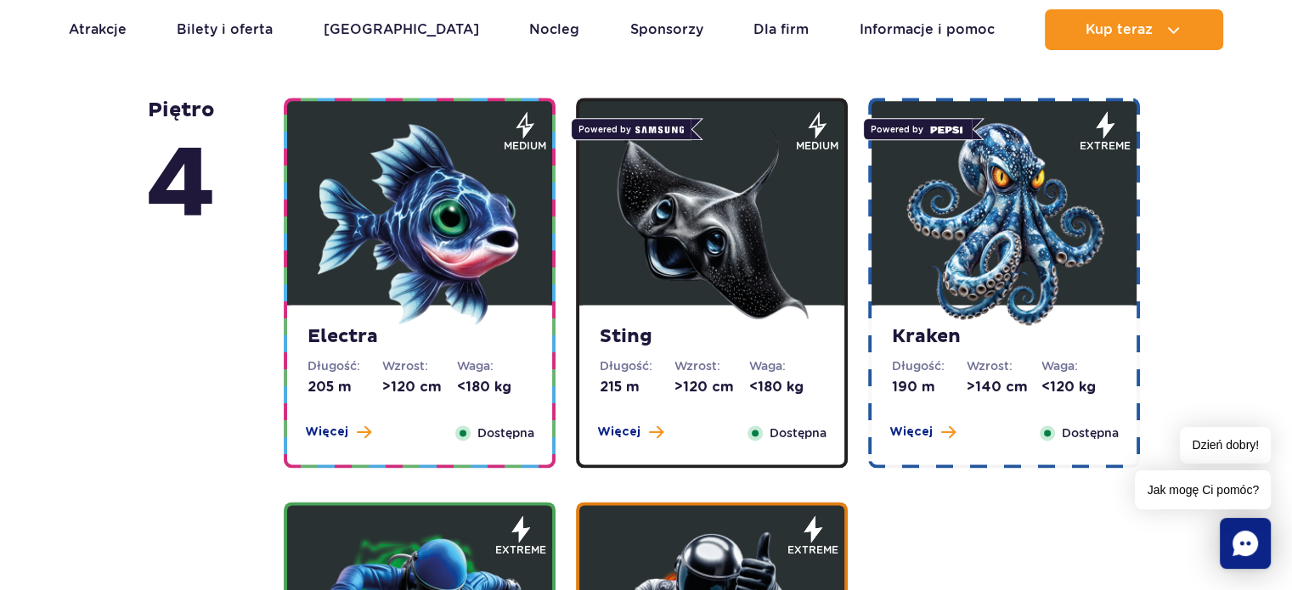
click at [315, 206] on figure at bounding box center [419, 203] width 265 height 204
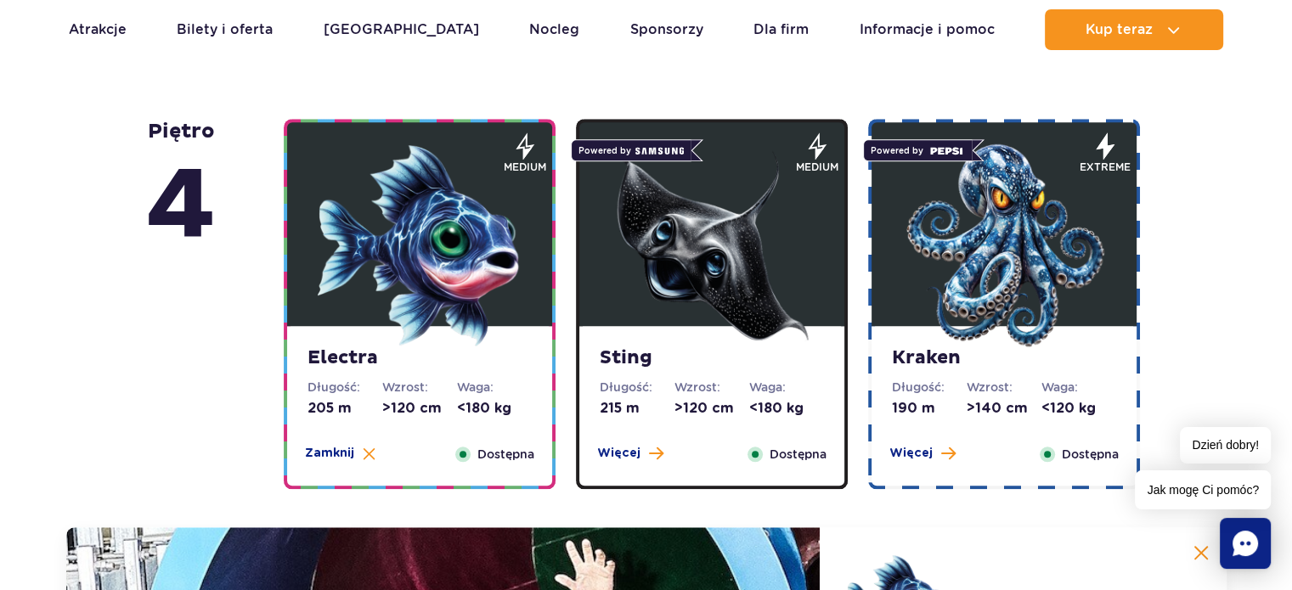
click at [788, 221] on img at bounding box center [712, 246] width 204 height 204
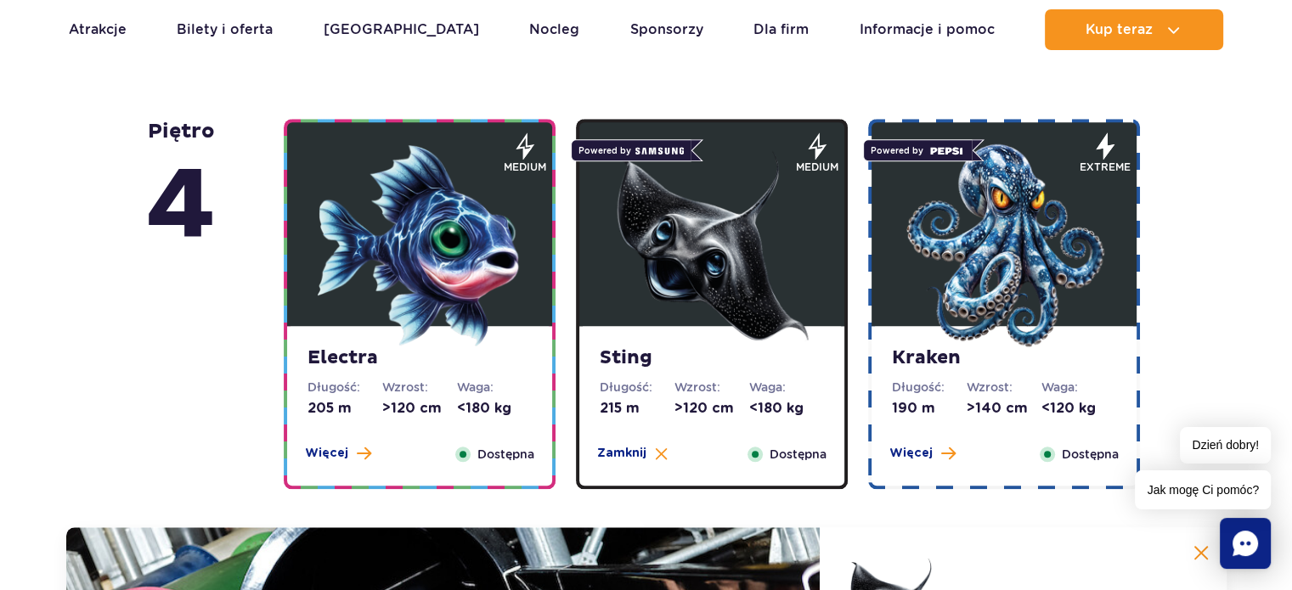
click at [995, 227] on img at bounding box center [1004, 246] width 204 height 204
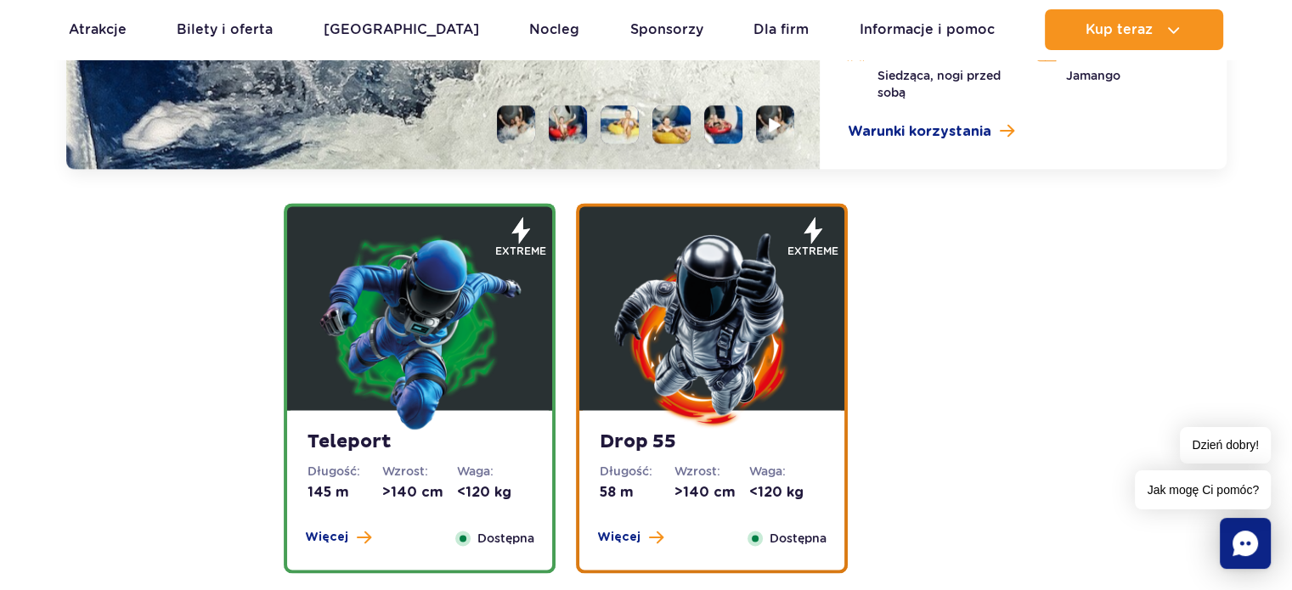
click at [425, 296] on img at bounding box center [420, 330] width 204 height 204
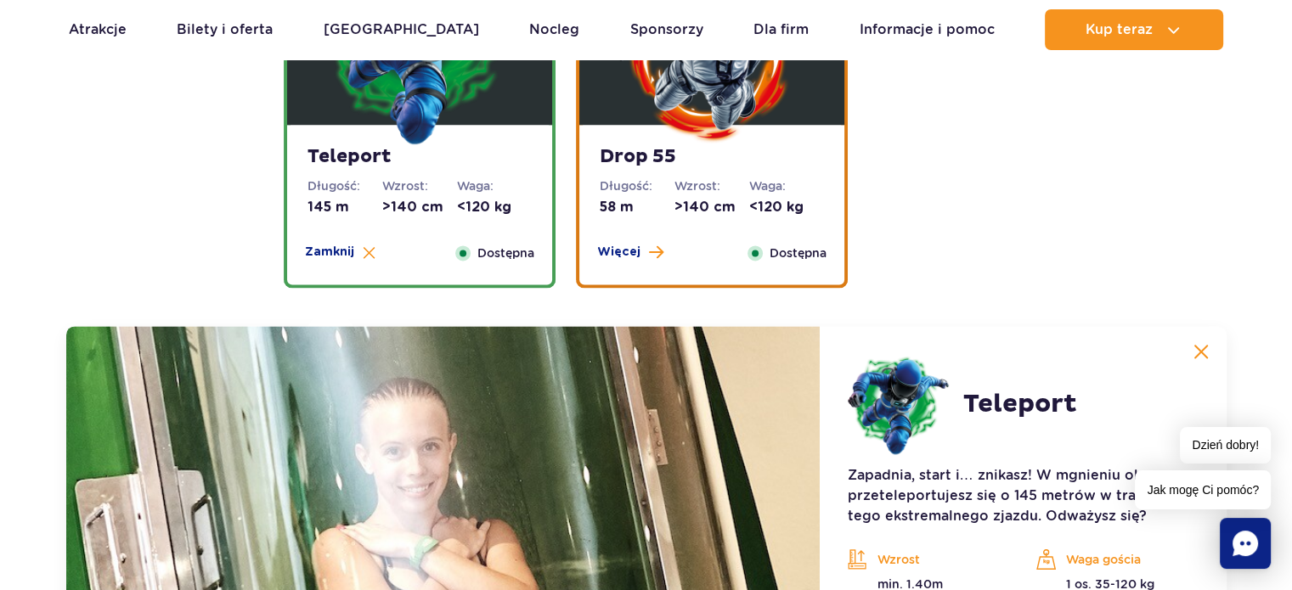
scroll to position [2011, 0]
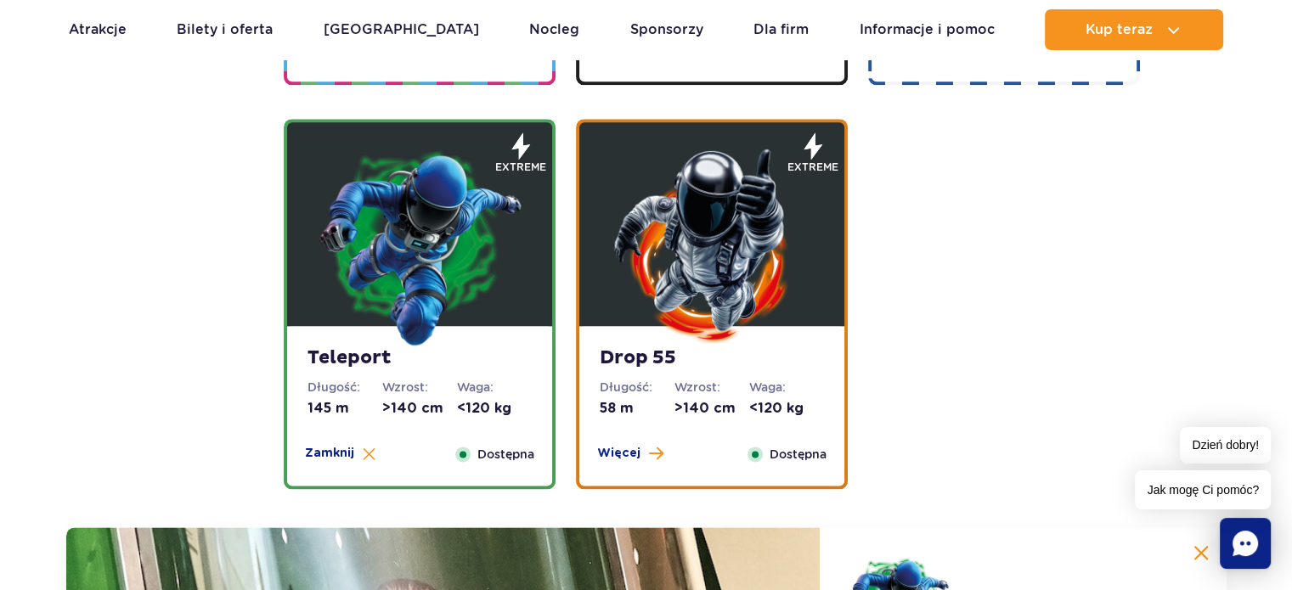
click at [692, 275] on img at bounding box center [712, 246] width 204 height 204
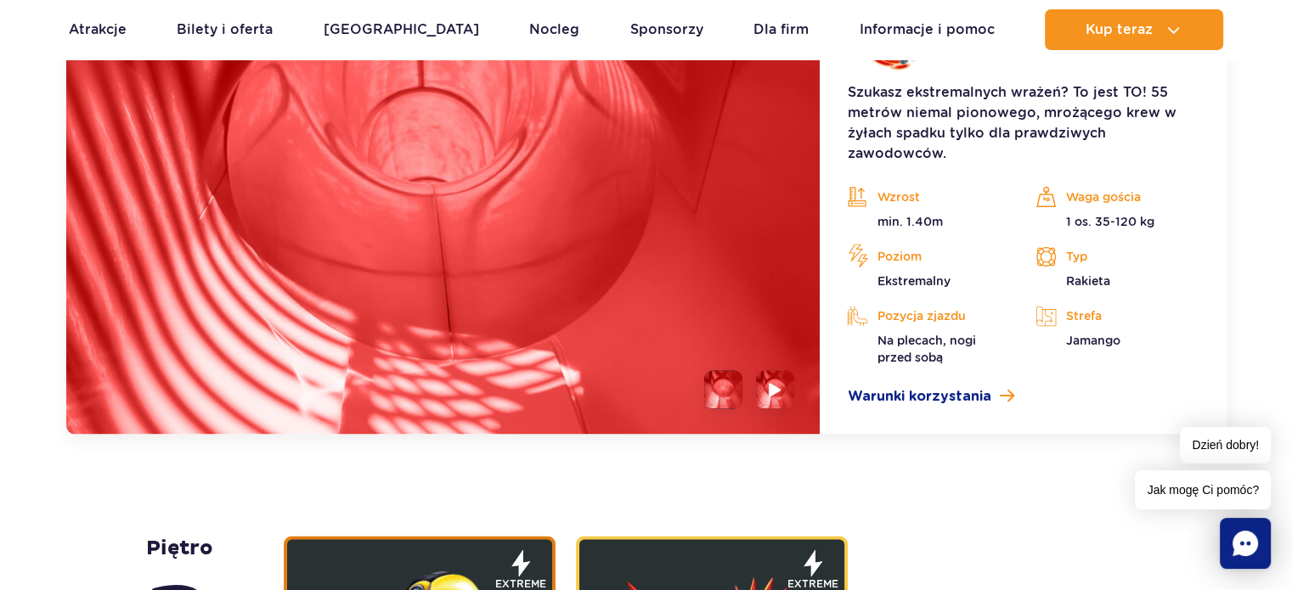
scroll to position [2521, 0]
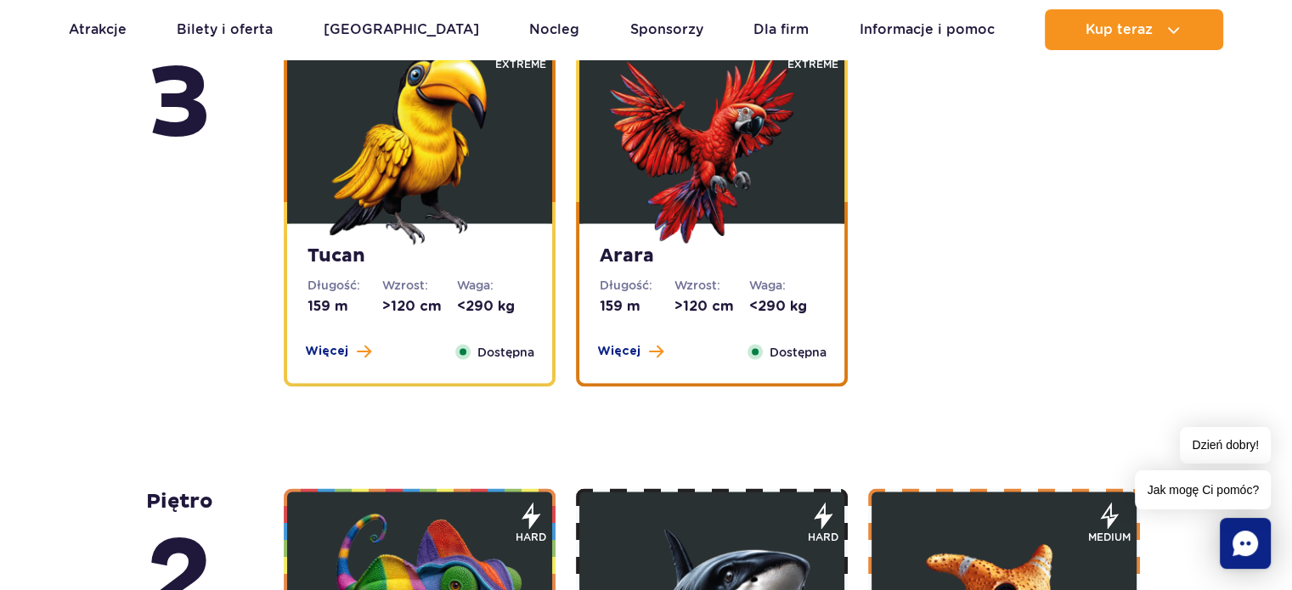
click at [359, 184] on img at bounding box center [420, 143] width 204 height 204
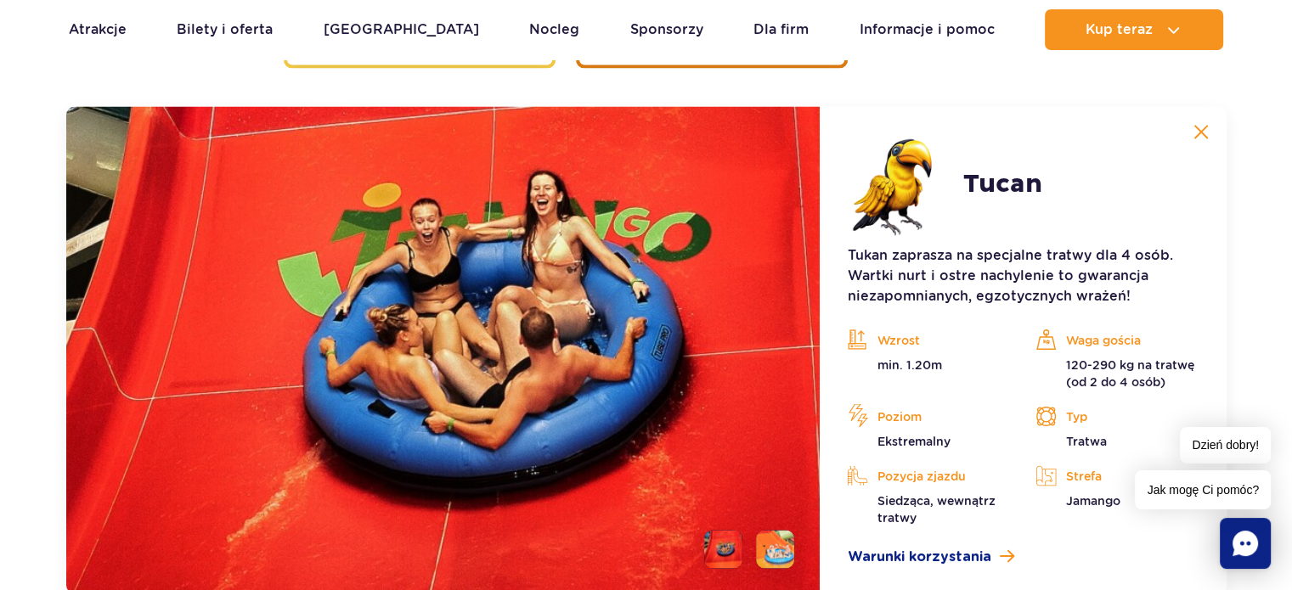
scroll to position [2908, 0]
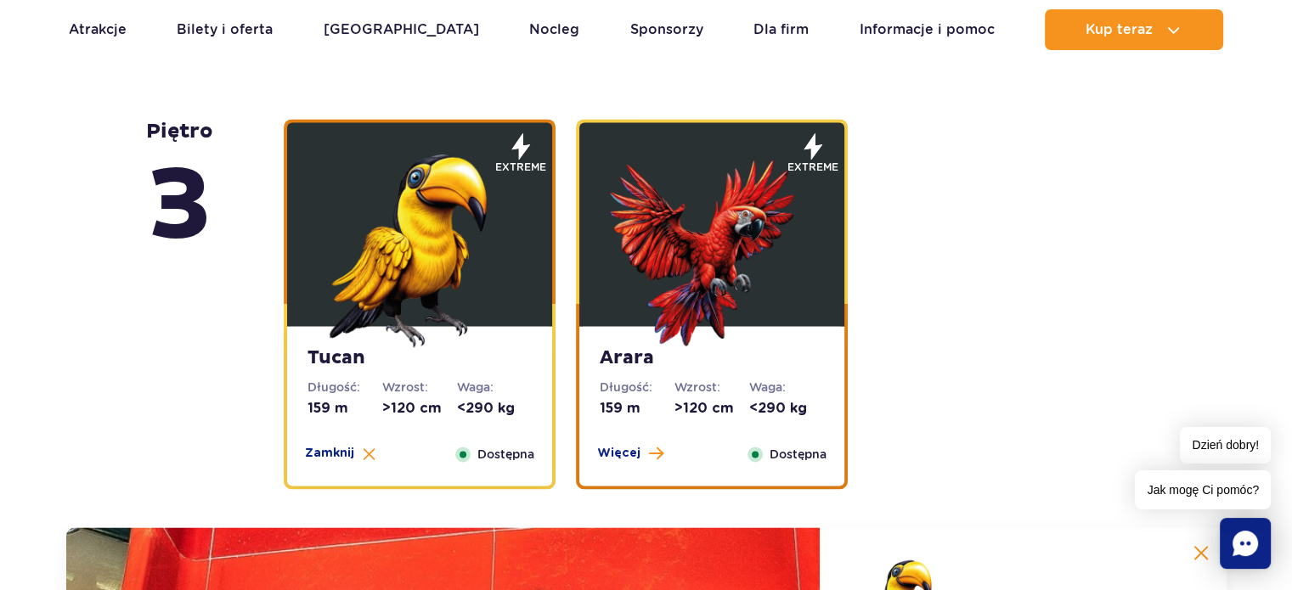
click at [675, 164] on img at bounding box center [712, 246] width 204 height 204
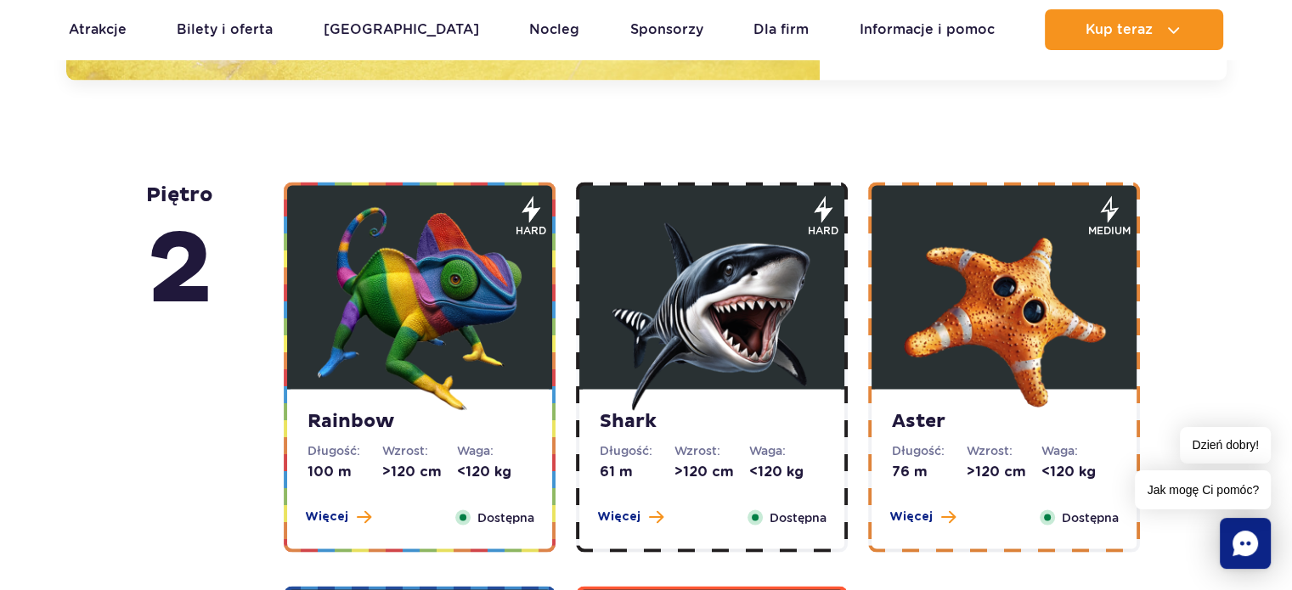
click at [460, 245] on img at bounding box center [420, 309] width 204 height 204
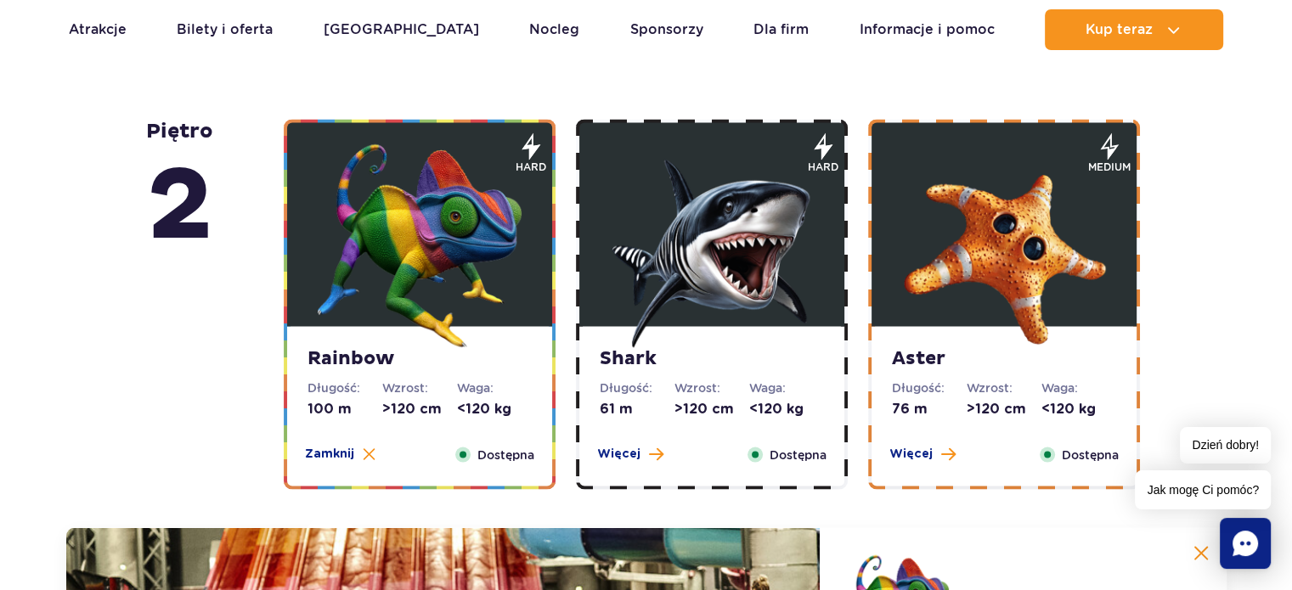
click at [691, 238] on img at bounding box center [712, 246] width 204 height 204
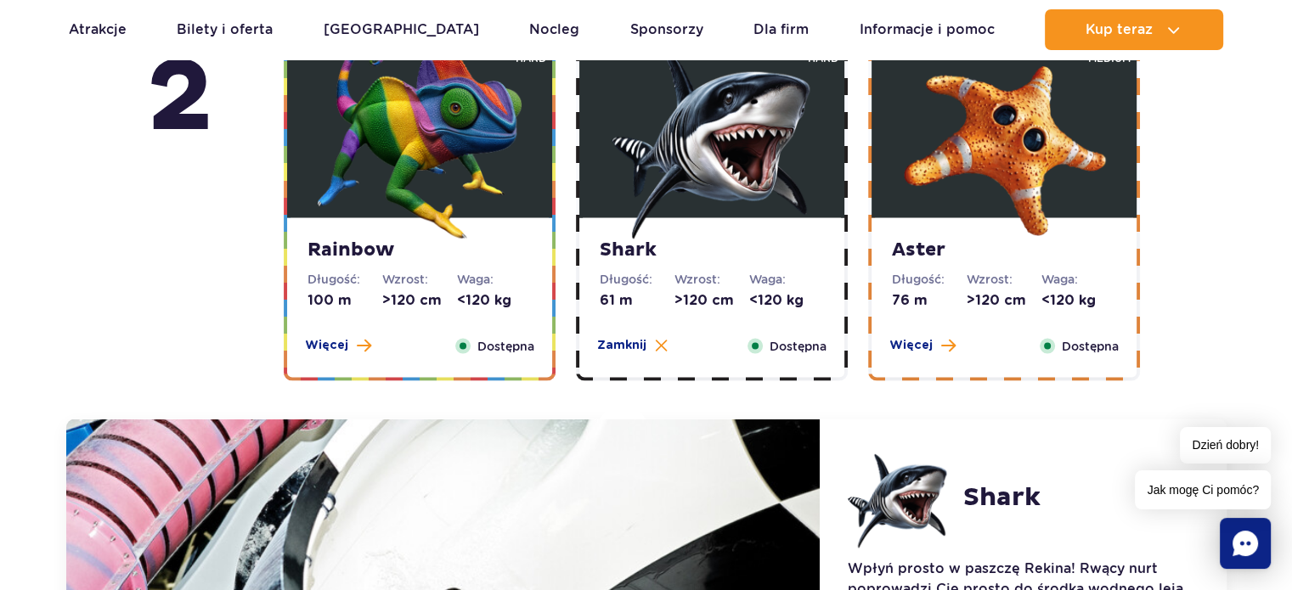
scroll to position [3126, 0]
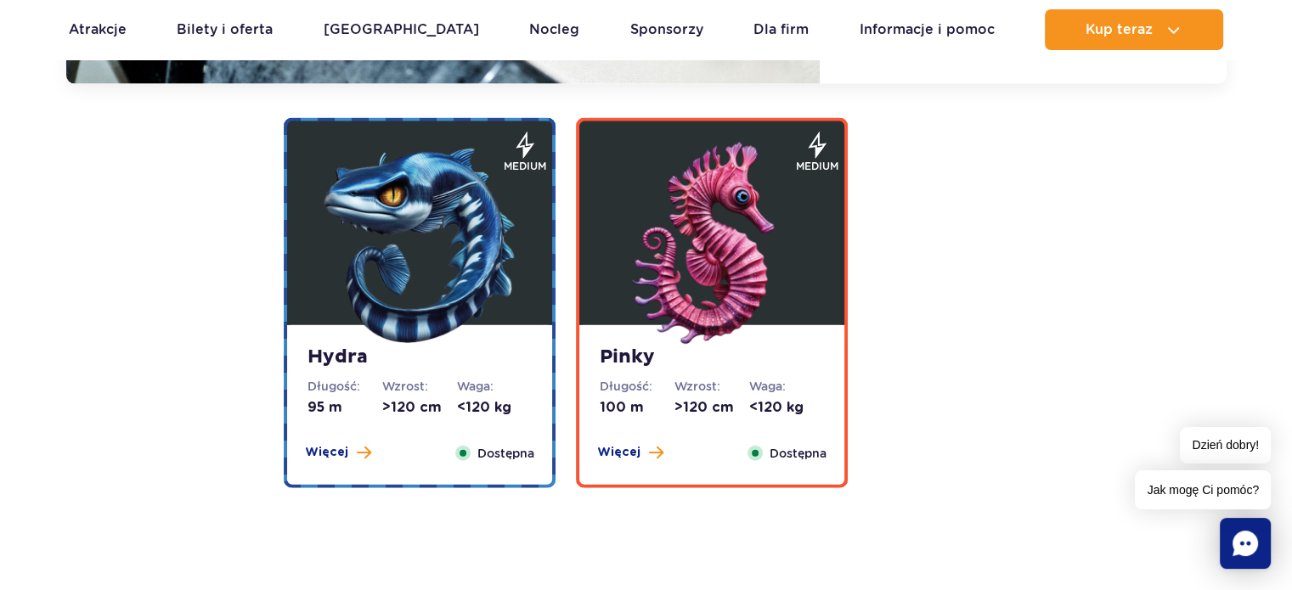
click at [454, 211] on img at bounding box center [420, 245] width 204 height 204
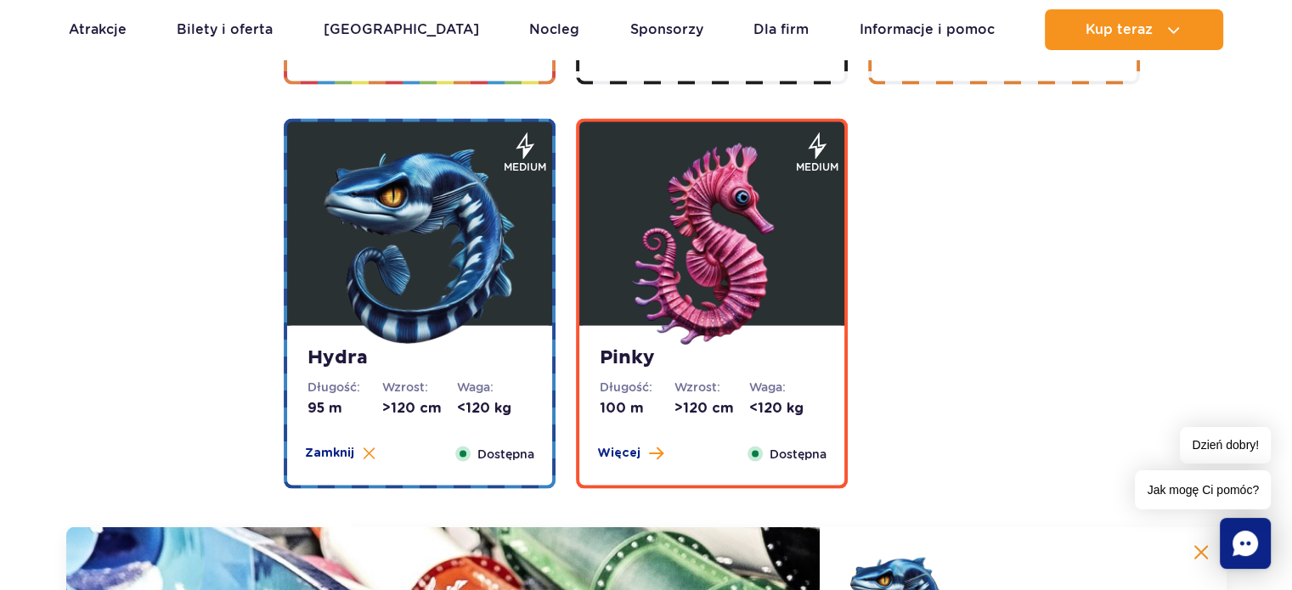
click at [730, 262] on img at bounding box center [712, 246] width 204 height 204
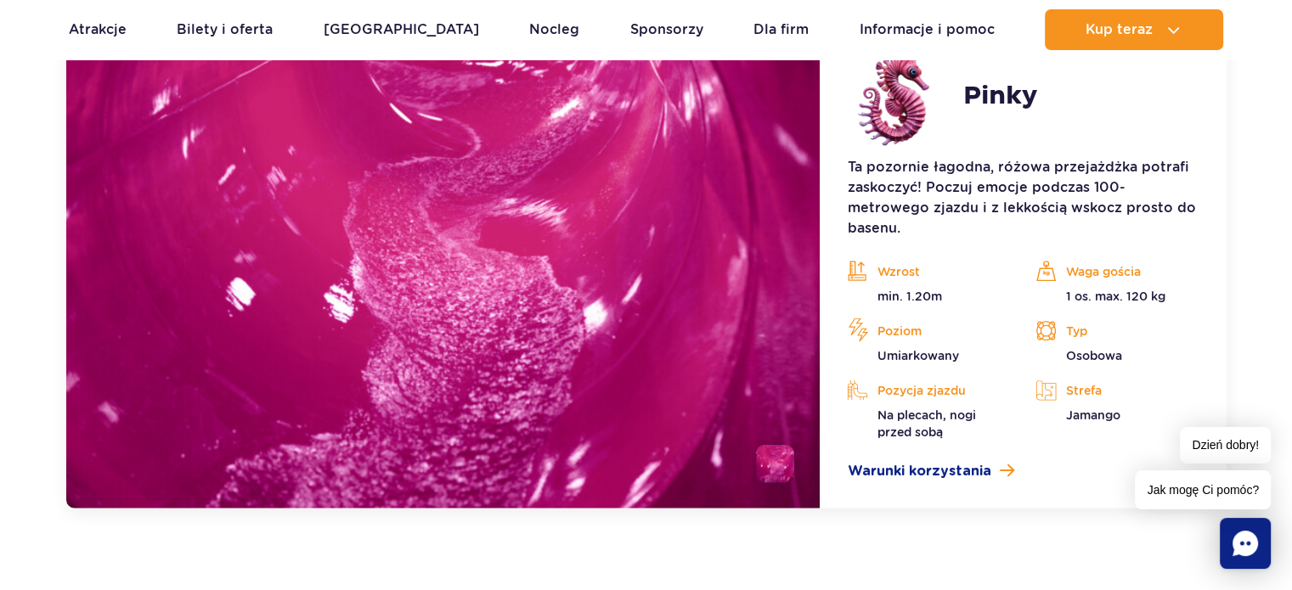
scroll to position [4464, 0]
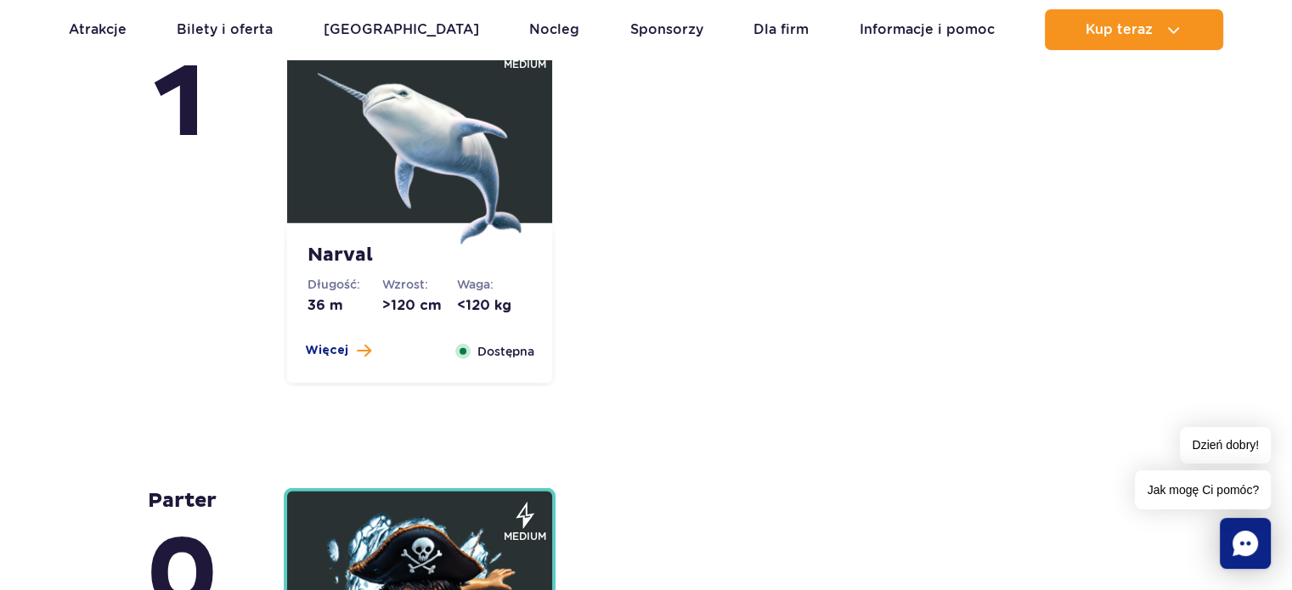
click at [433, 178] on img at bounding box center [420, 143] width 204 height 204
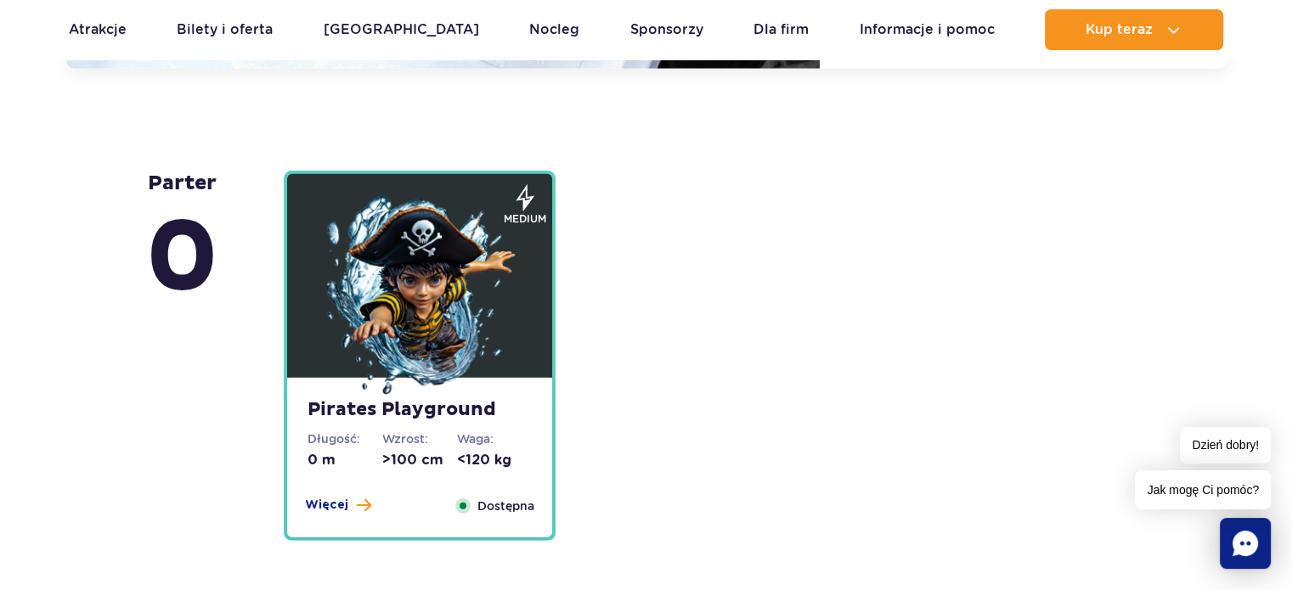
click at [416, 282] on img at bounding box center [420, 297] width 204 height 204
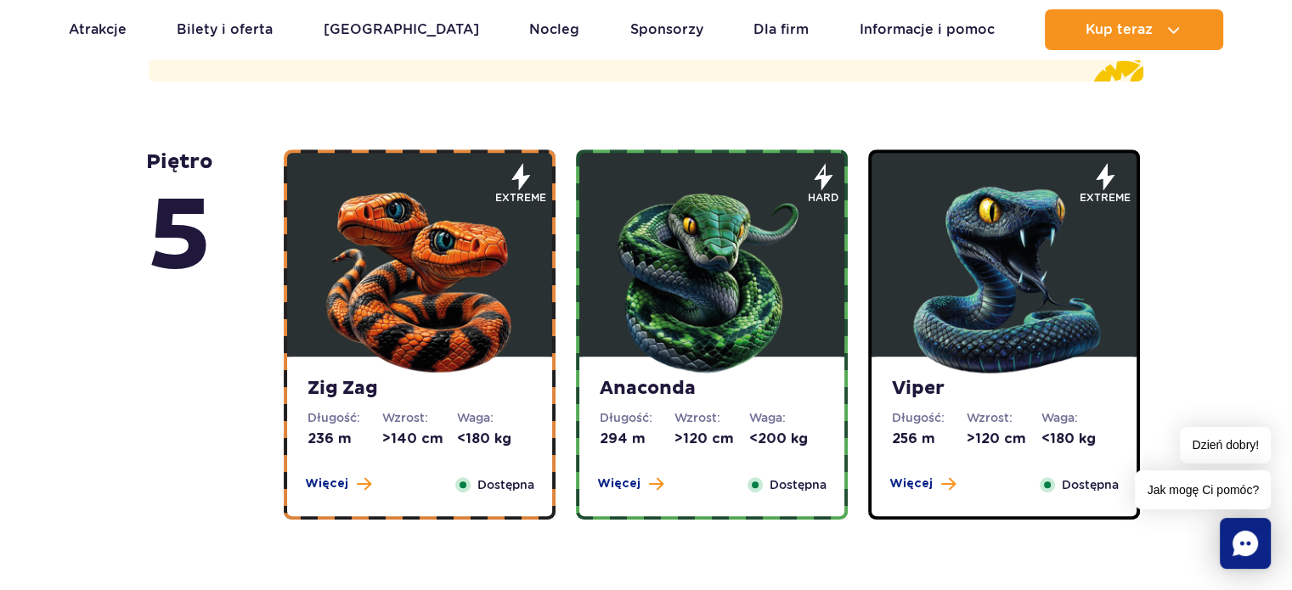
scroll to position [1444, 0]
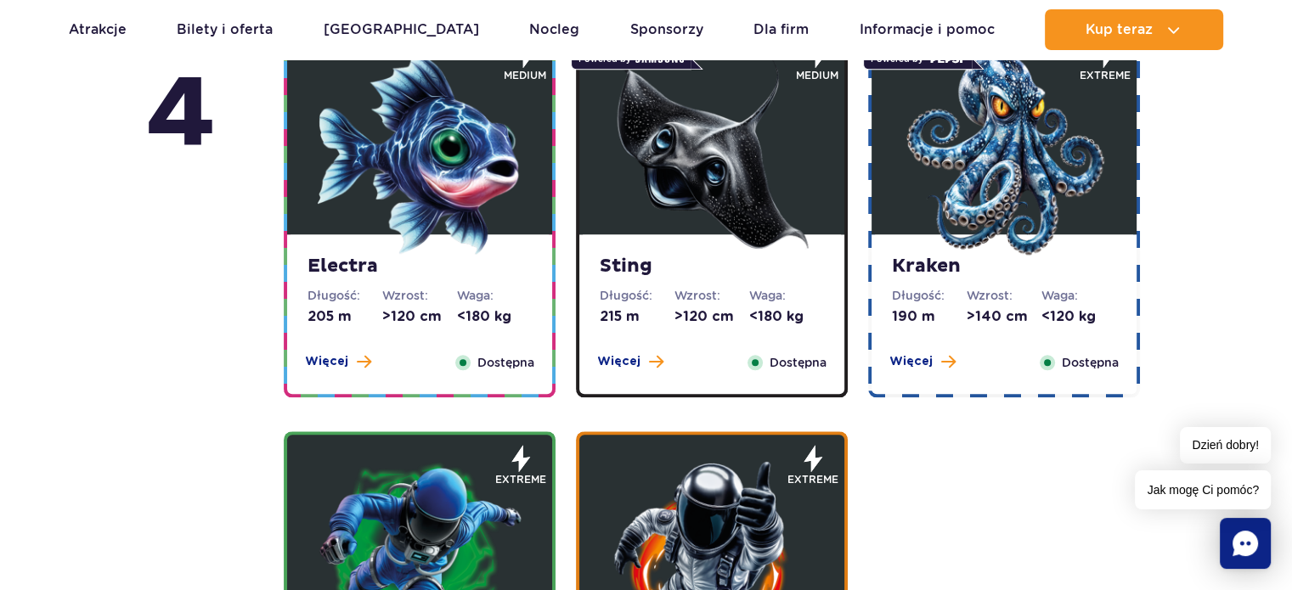
click at [374, 144] on img at bounding box center [420, 154] width 204 height 204
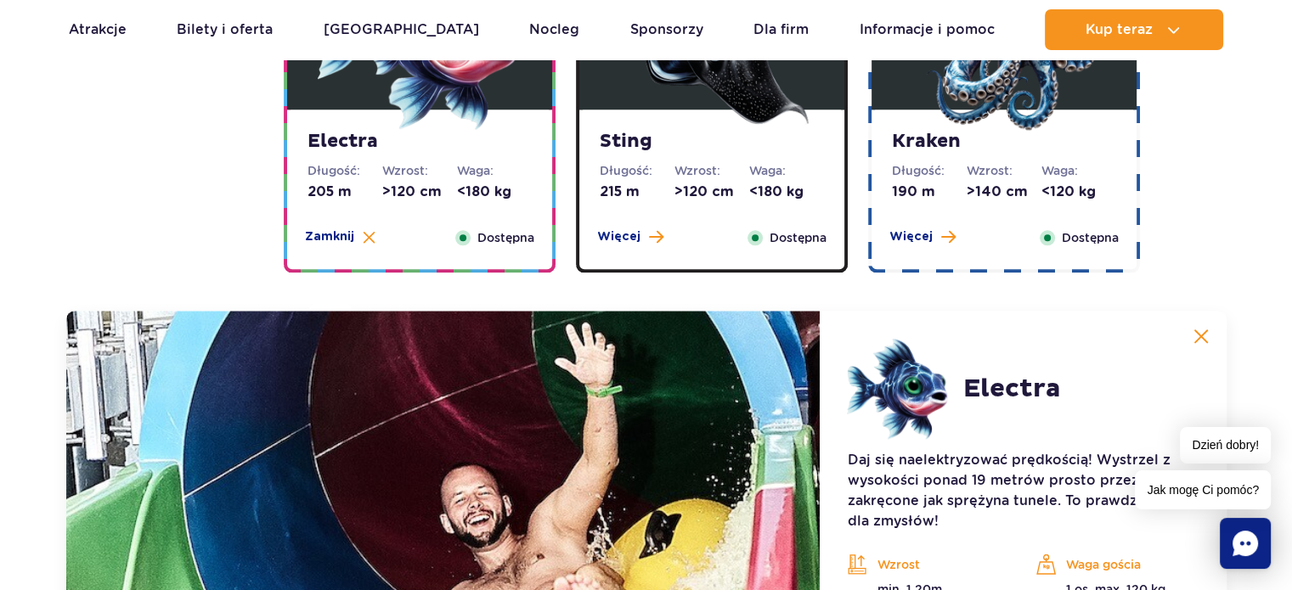
scroll to position [1607, 0]
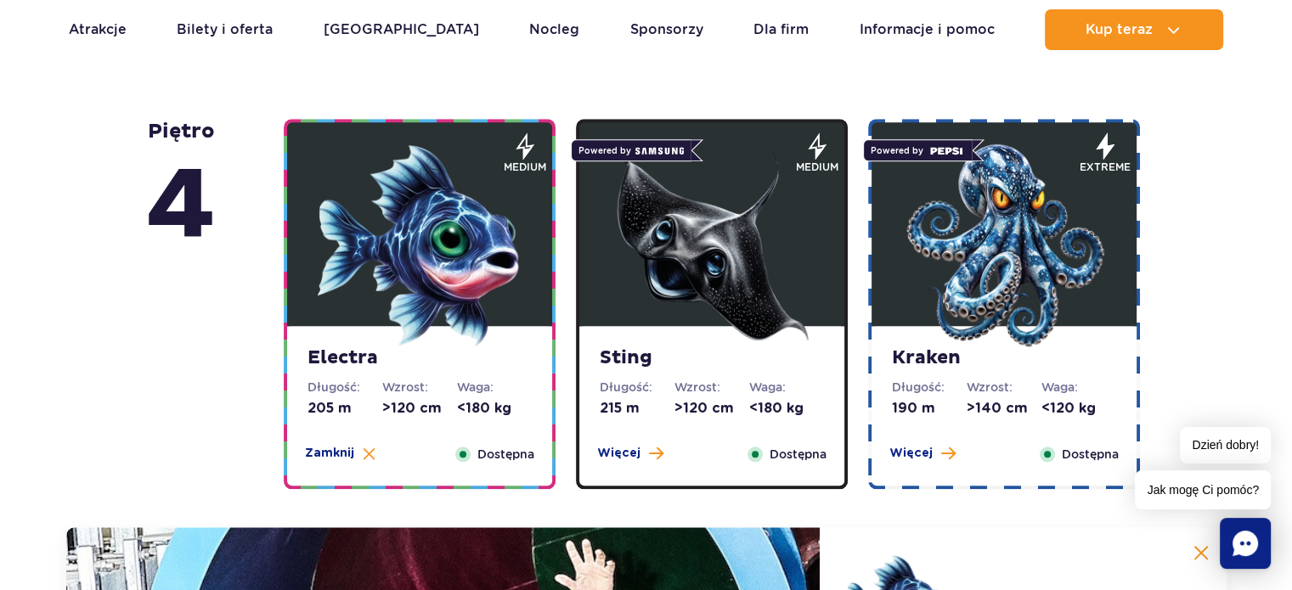
click at [415, 200] on img at bounding box center [420, 246] width 204 height 204
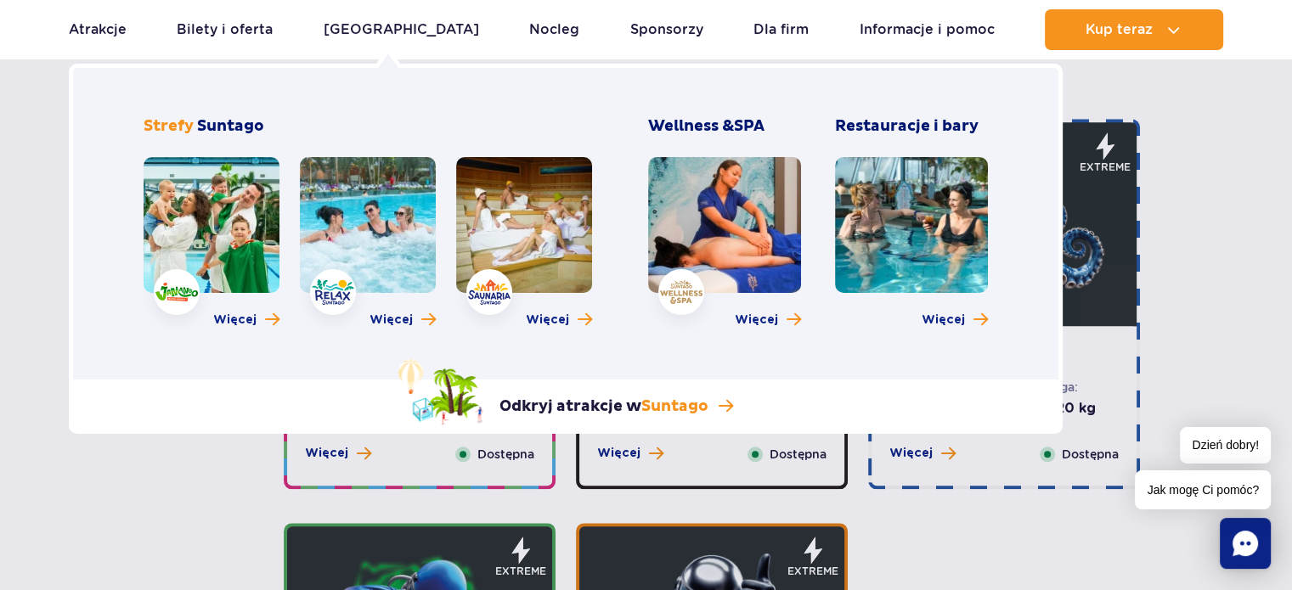
click at [525, 271] on link at bounding box center [524, 225] width 136 height 136
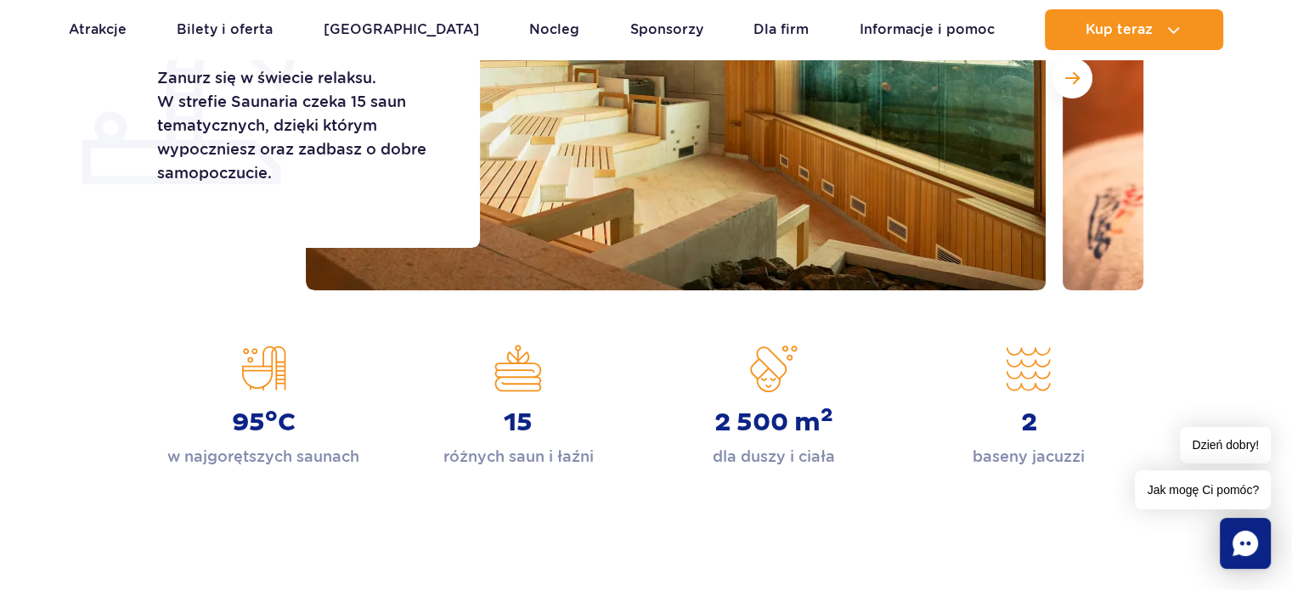
scroll to position [170, 0]
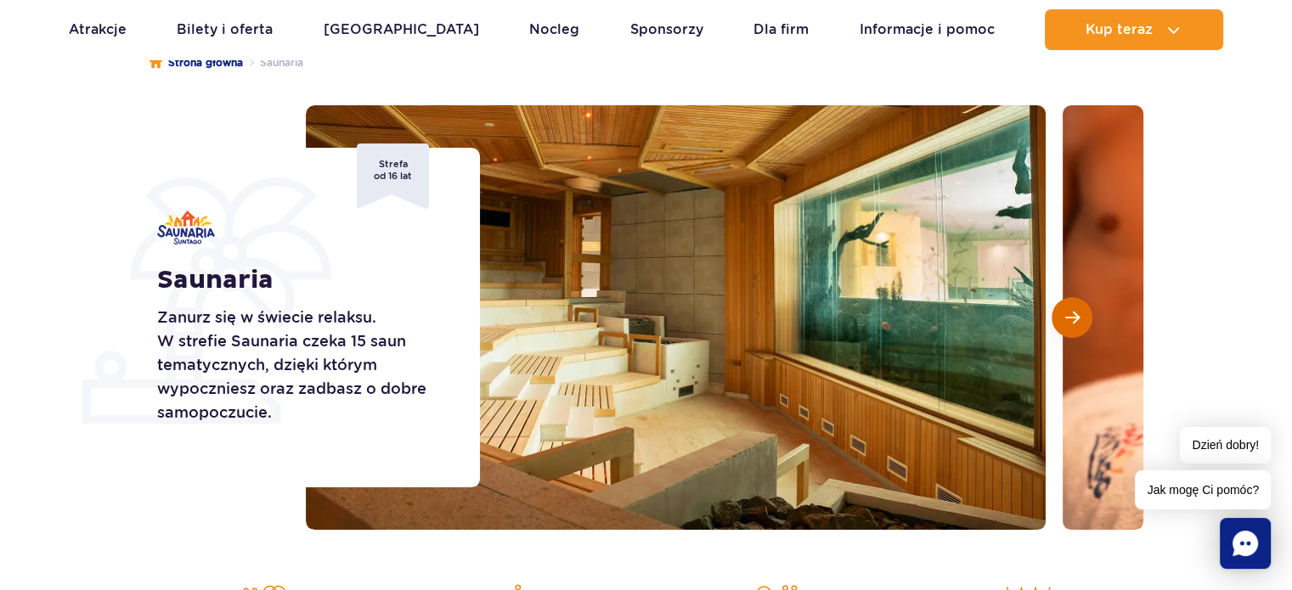
click at [1064, 304] on button "Następny slajd" at bounding box center [1072, 317] width 41 height 41
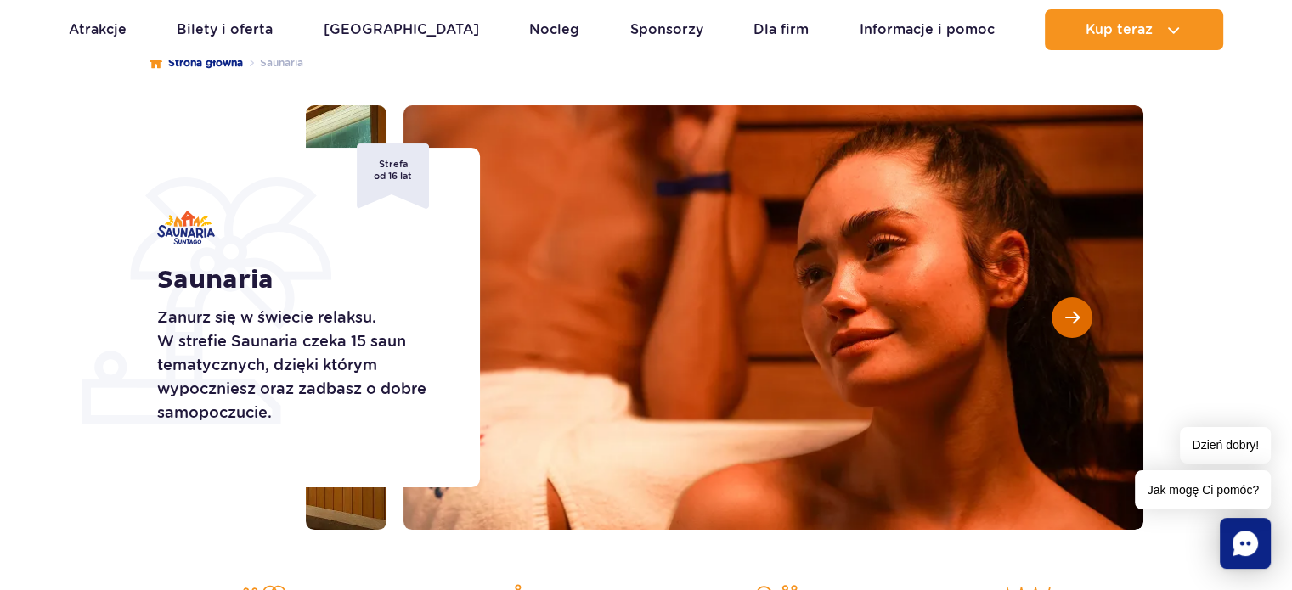
click at [1064, 303] on button "Następny slajd" at bounding box center [1072, 317] width 41 height 41
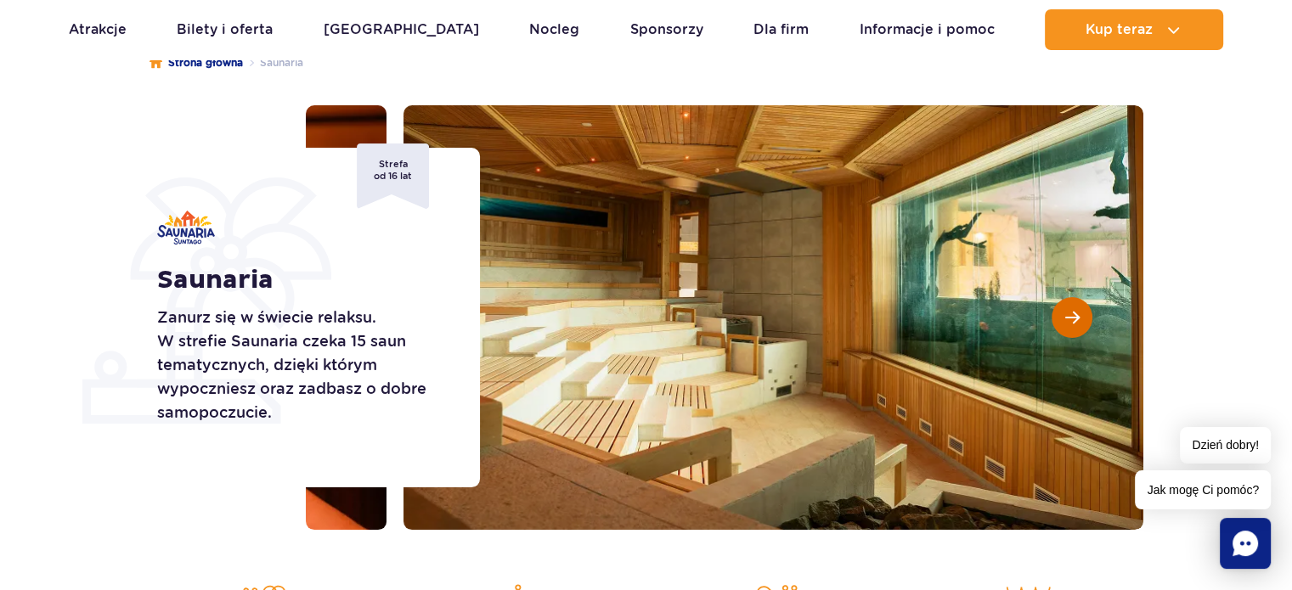
click at [1064, 303] on button "Następny slajd" at bounding box center [1072, 317] width 41 height 41
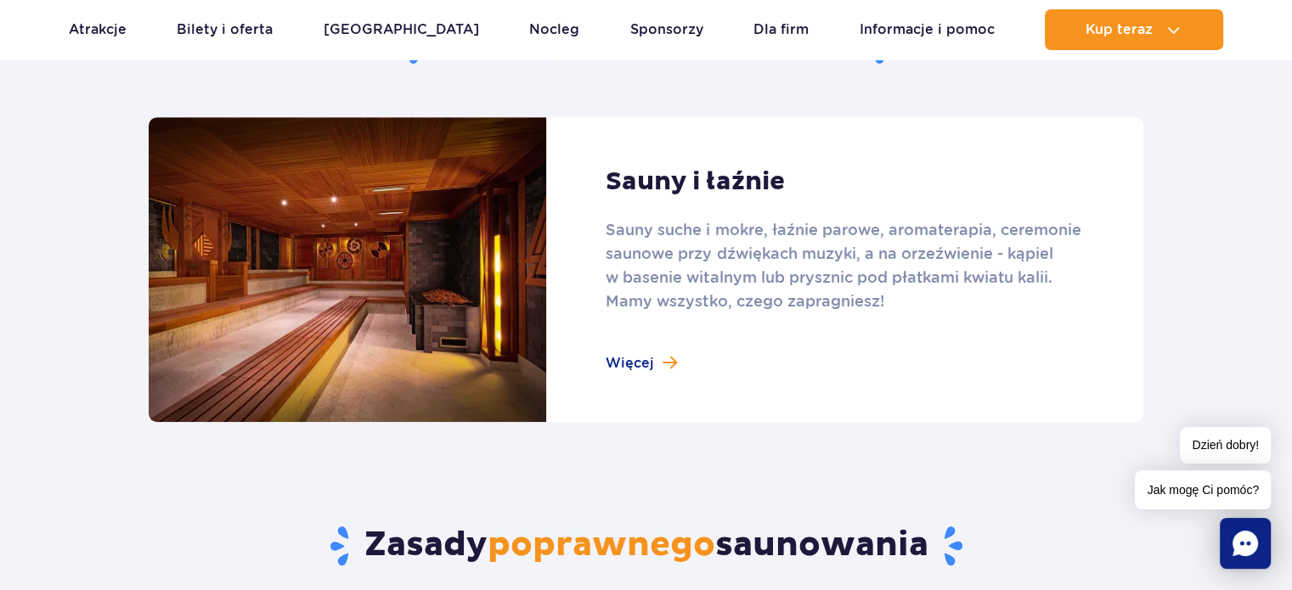
scroll to position [1633, 0]
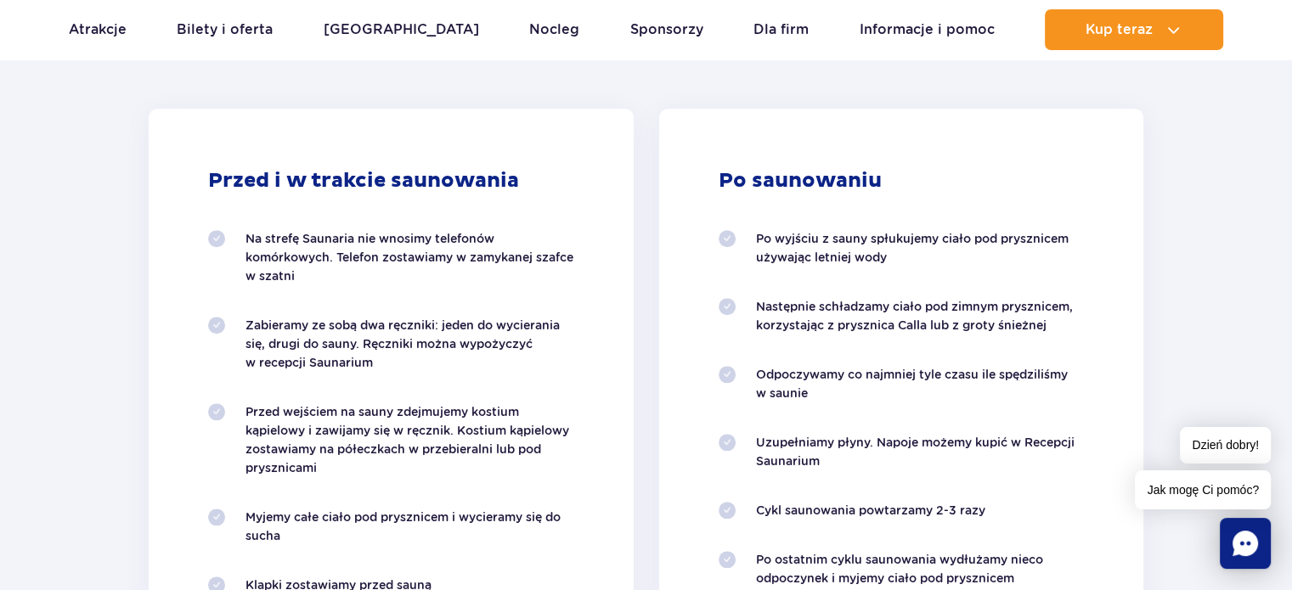
drag, startPoint x: 173, startPoint y: 248, endPoint x: 154, endPoint y: 285, distance: 41.4
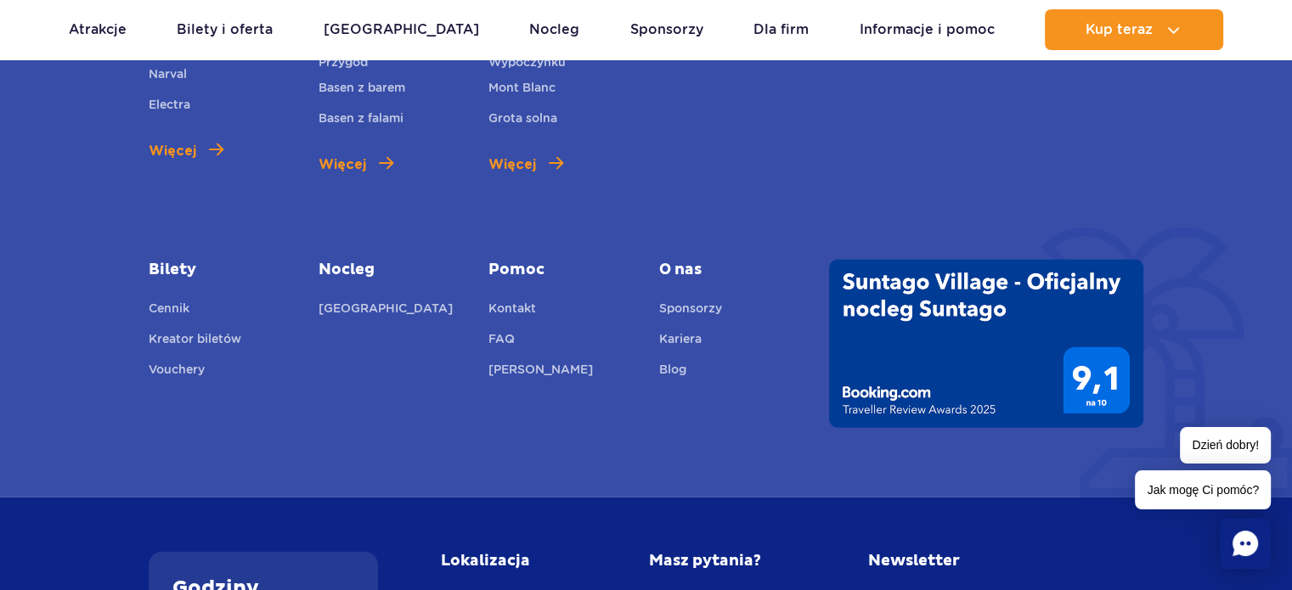
scroll to position [4012, 0]
